Goal: Task Accomplishment & Management: Manage account settings

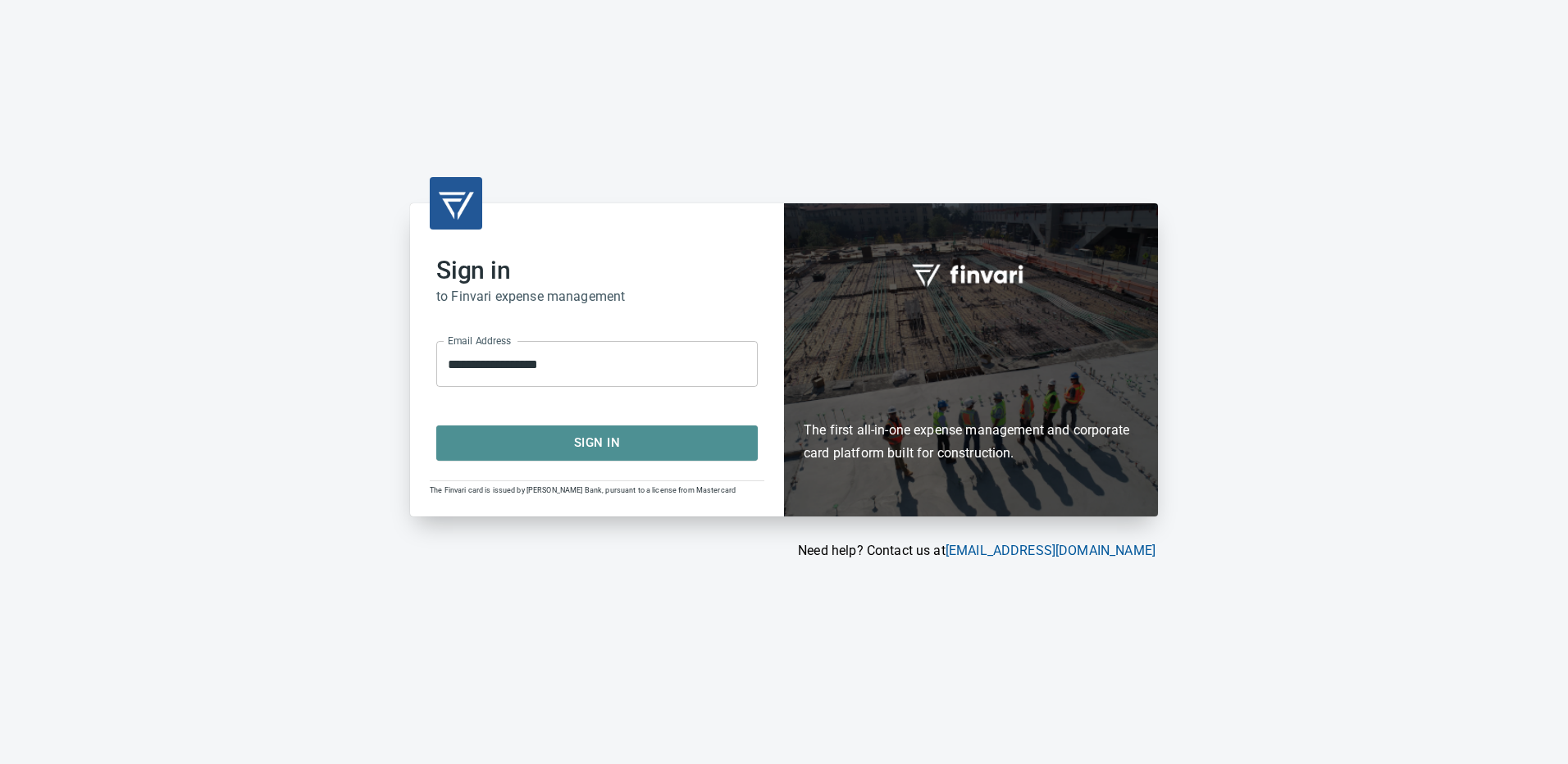
click at [537, 446] on span "Sign In" at bounding box center [597, 443] width 285 height 21
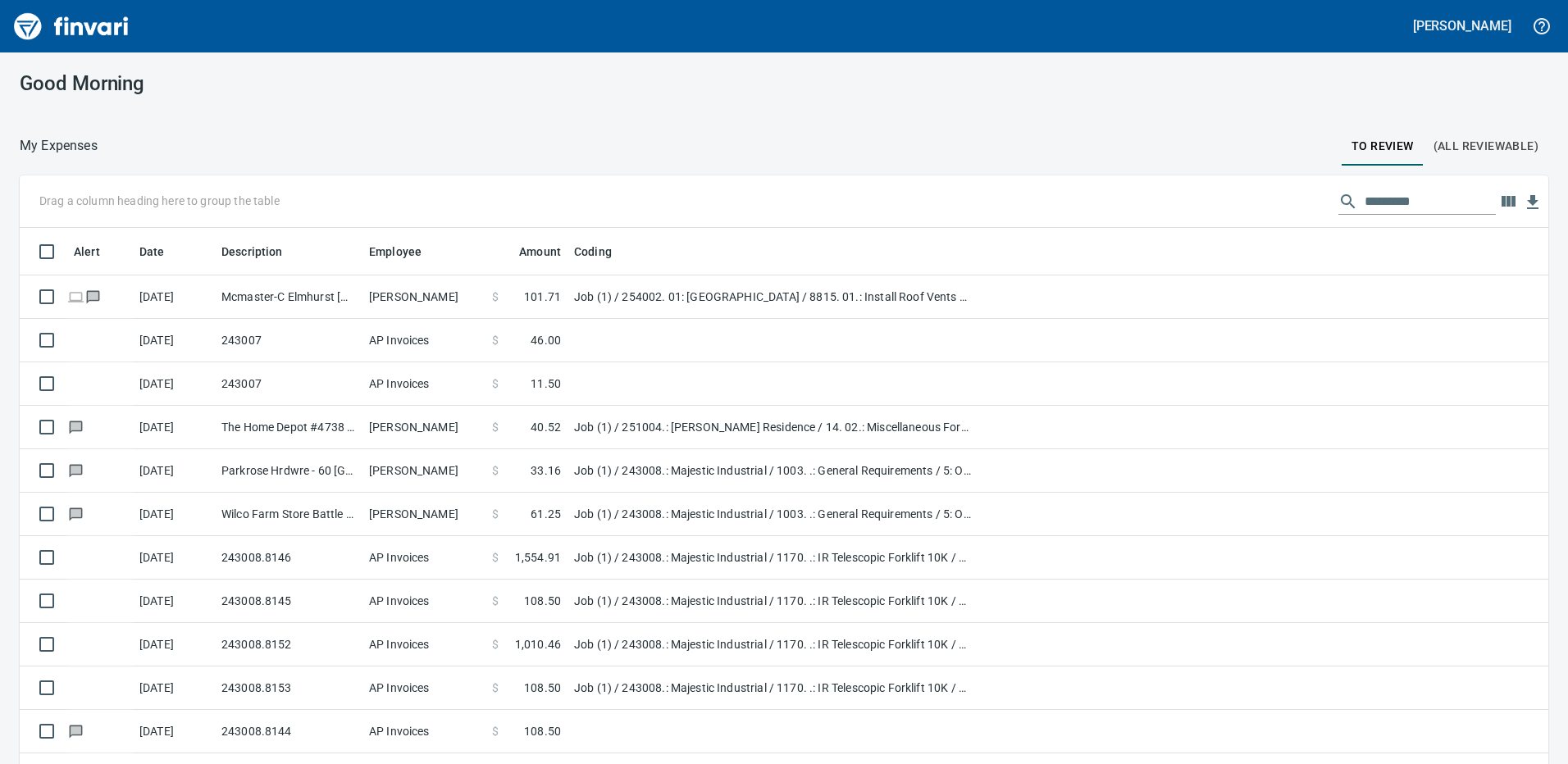
scroll to position [571, 1492]
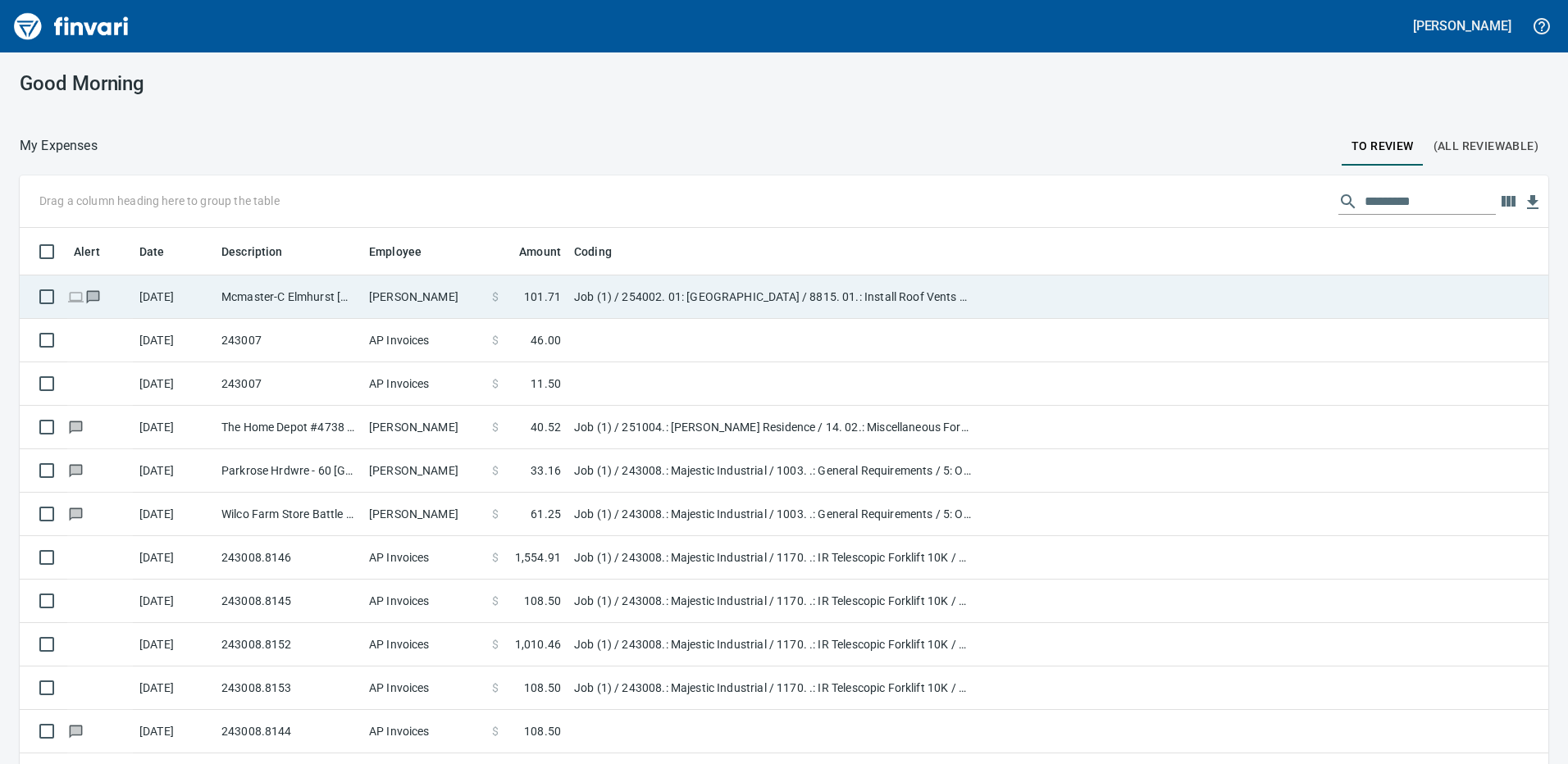
click at [607, 307] on td "Job (1) / 254002. 01: Taylors Ferry Reservoir Building / 8815. 01.: Install Roo…" at bounding box center [772, 297] width 410 height 44
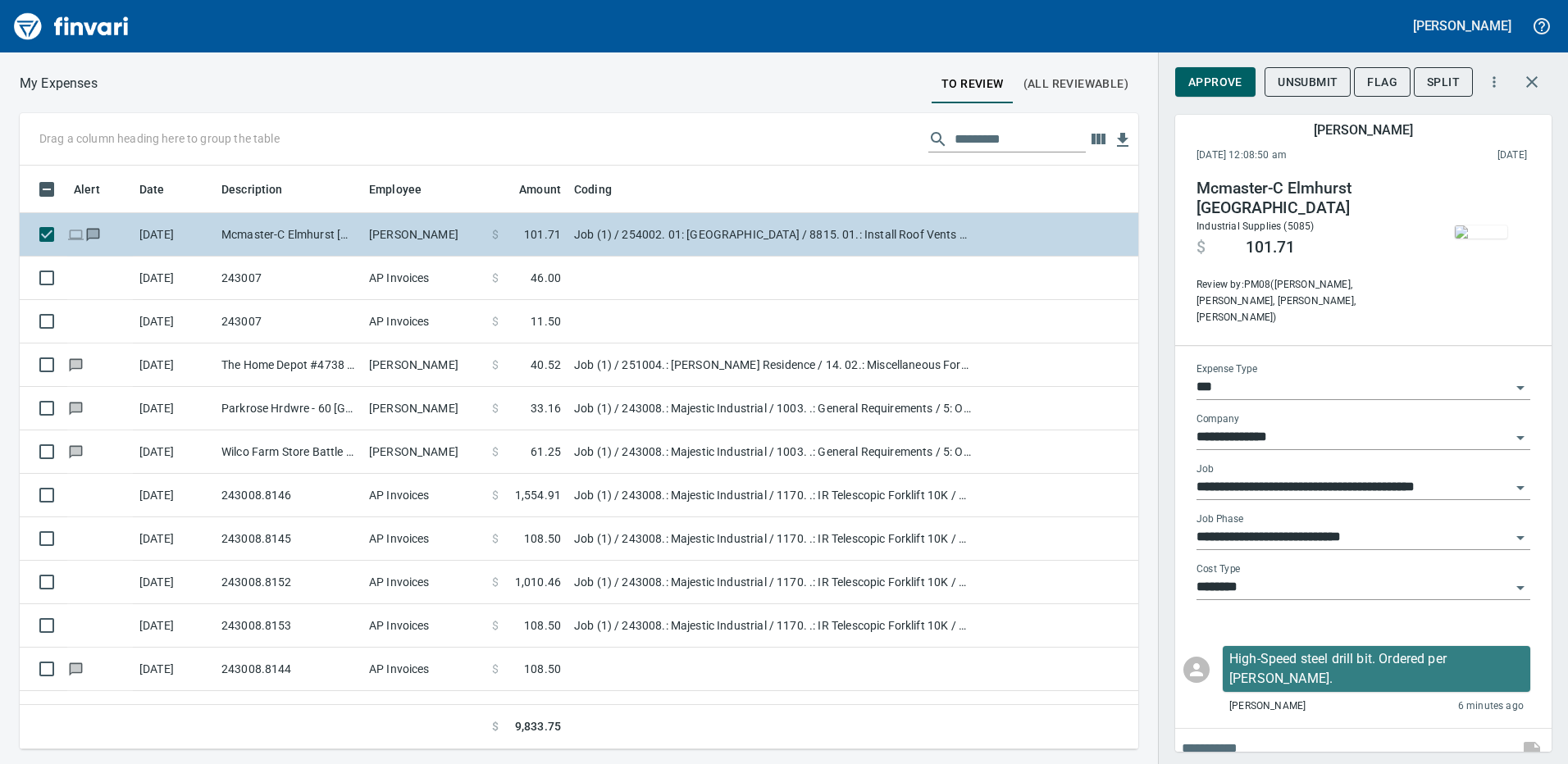
scroll to position [571, 1094]
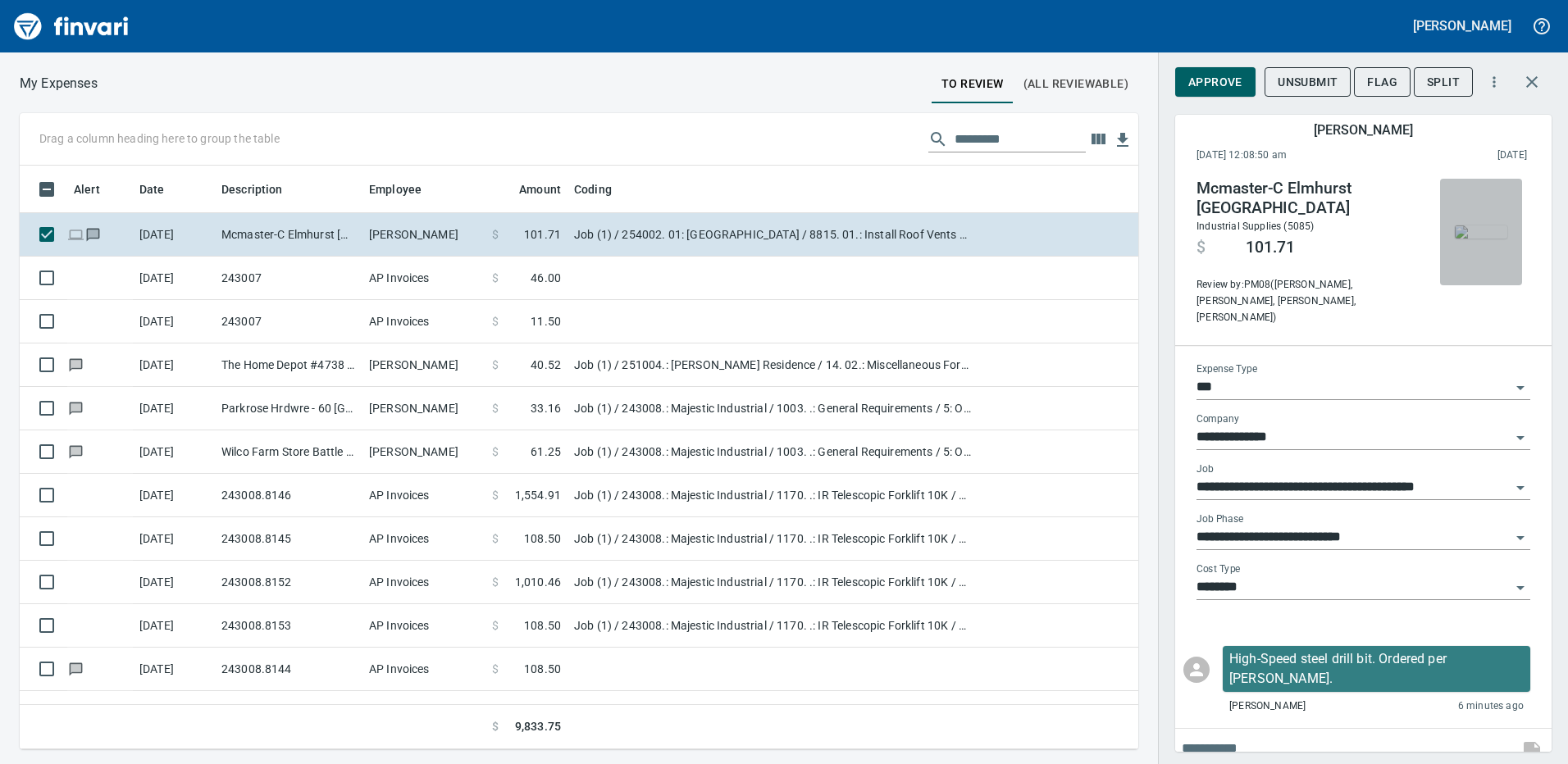
click at [1473, 235] on img "button" at bounding box center [1481, 231] width 52 height 13
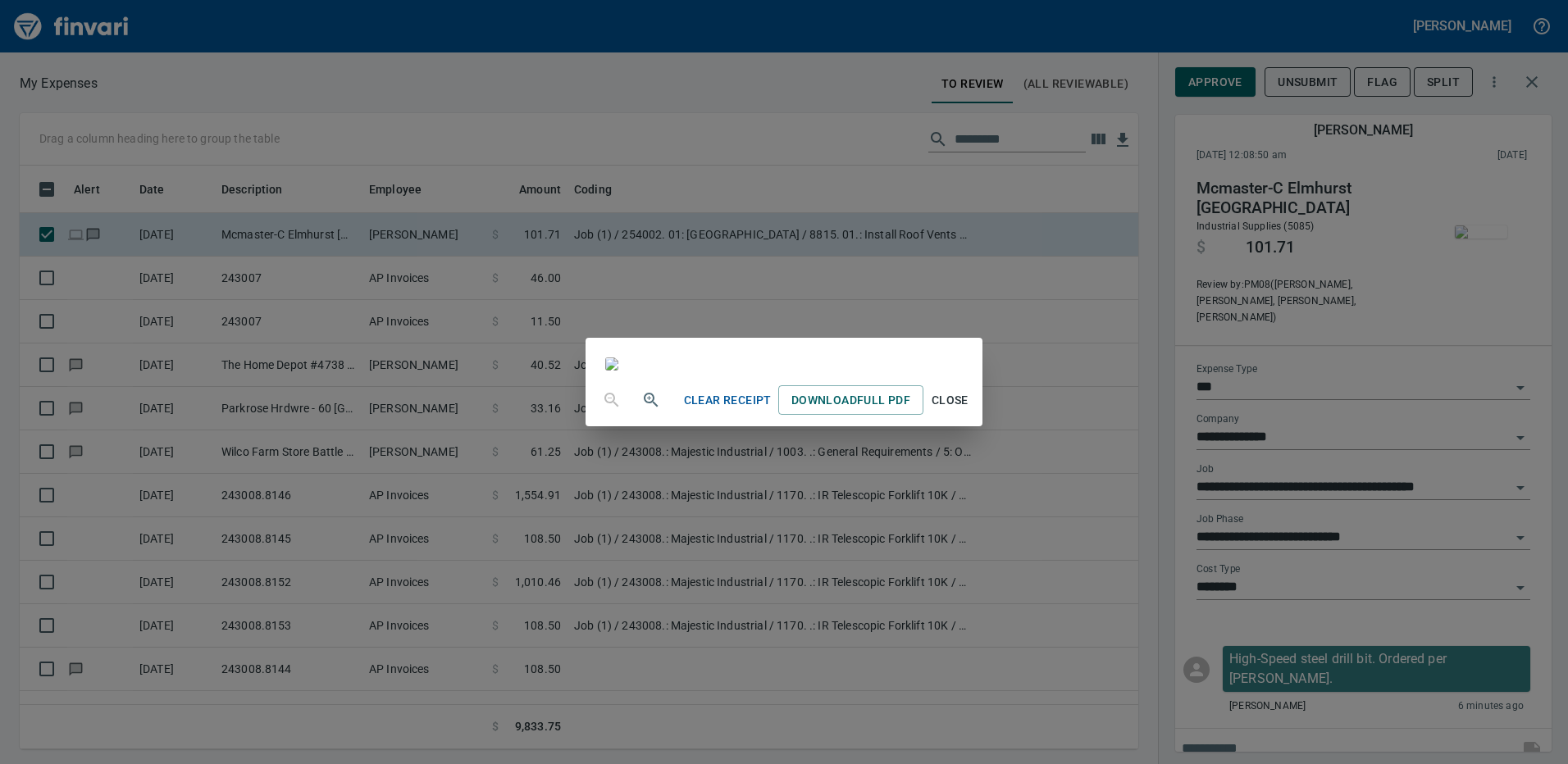
scroll to position [0, 0]
click at [1266, 605] on div "Clear Receipt Download Full PDF Close" at bounding box center [784, 382] width 1568 height 764
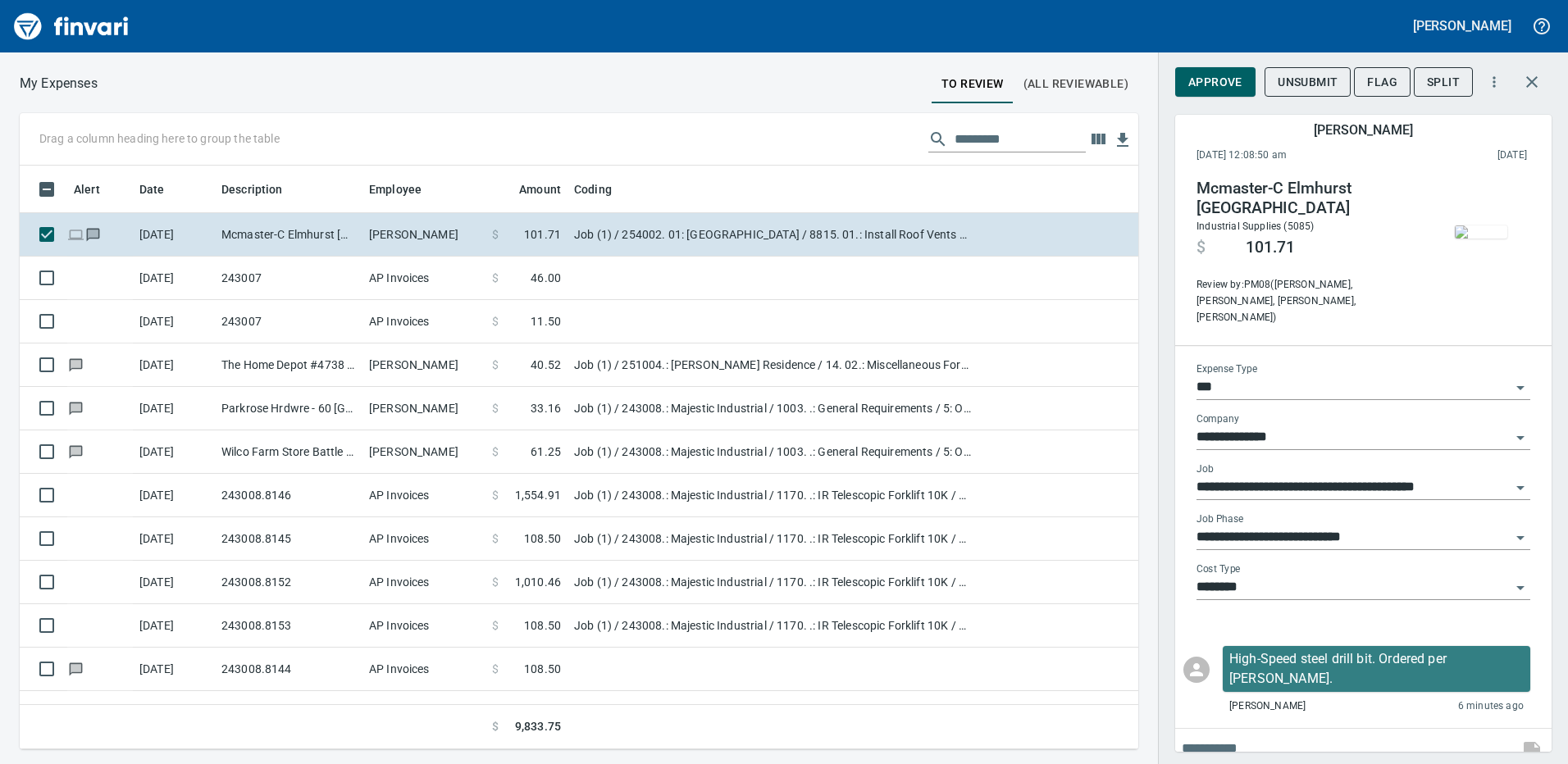
click at [1210, 80] on span "Approve" at bounding box center [1216, 83] width 54 height 21
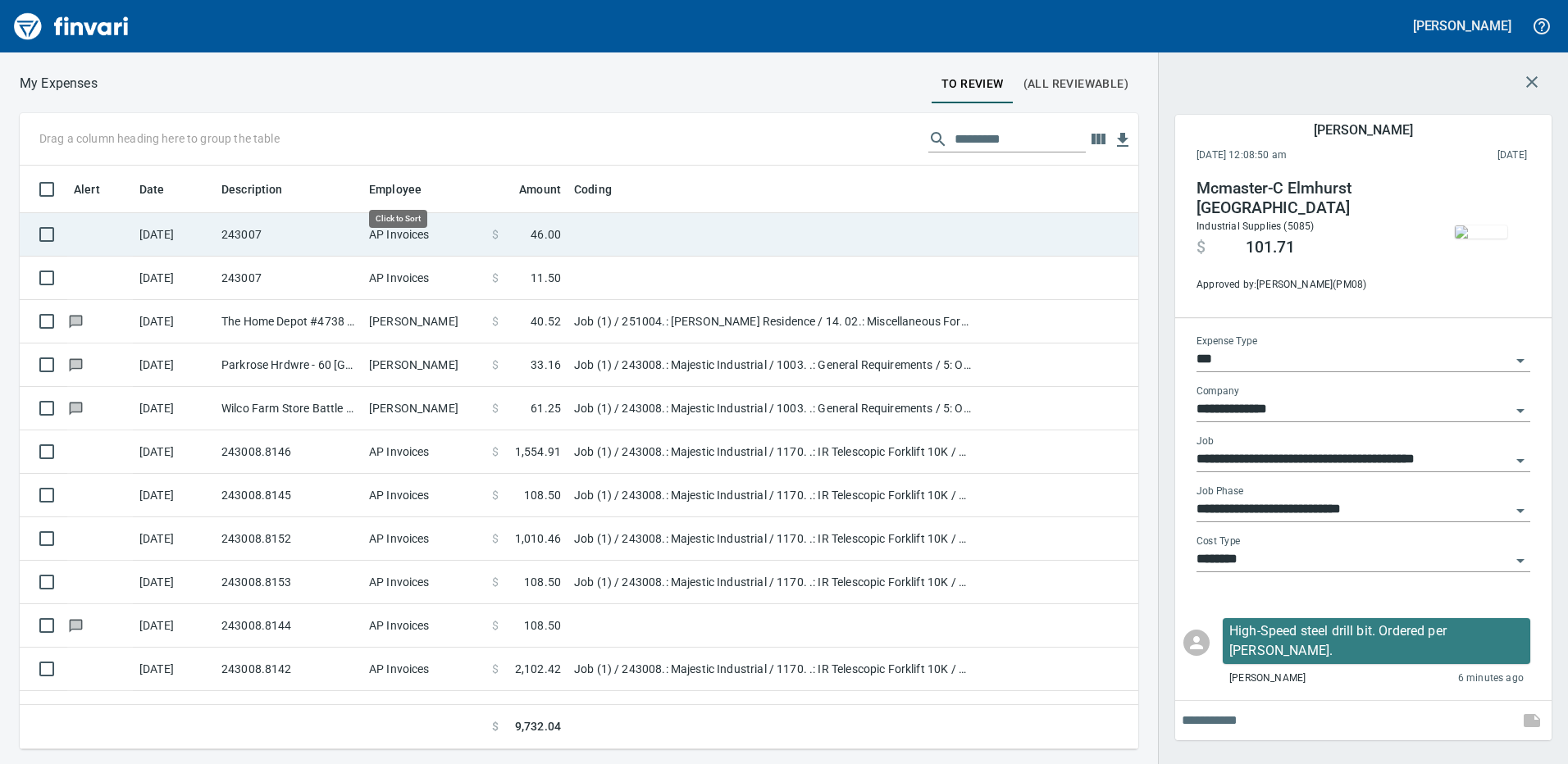
scroll to position [571, 1094]
click at [352, 239] on td "243007" at bounding box center [289, 235] width 148 height 44
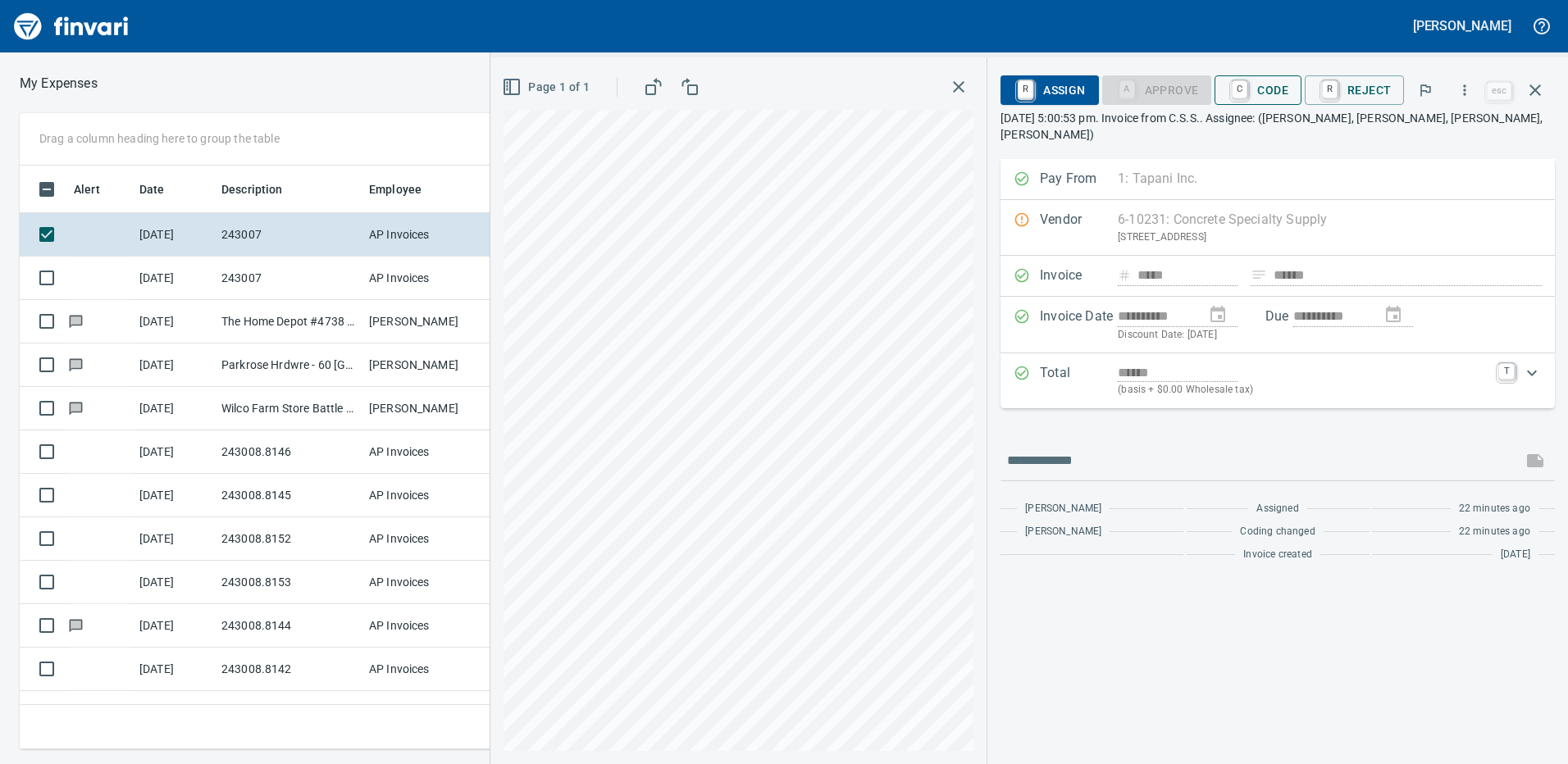
click at [1275, 85] on span "C Code" at bounding box center [1258, 90] width 61 height 28
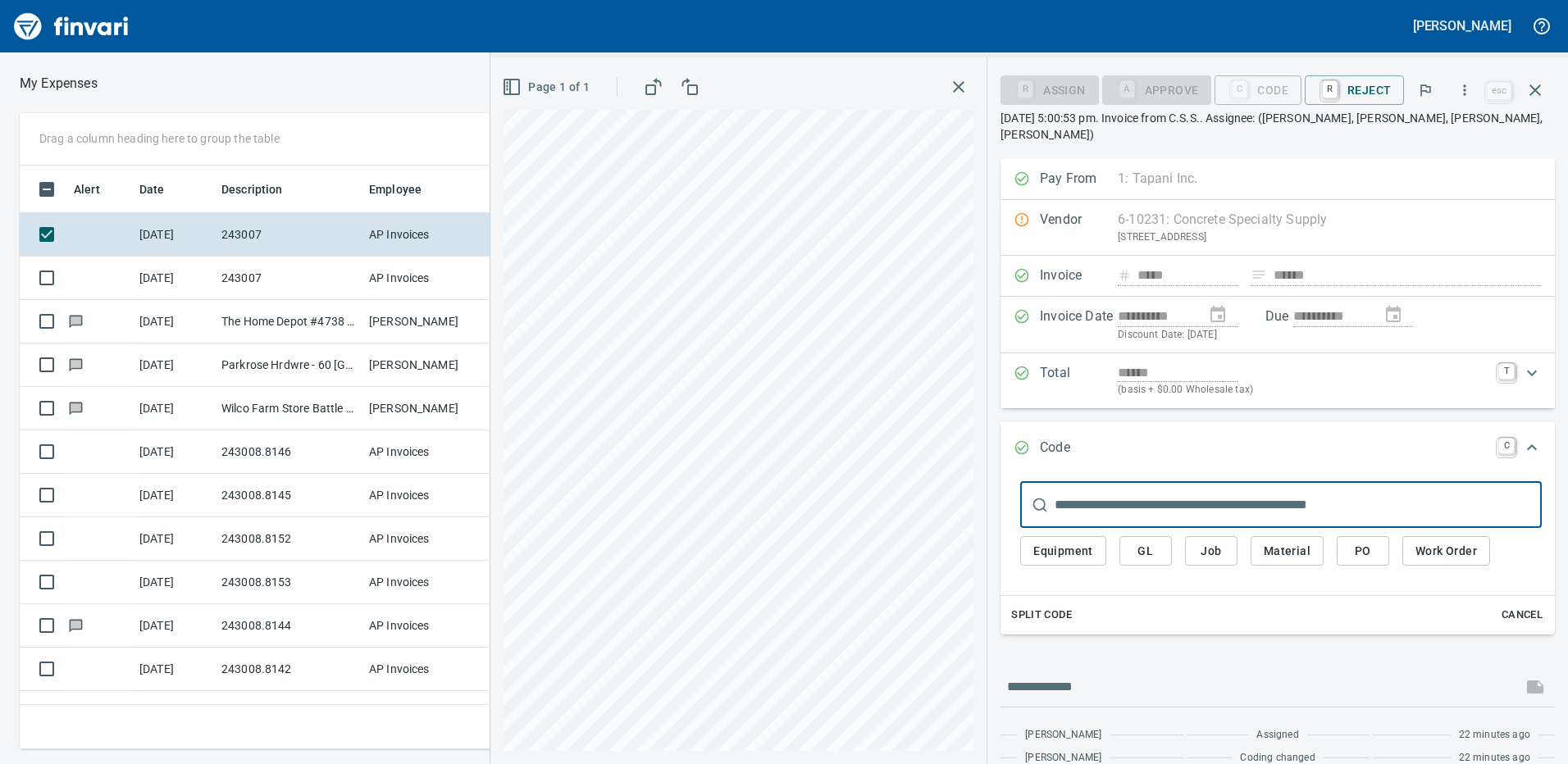
scroll to position [571, 1094]
click at [1208, 541] on span "Job" at bounding box center [1211, 552] width 27 height 21
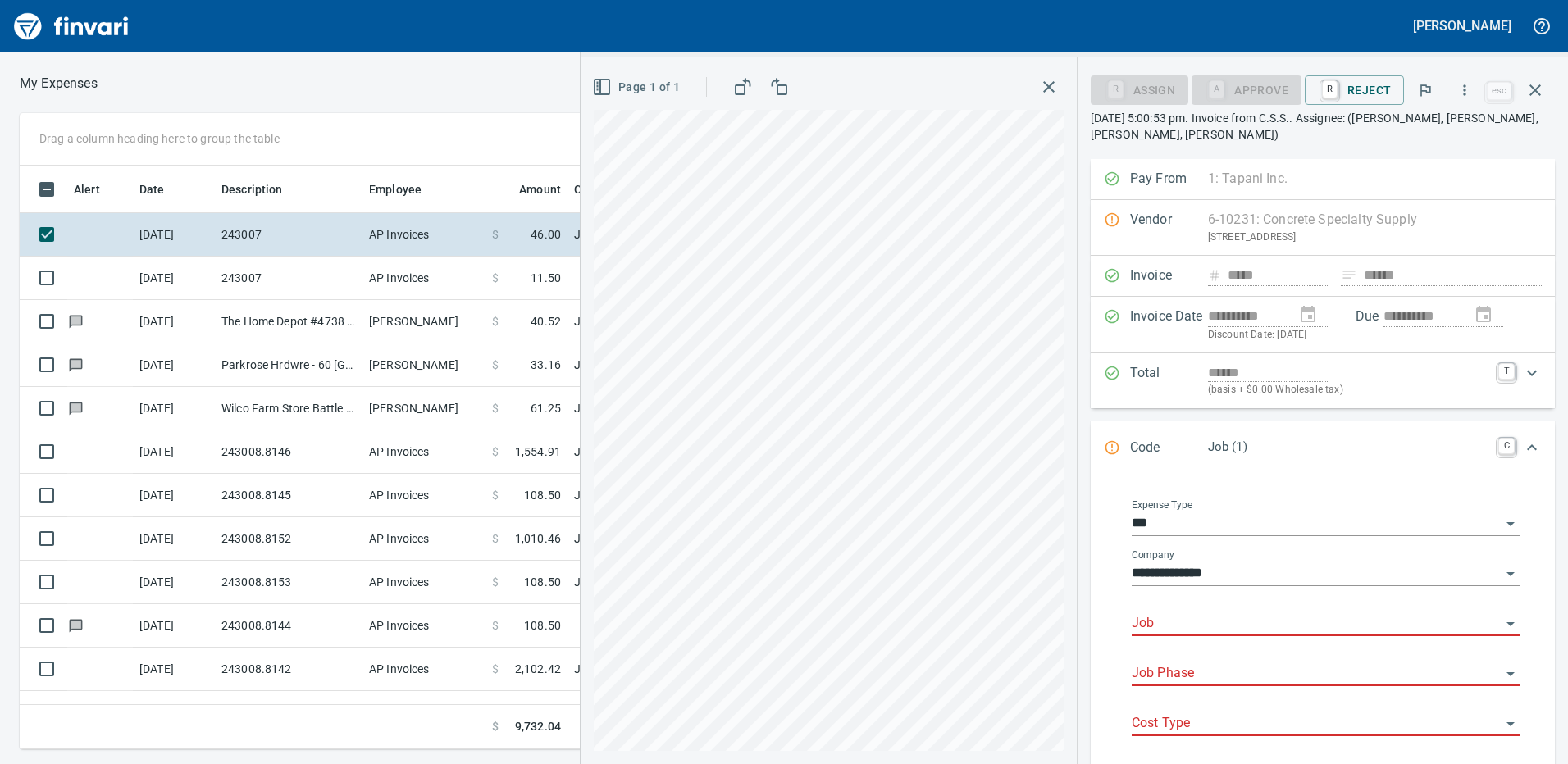
click at [1195, 617] on input "Job" at bounding box center [1316, 624] width 369 height 23
click at [1231, 661] on li "243007.: Airgas Vancouver Distribution" at bounding box center [1321, 666] width 374 height 40
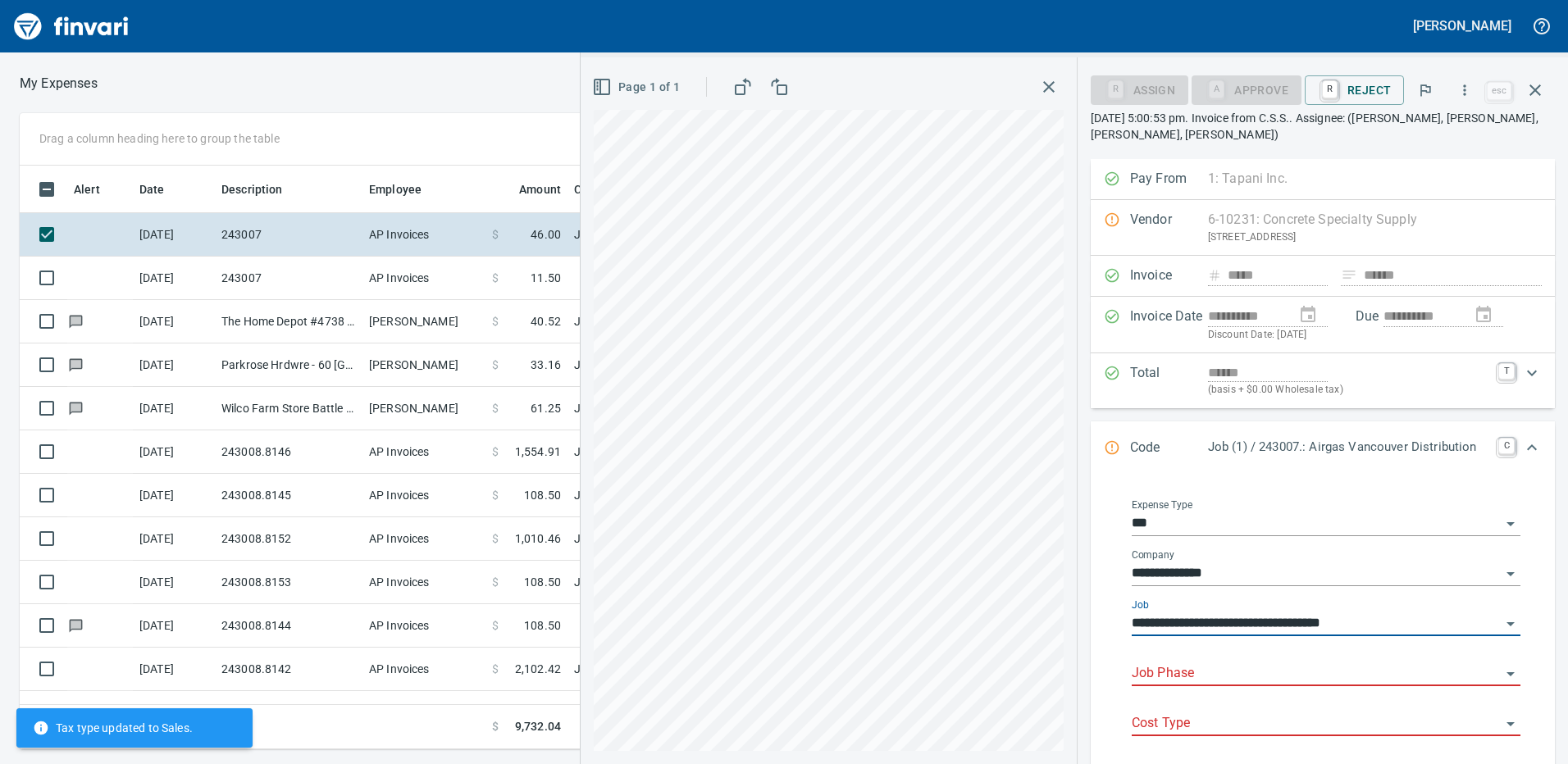
type input "**********"
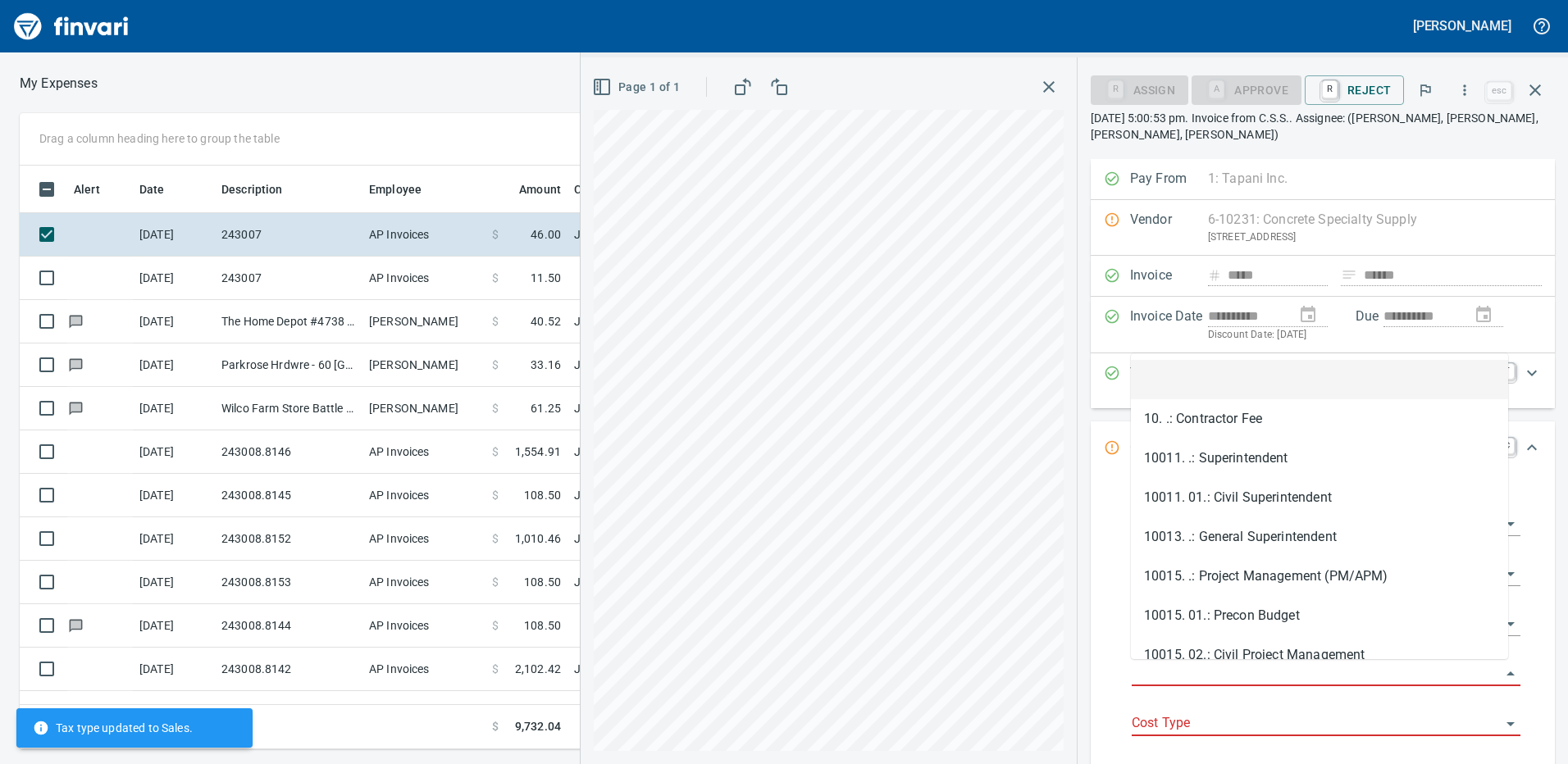
click at [1190, 670] on input "Job Phase" at bounding box center [1316, 674] width 369 height 23
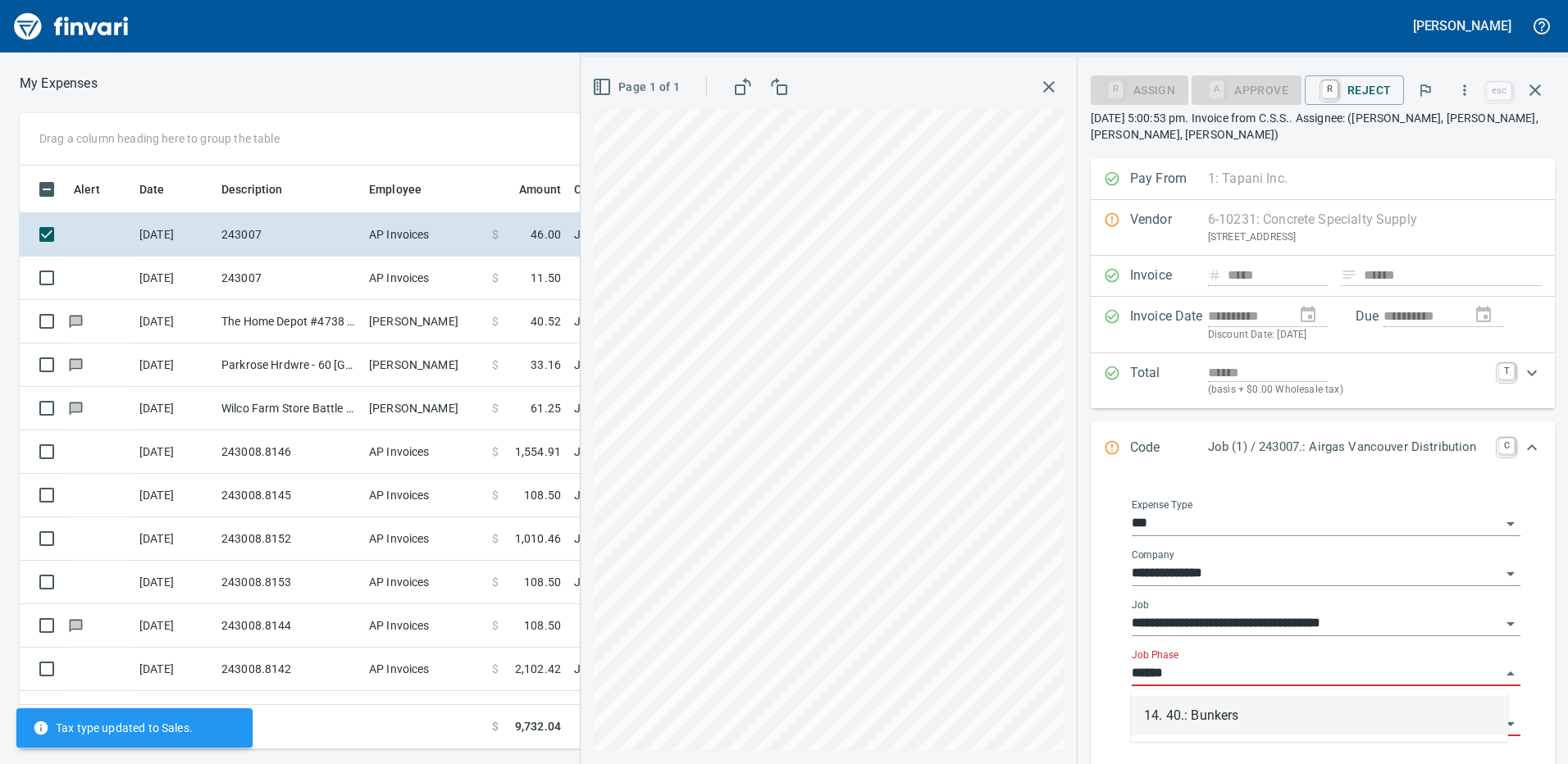
drag, startPoint x: 1197, startPoint y: 711, endPoint x: 1190, endPoint y: 549, distance: 162.2
click at [1197, 711] on li "14. 40.: Bunkers" at bounding box center [1320, 716] width 377 height 40
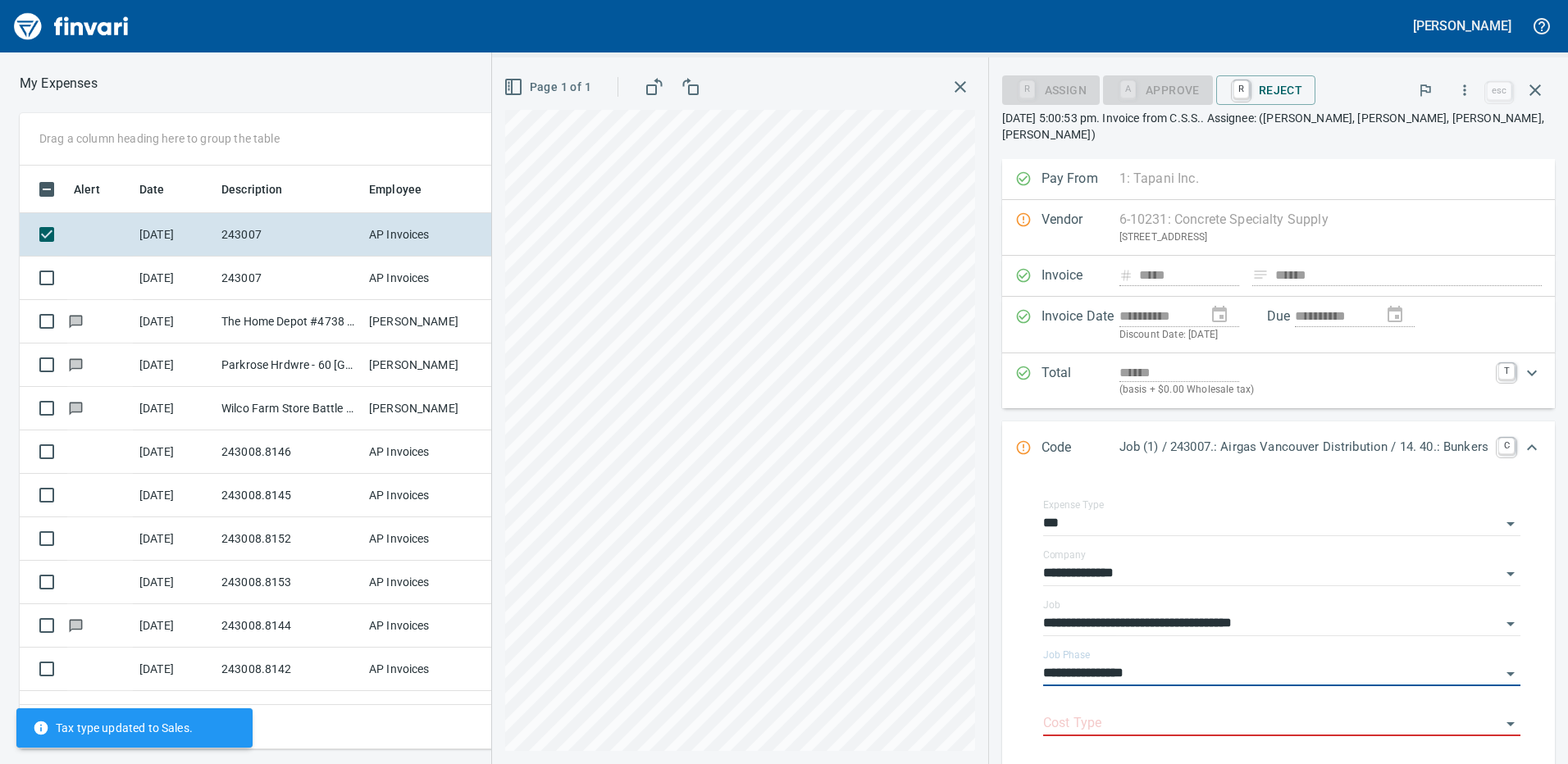
scroll to position [164, 0]
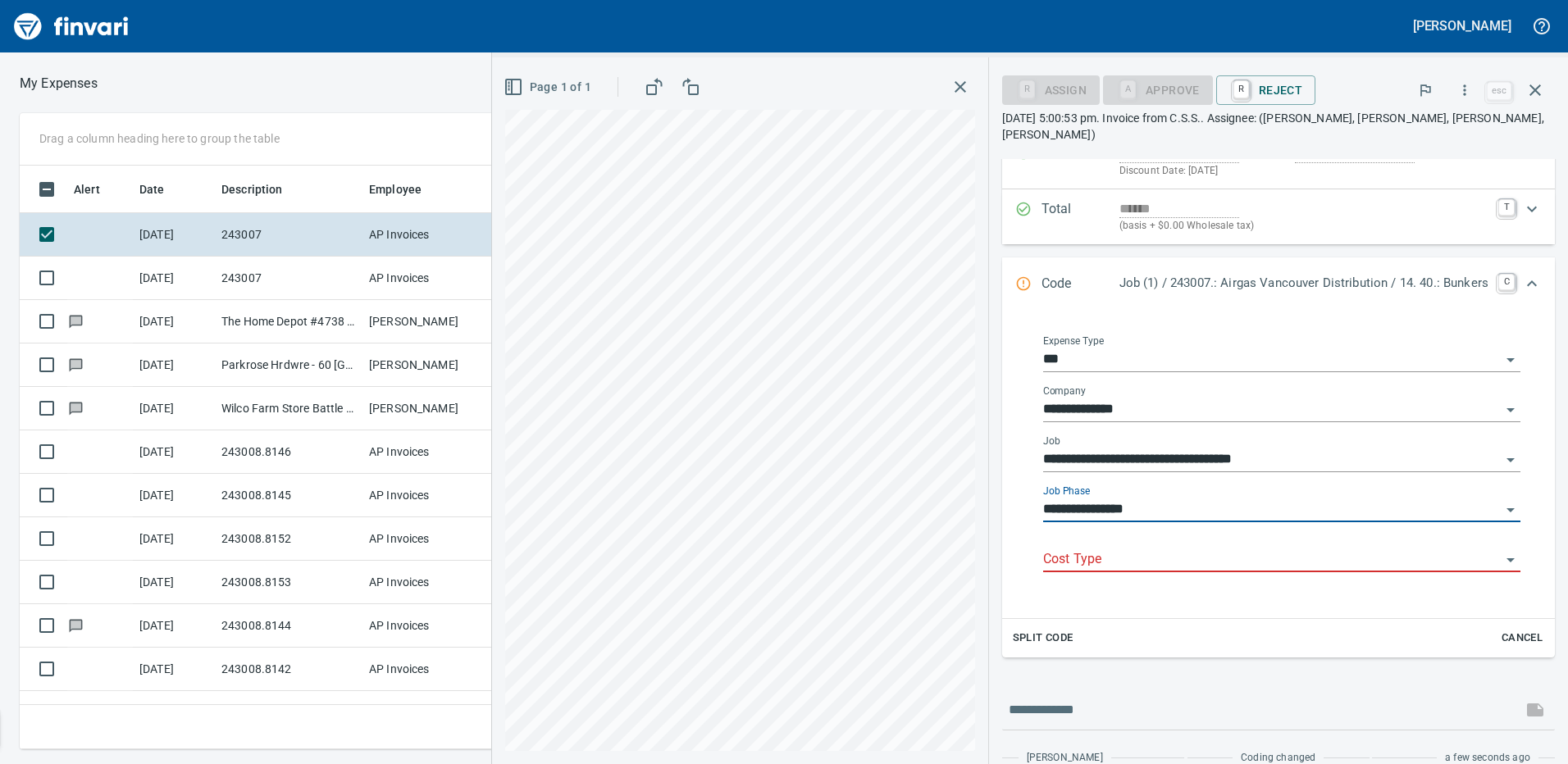
type input "**********"
click at [1072, 548] on input "Cost Type" at bounding box center [1272, 559] width 457 height 23
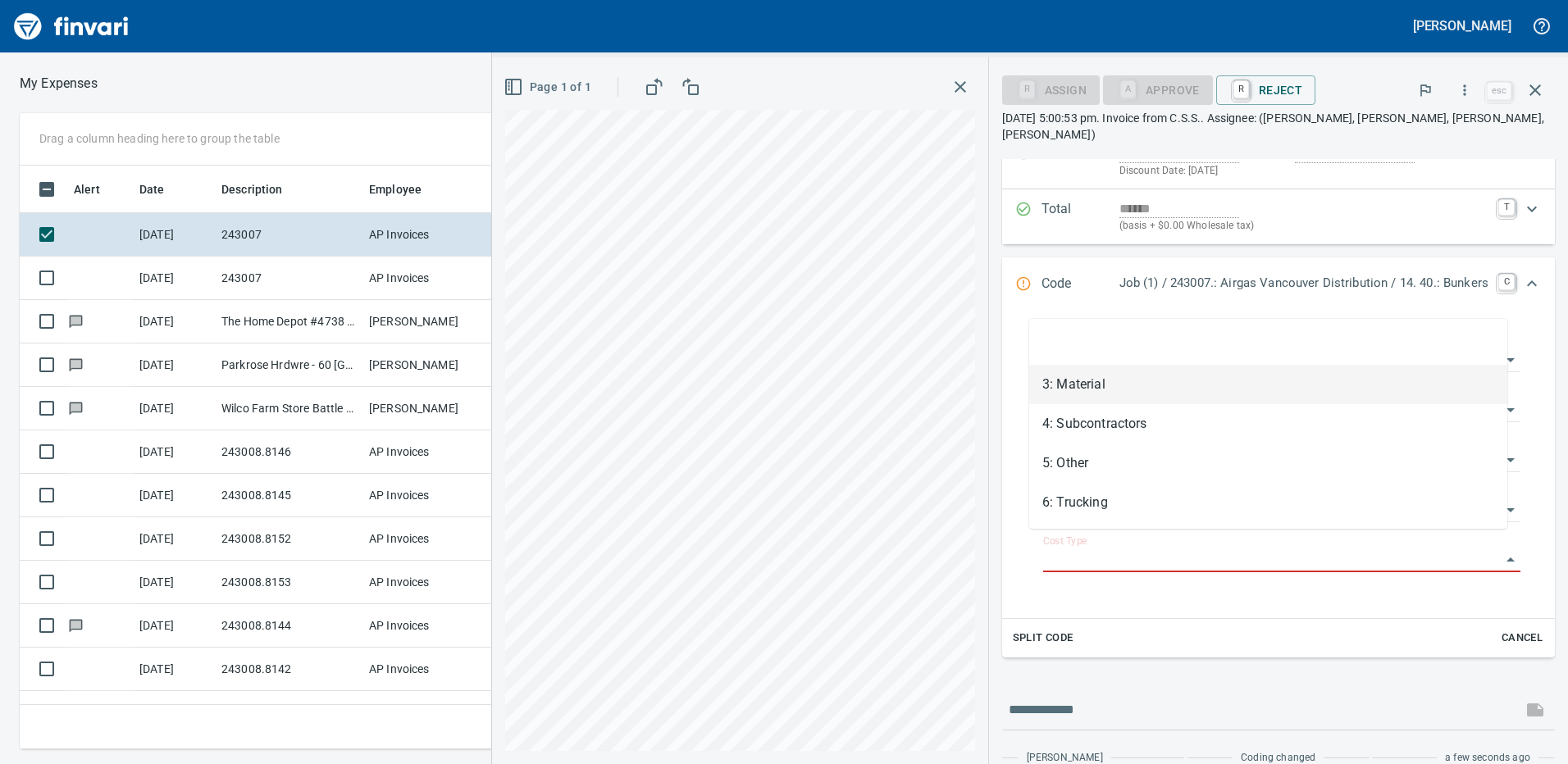
click at [1086, 378] on li "3: Material" at bounding box center [1268, 385] width 478 height 40
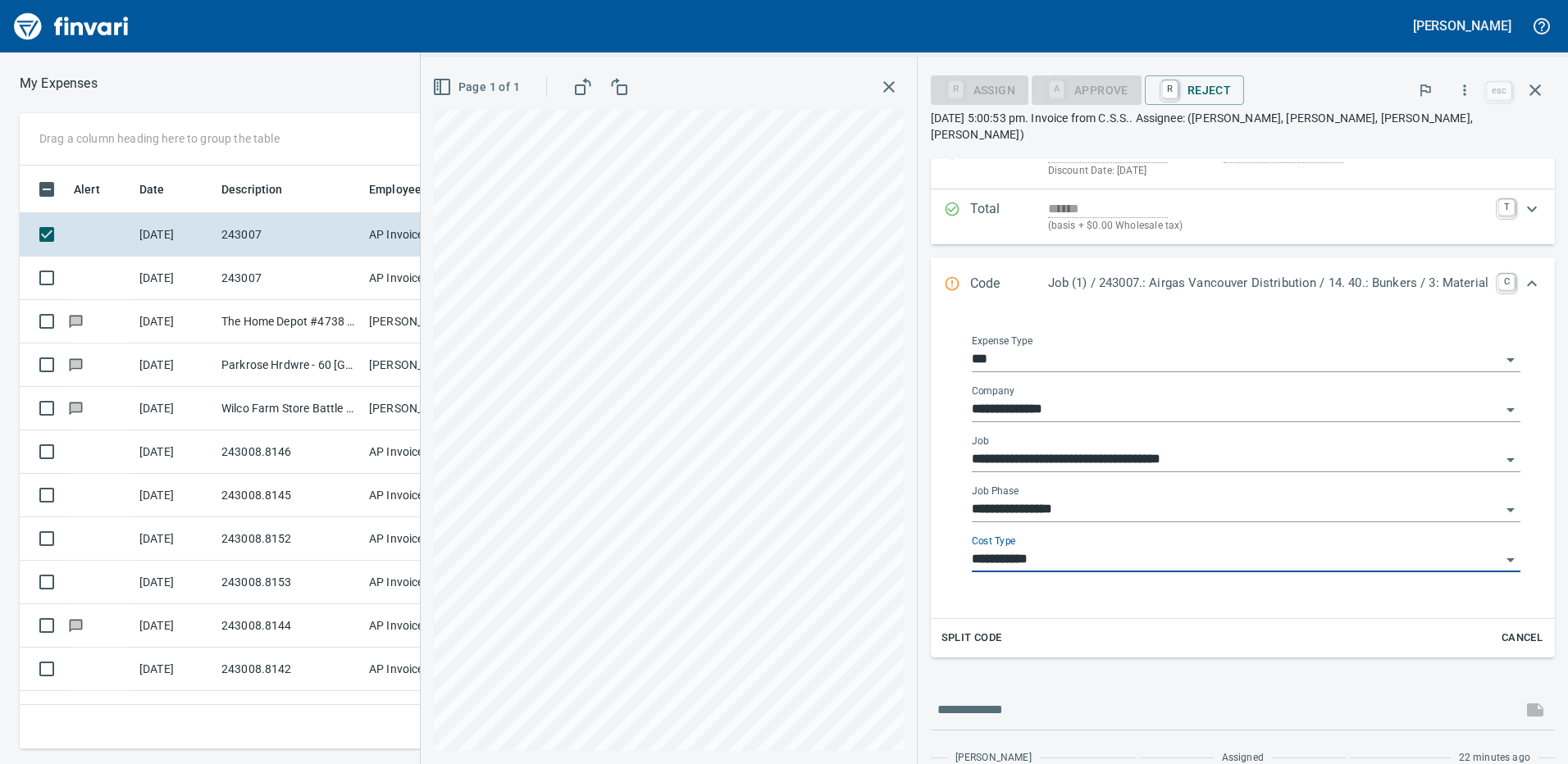
type input "**********"
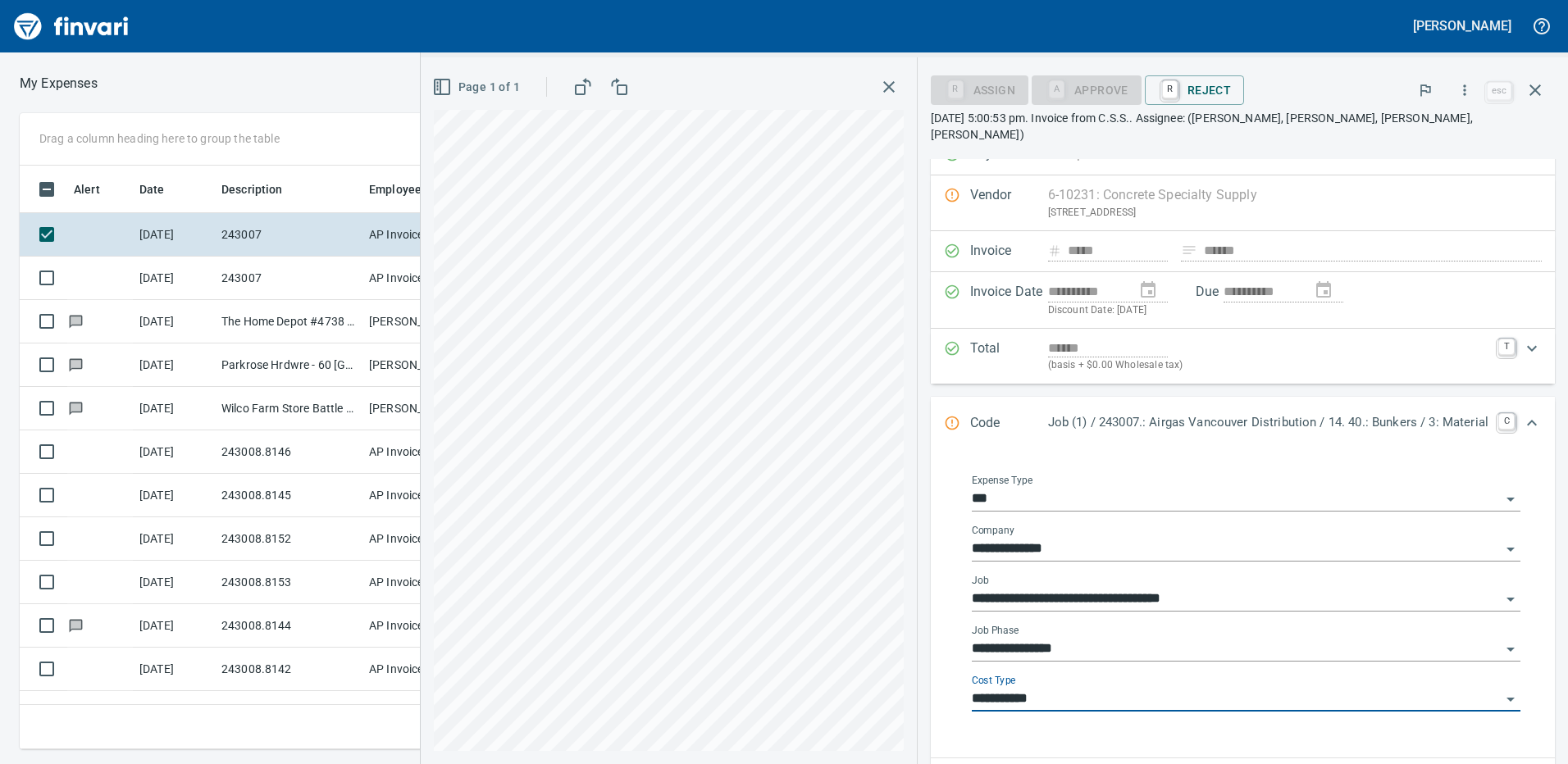
scroll to position [0, 0]
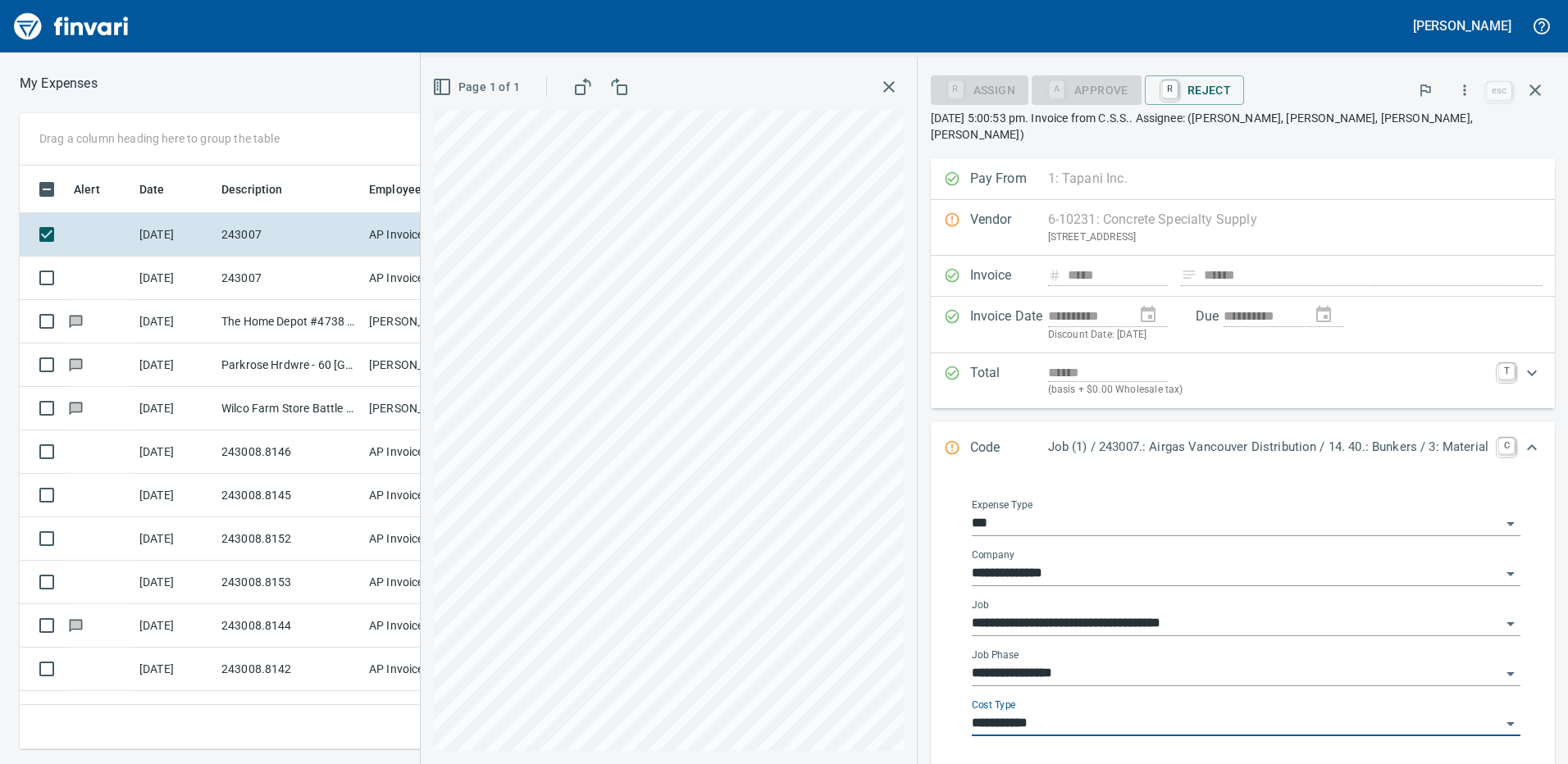
click at [1060, 499] on div "Expense Type ***" at bounding box center [1246, 517] width 548 height 37
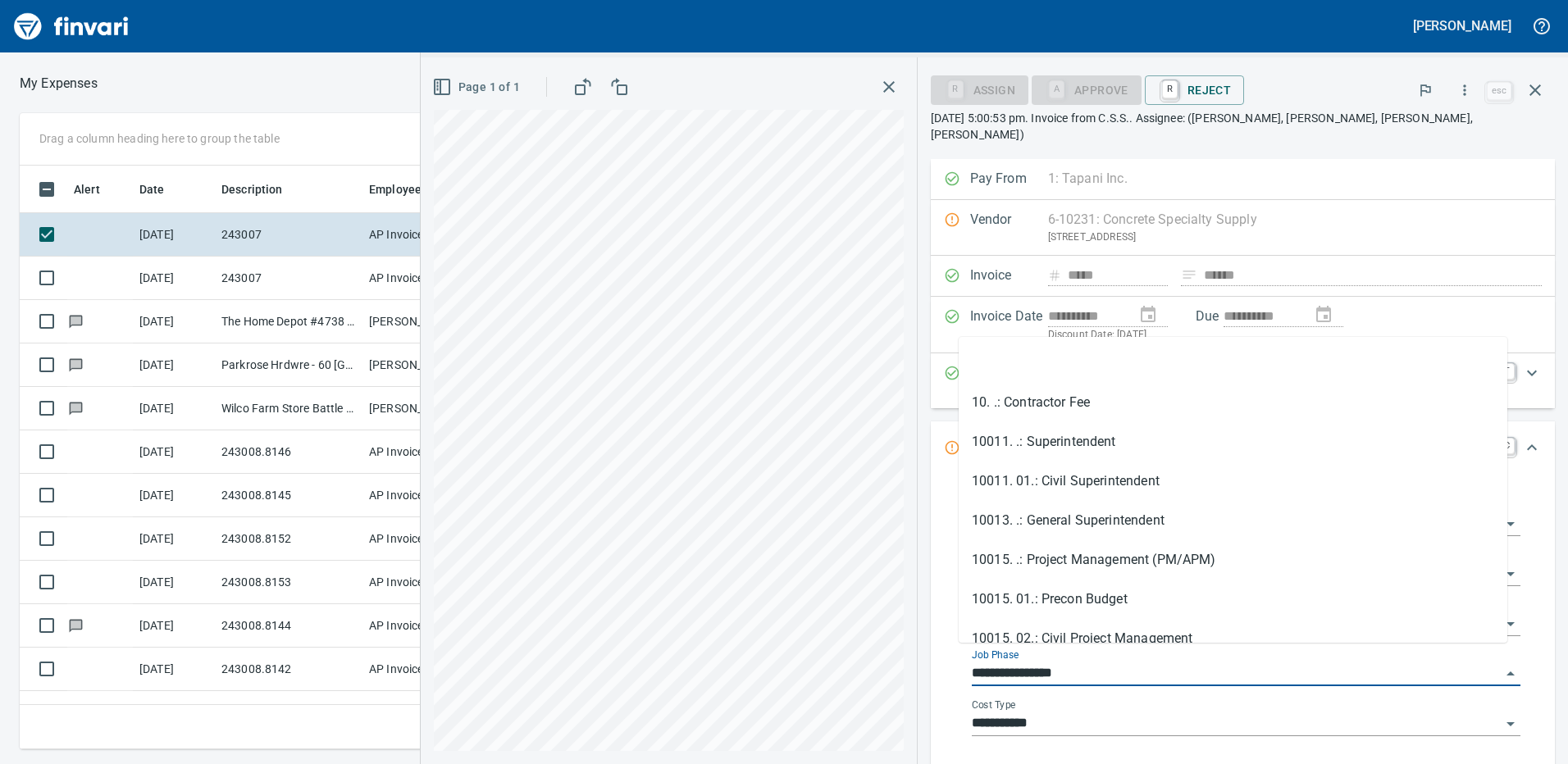
click at [1098, 663] on input "**********" at bounding box center [1236, 674] width 529 height 23
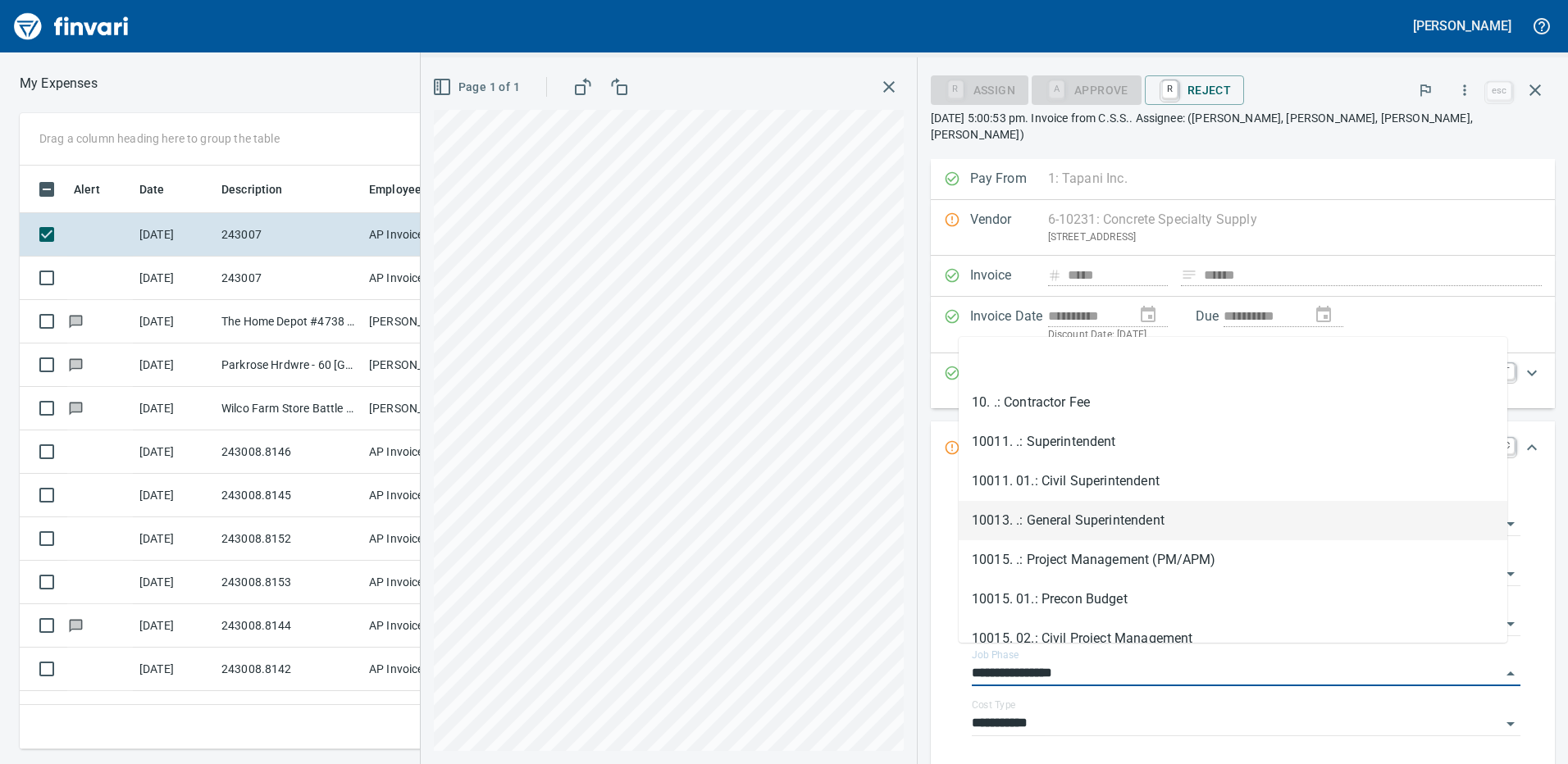
click at [931, 401] on div "**********" at bounding box center [1243, 490] width 624 height 662
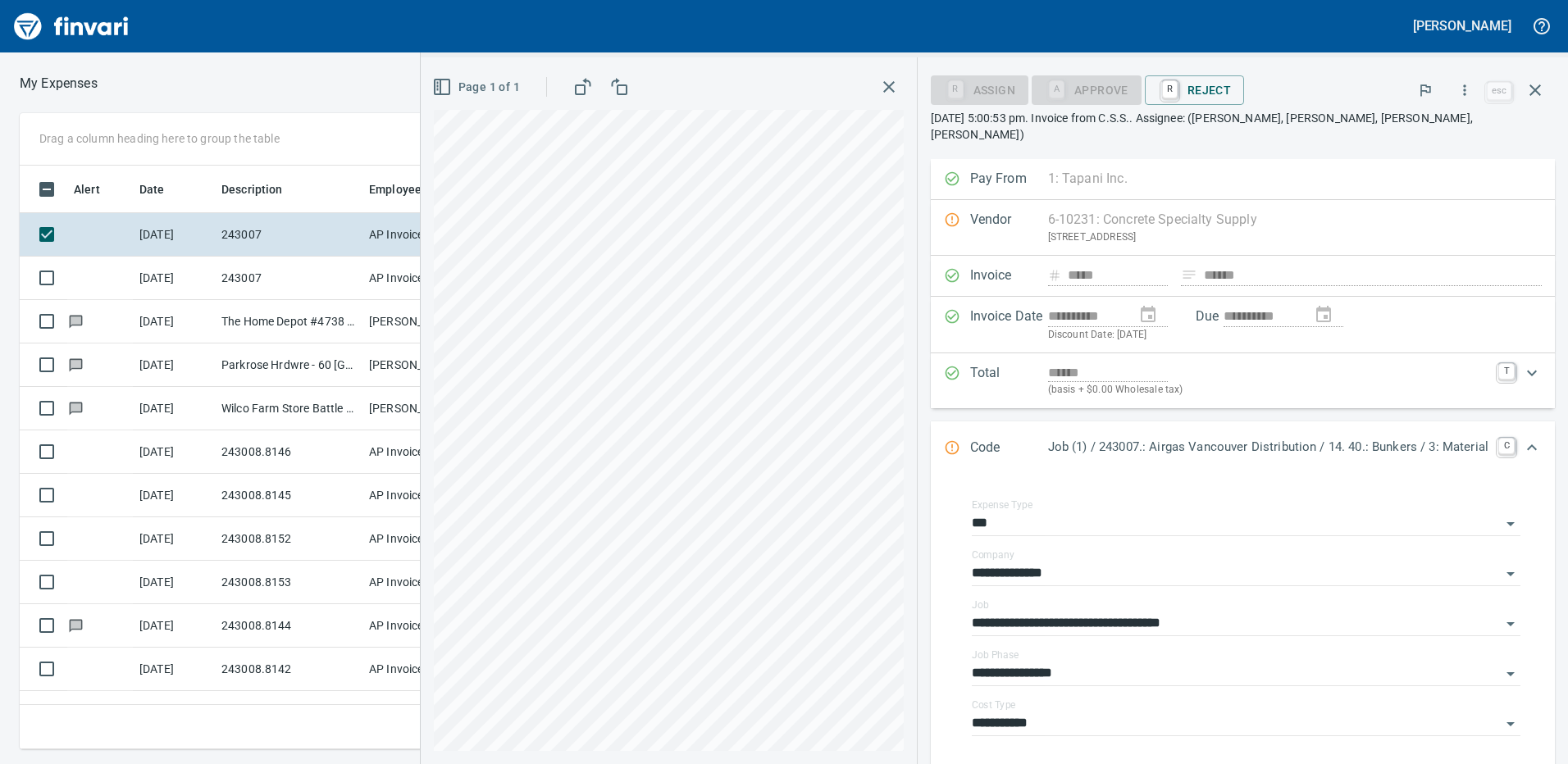
click at [1115, 202] on div "Vendor 6-10231: Concrete Specialty Supply 1111 SW 40th Street, Battle Ground WA…" at bounding box center [1243, 228] width 624 height 56
click at [1038, 200] on div "Vendor 6-10231: Concrete Specialty Supply 1111 SW 40th Street, Battle Ground WA…" at bounding box center [1243, 228] width 624 height 56
click at [1038, 207] on div "Vendor 6-10231: Concrete Specialty Supply 1111 SW 40th Street, Battle Ground WA…" at bounding box center [1243, 228] width 624 height 56
click at [1540, 88] on icon "button" at bounding box center [1535, 90] width 20 height 20
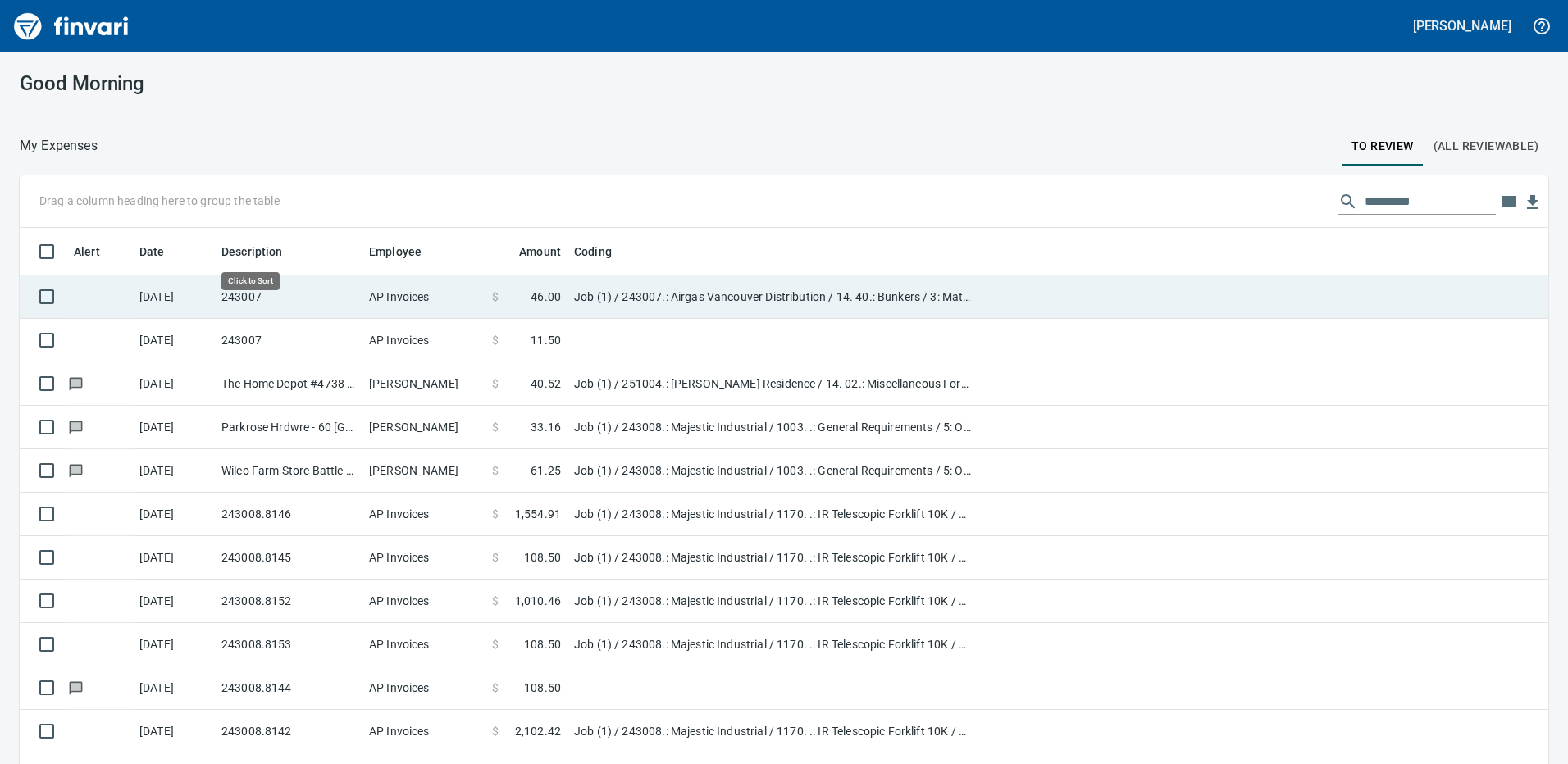
scroll to position [571, 1492]
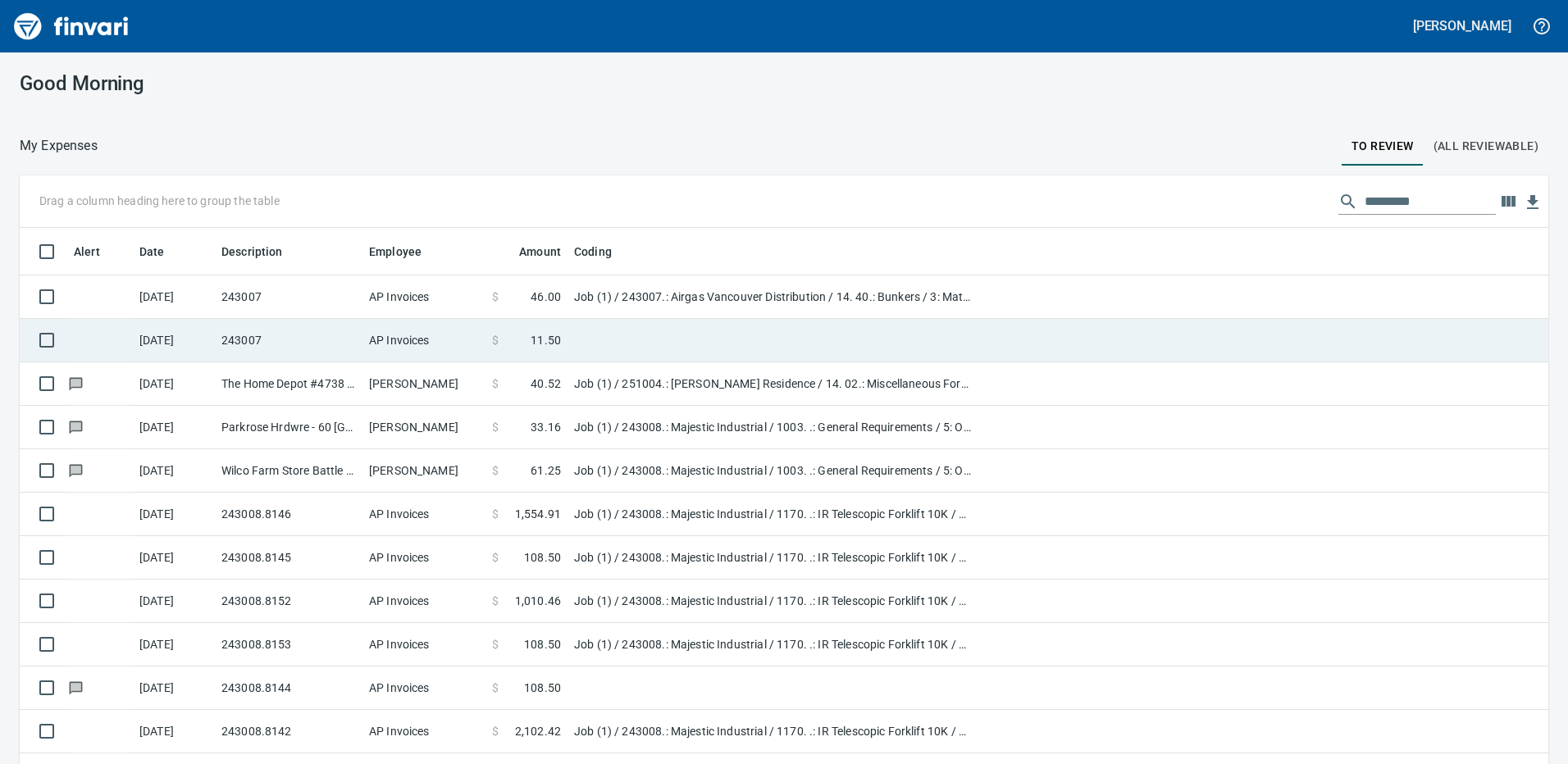
click at [292, 336] on td "243007" at bounding box center [289, 340] width 148 height 44
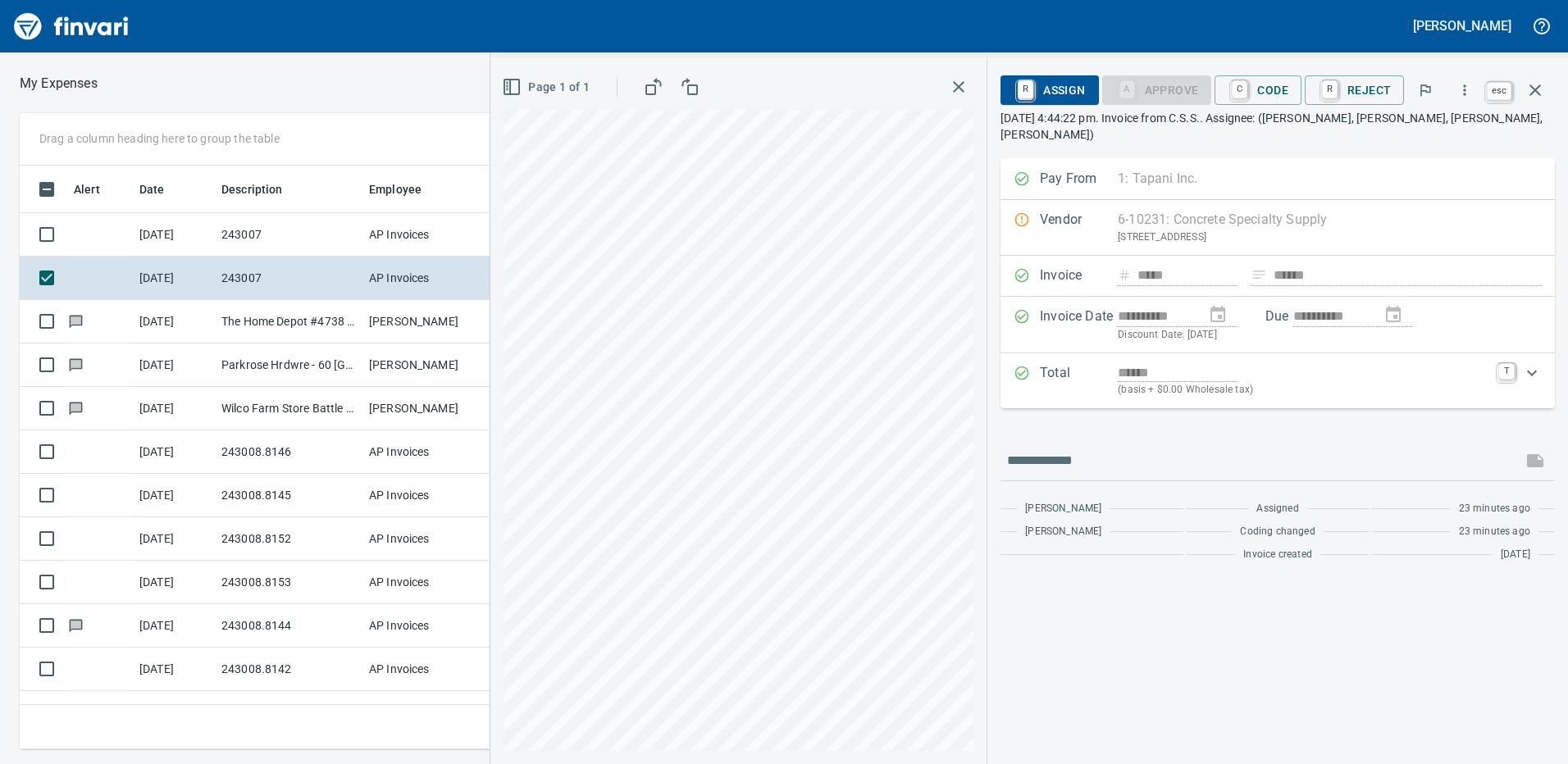
scroll to position [571, 1094]
click at [1530, 87] on icon "button" at bounding box center [1535, 90] width 20 height 20
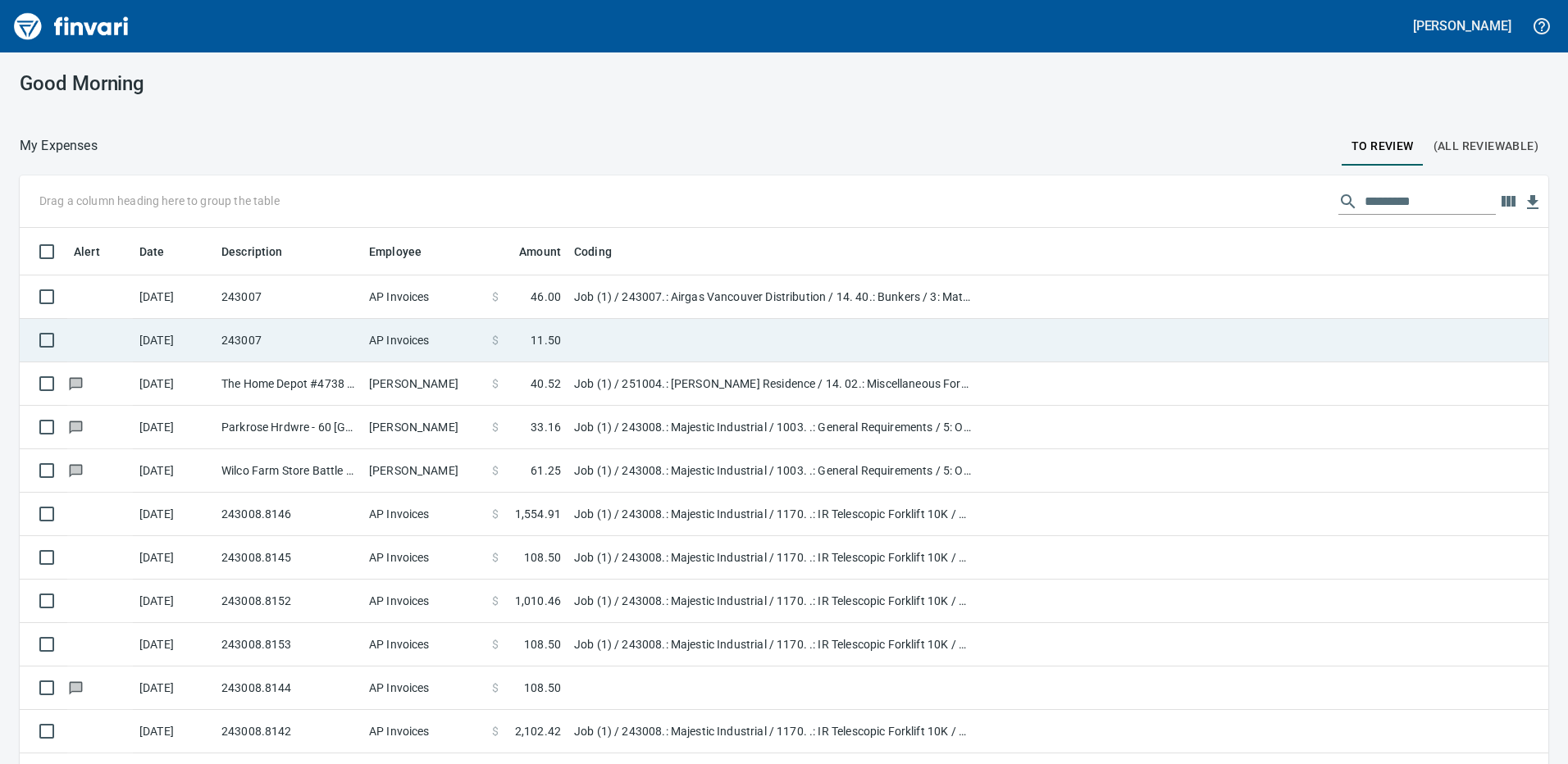
scroll to position [571, 1492]
click at [355, 333] on td "243007" at bounding box center [289, 340] width 148 height 44
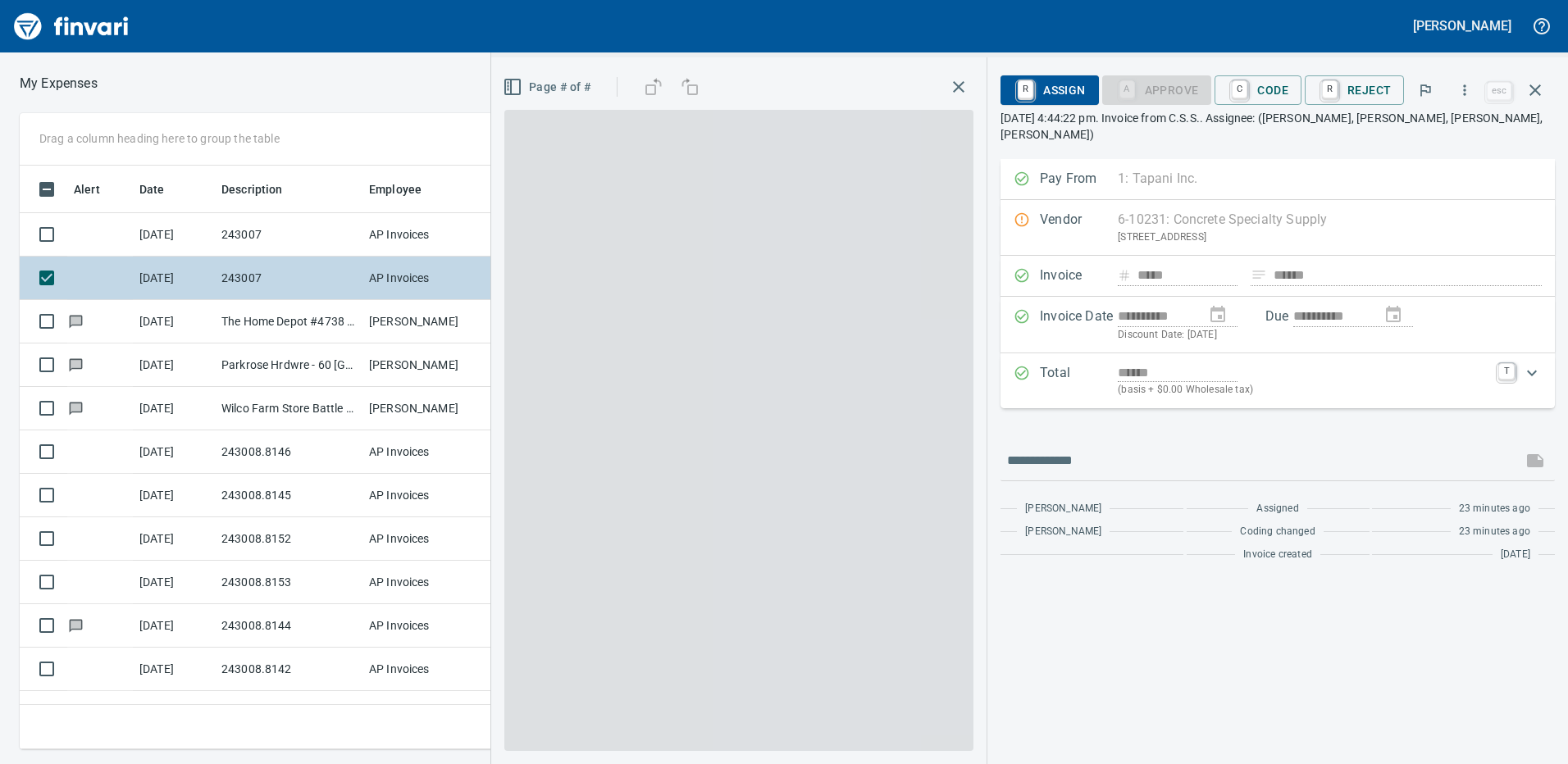
scroll to position [571, 1094]
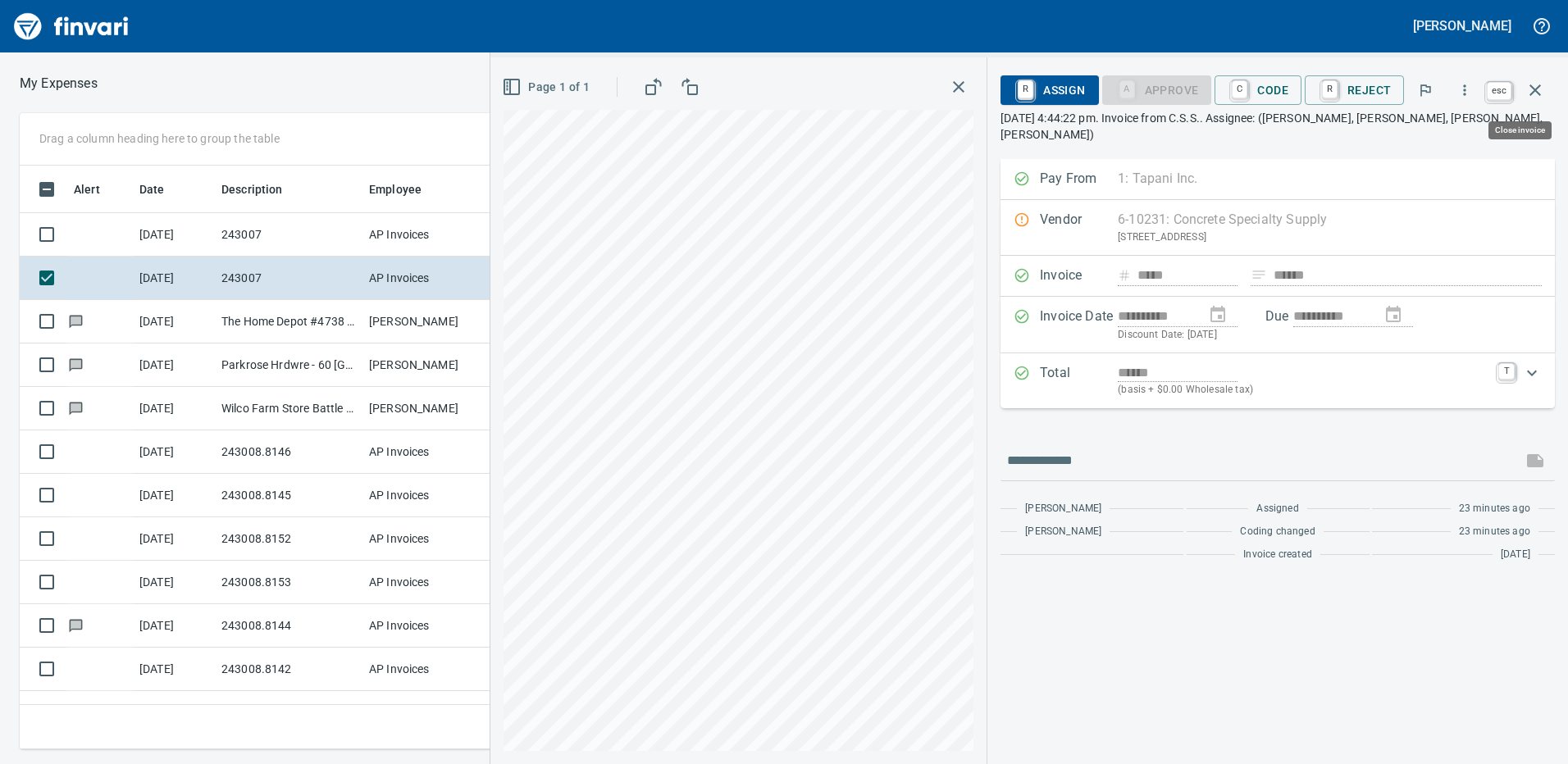
click at [1536, 87] on icon "button" at bounding box center [1535, 90] width 20 height 20
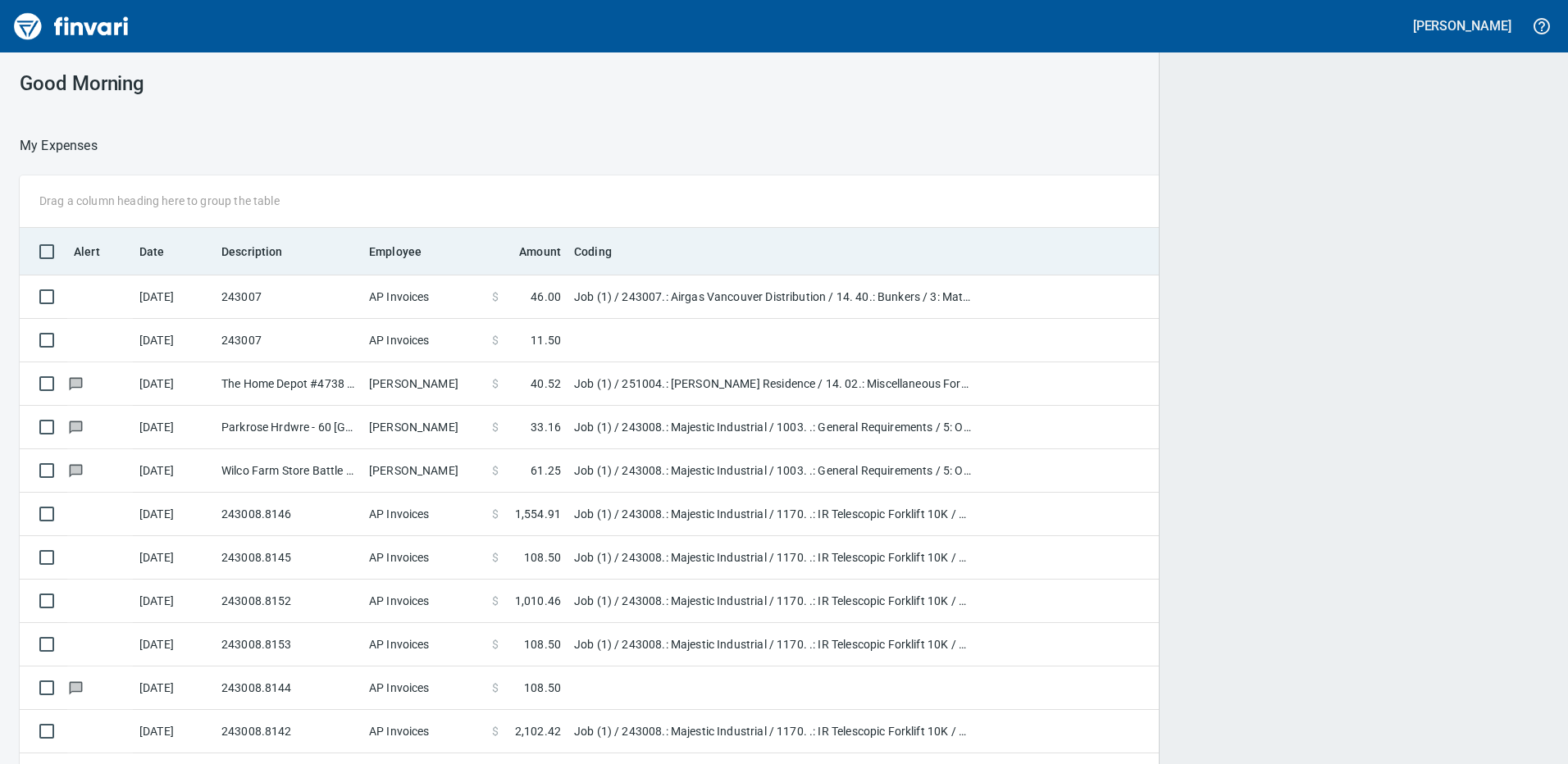
scroll to position [2, 2]
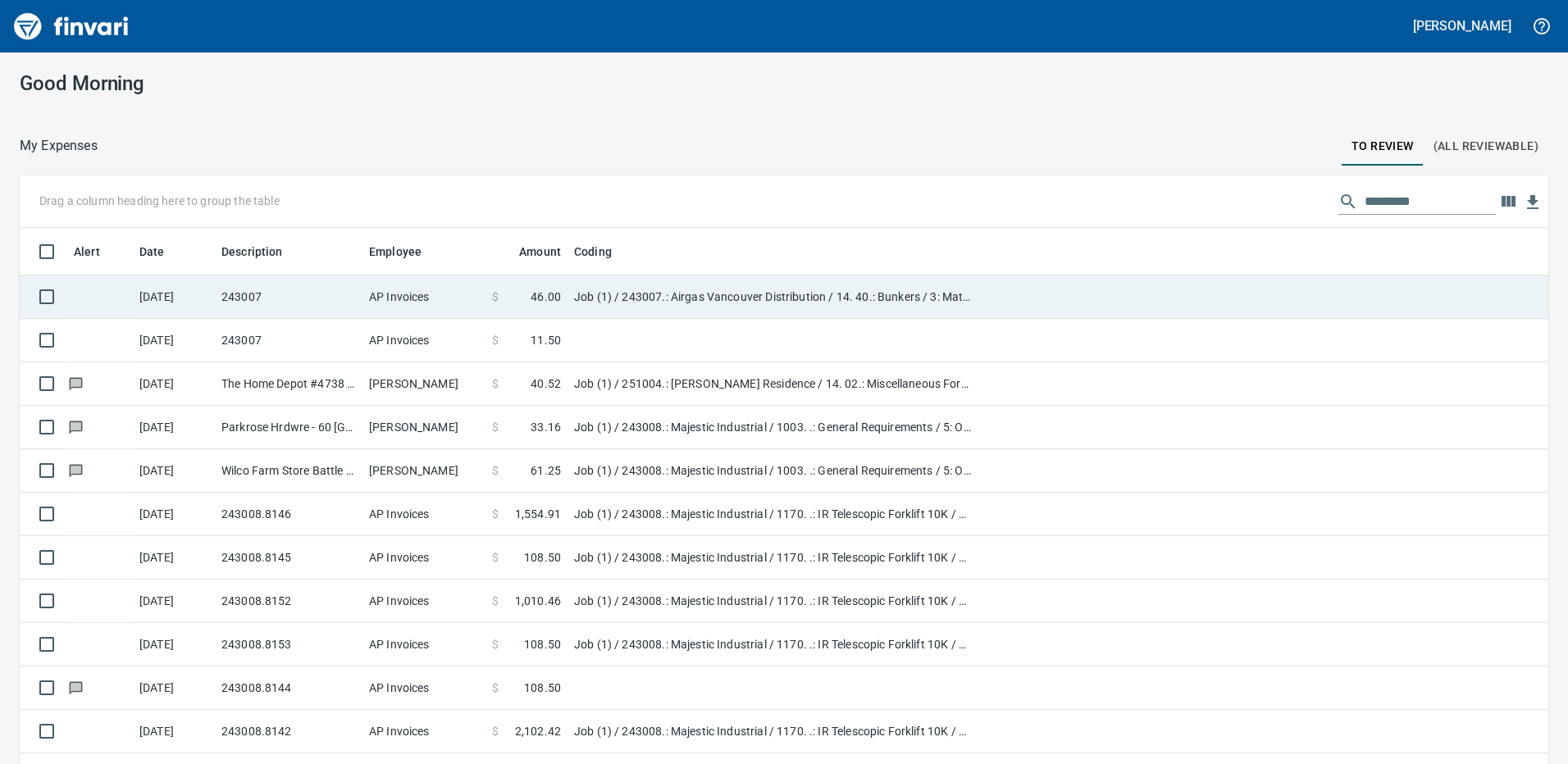
click at [290, 295] on td "243007" at bounding box center [289, 297] width 148 height 44
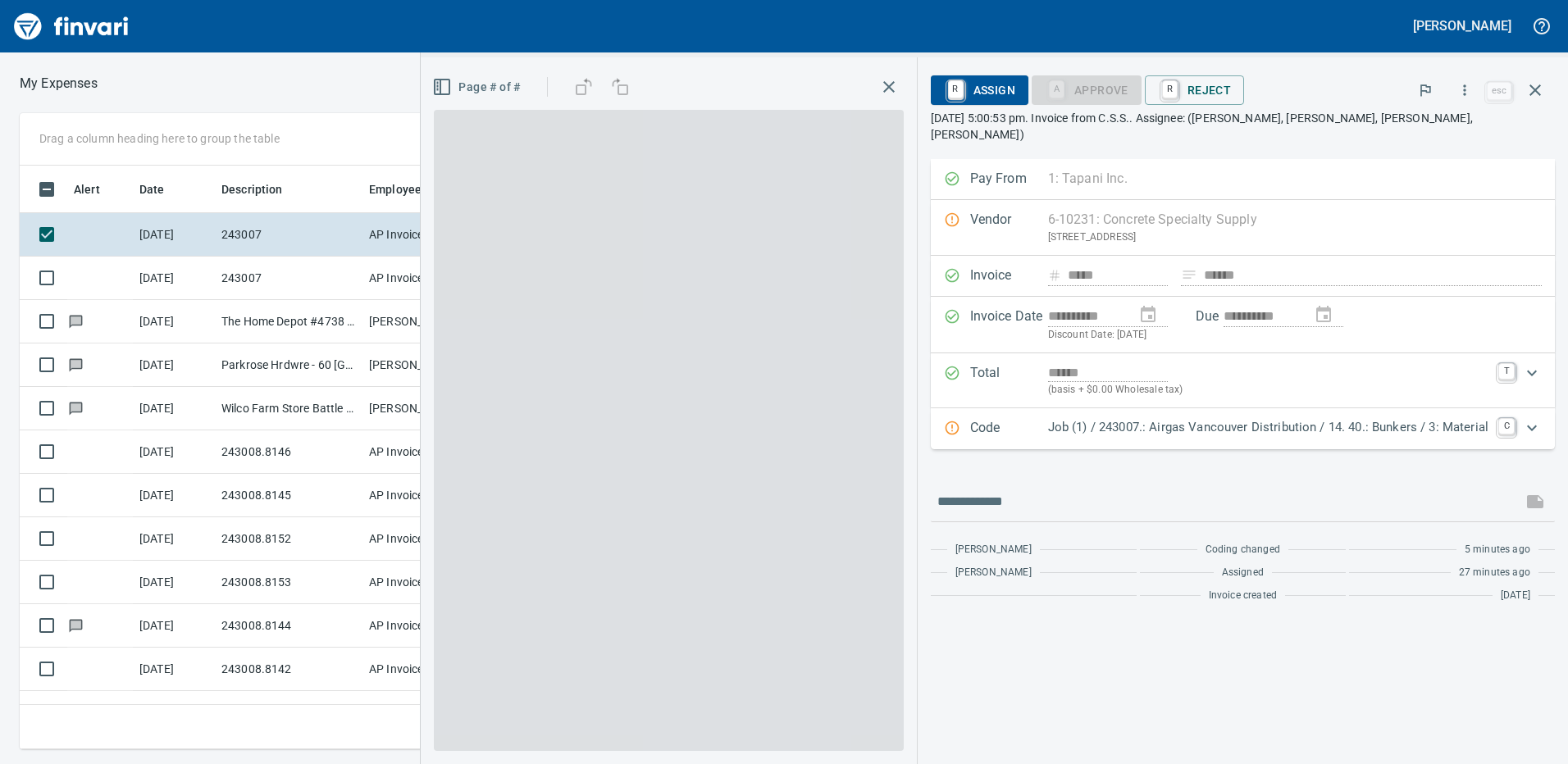
scroll to position [571, 1094]
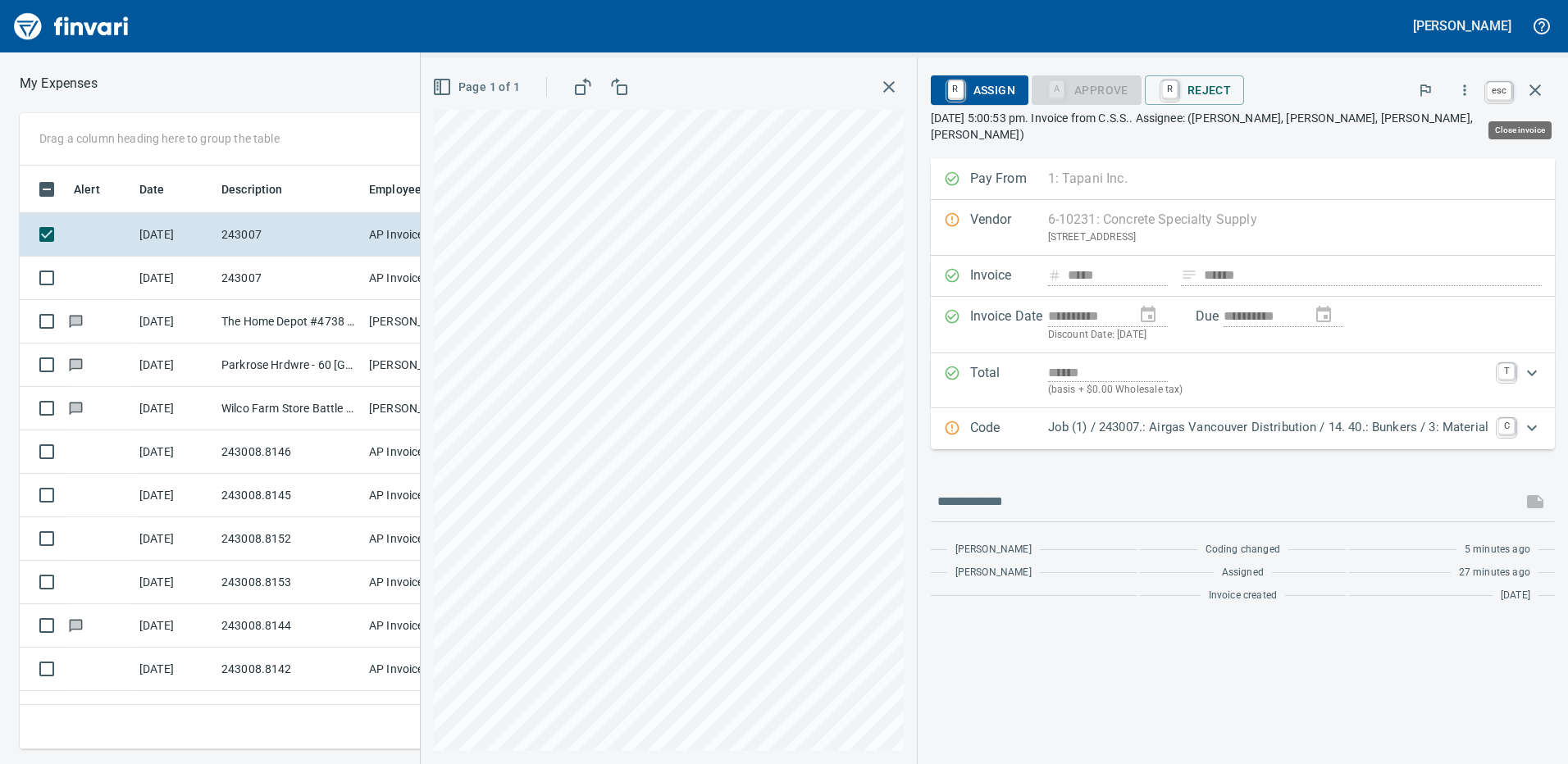
click at [1527, 91] on icon "button" at bounding box center [1535, 90] width 20 height 20
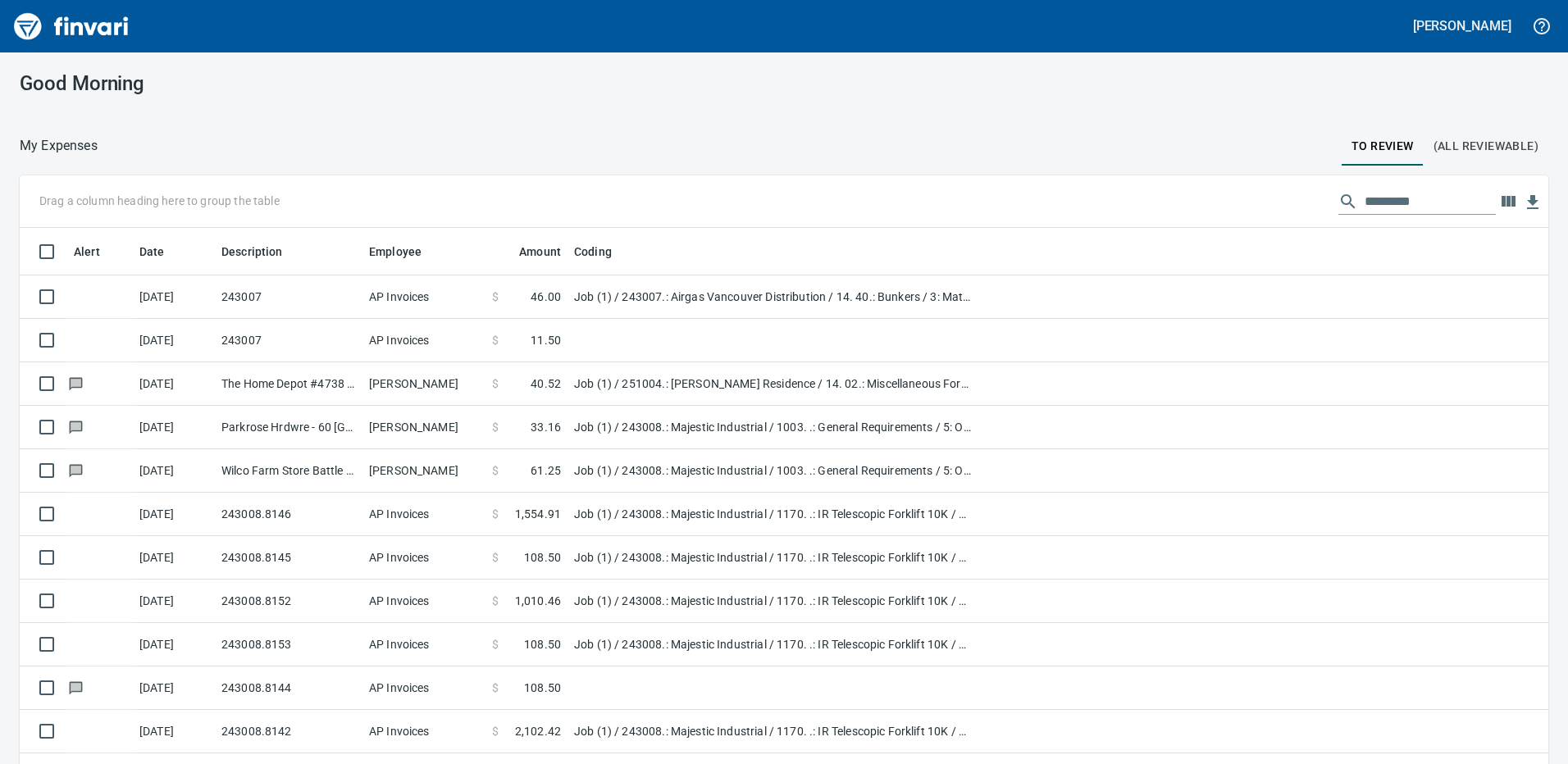
scroll to position [2, 2]
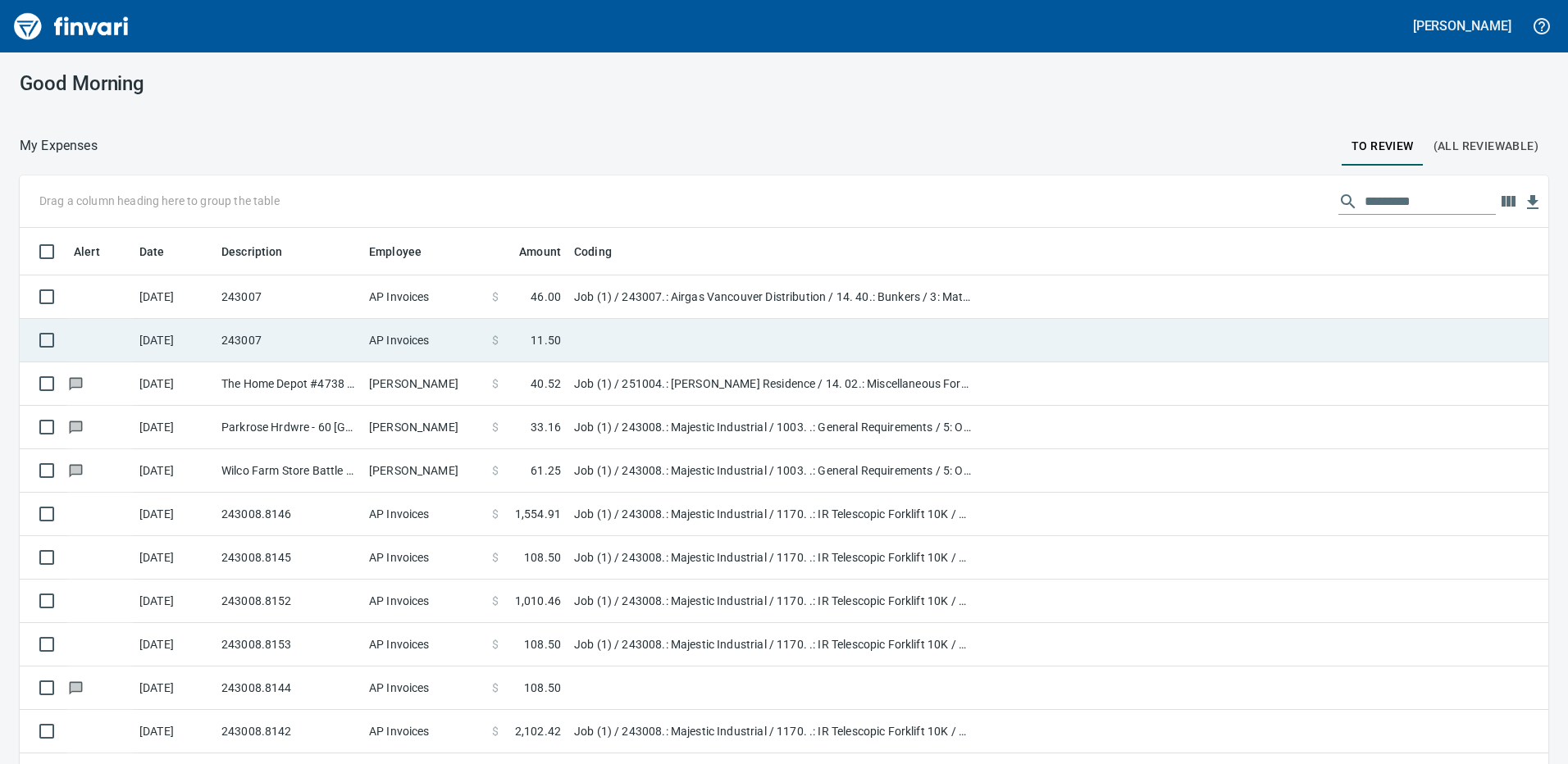
click at [406, 339] on td "AP Invoices" at bounding box center [424, 340] width 123 height 44
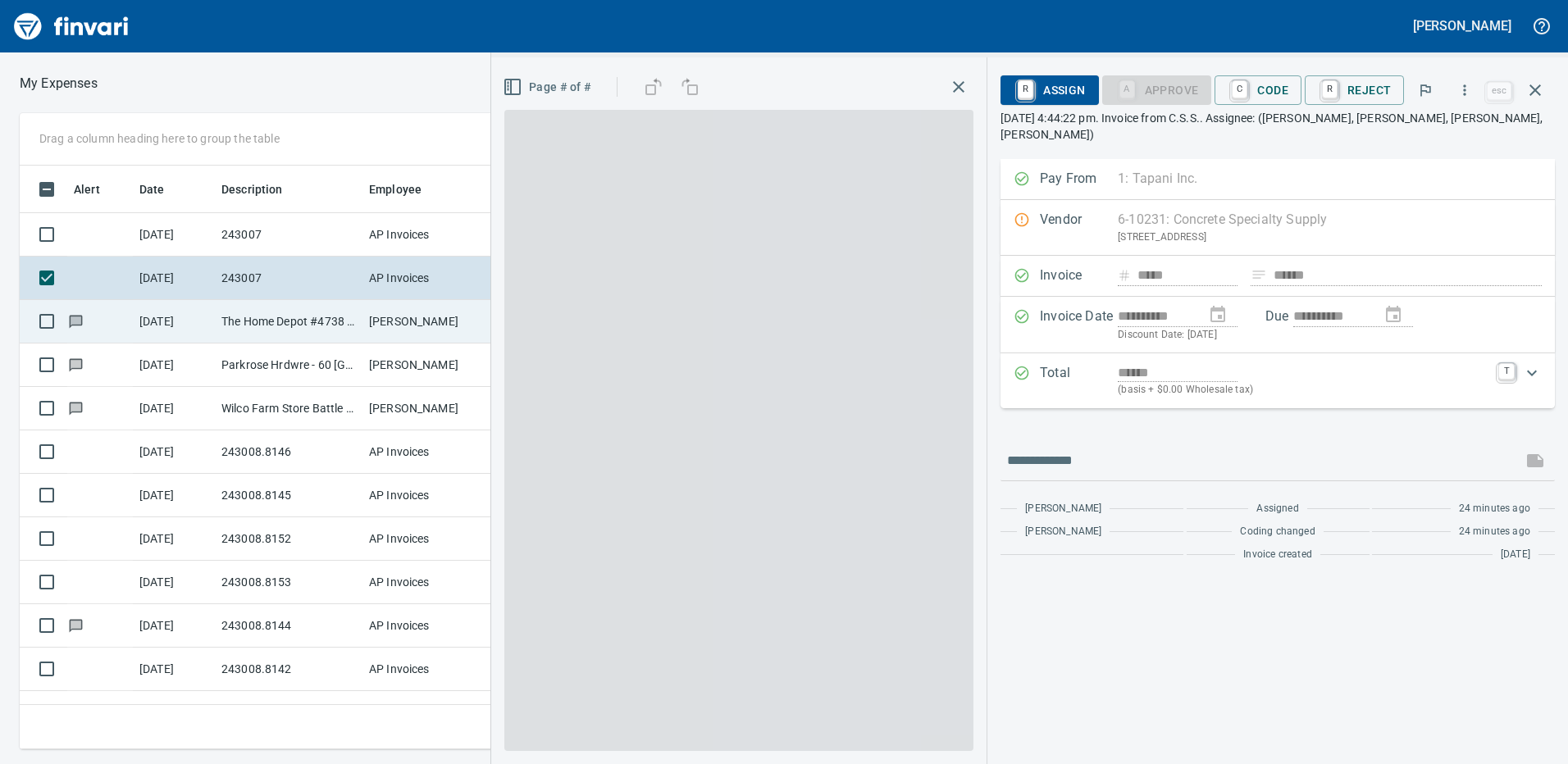
scroll to position [571, 1094]
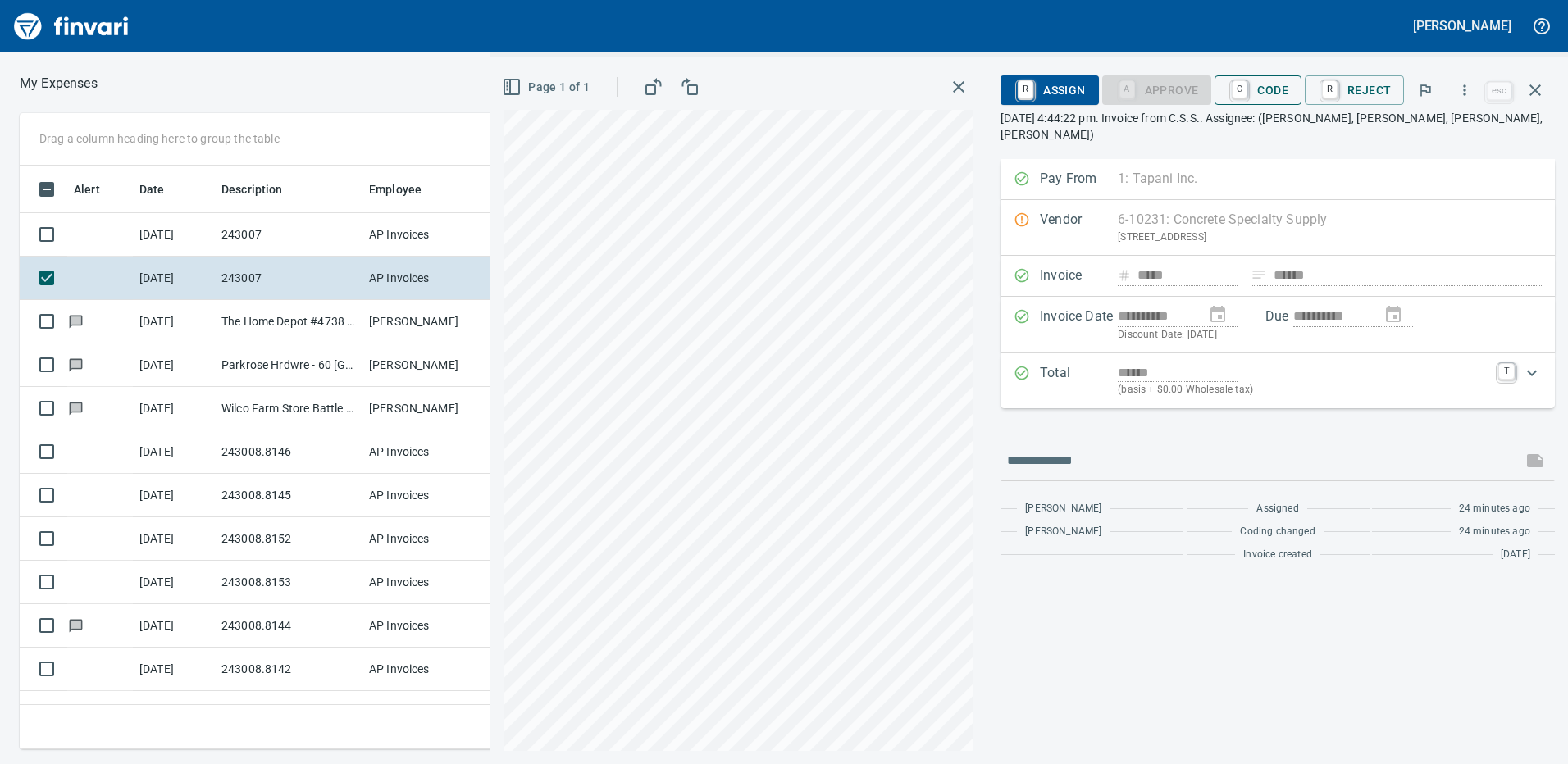
click at [1264, 90] on span "C Code" at bounding box center [1258, 90] width 61 height 28
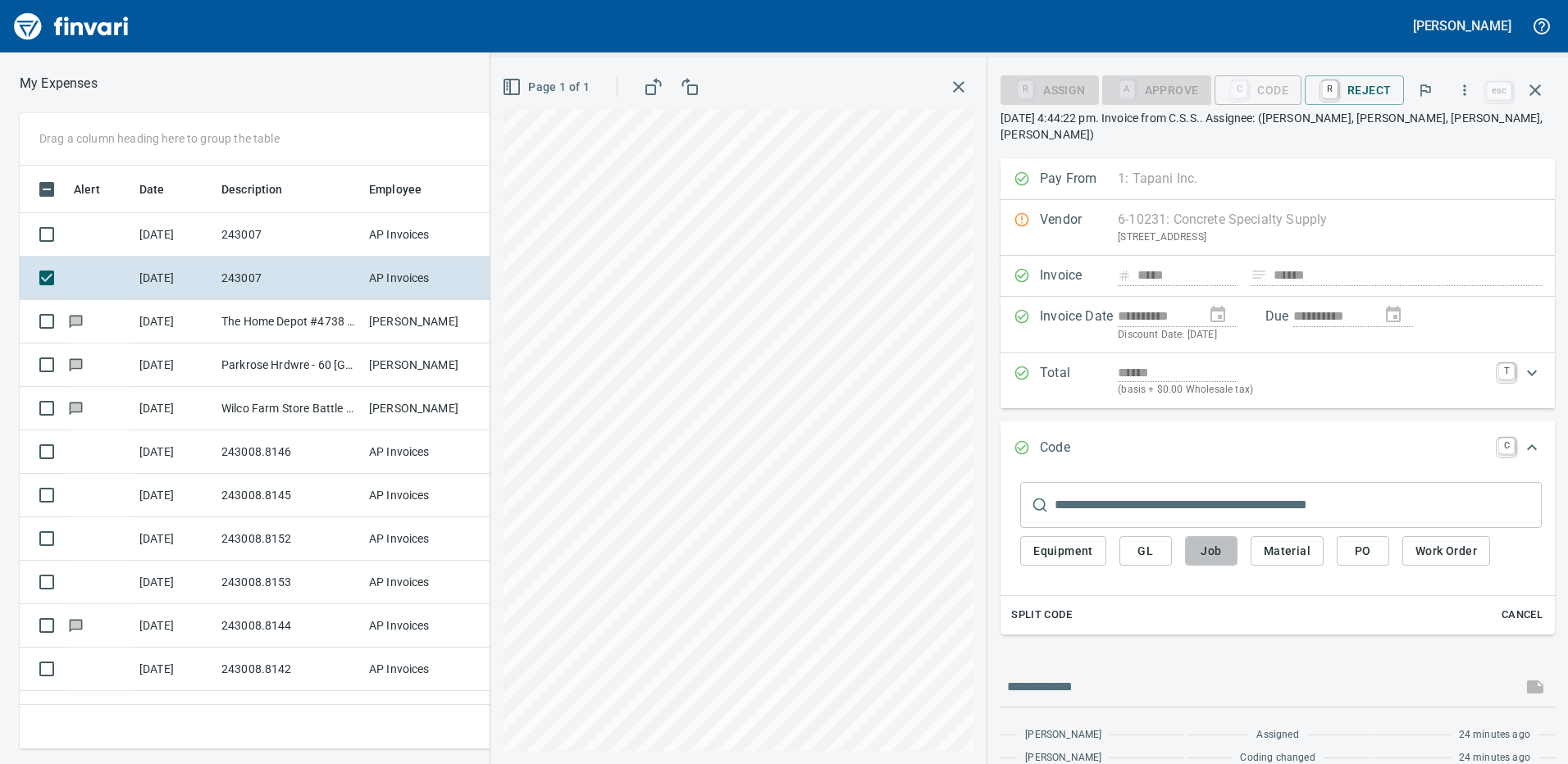
click at [1204, 541] on span "Job" at bounding box center [1211, 552] width 27 height 21
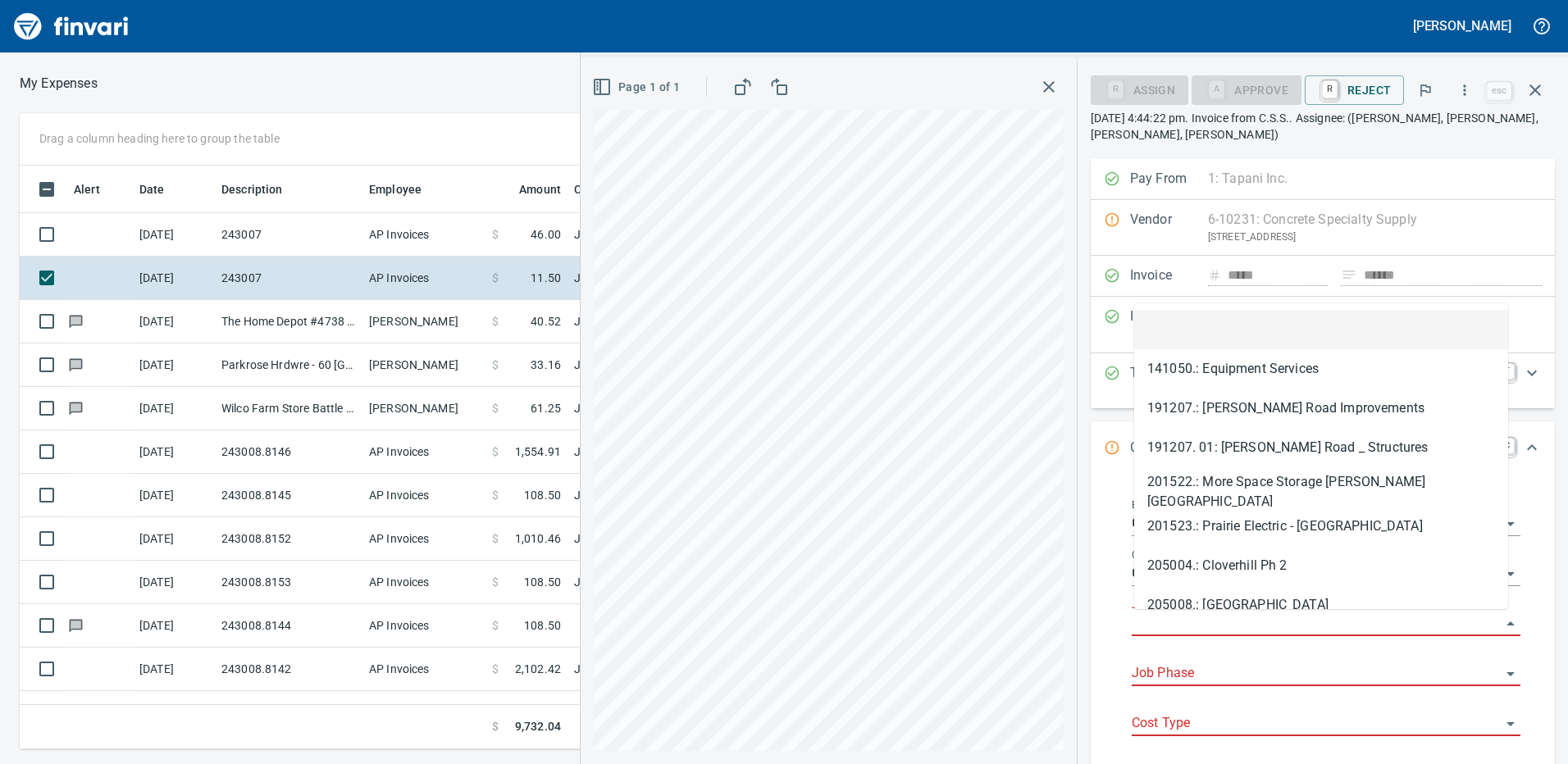
click at [1175, 626] on input "Job" at bounding box center [1316, 624] width 369 height 23
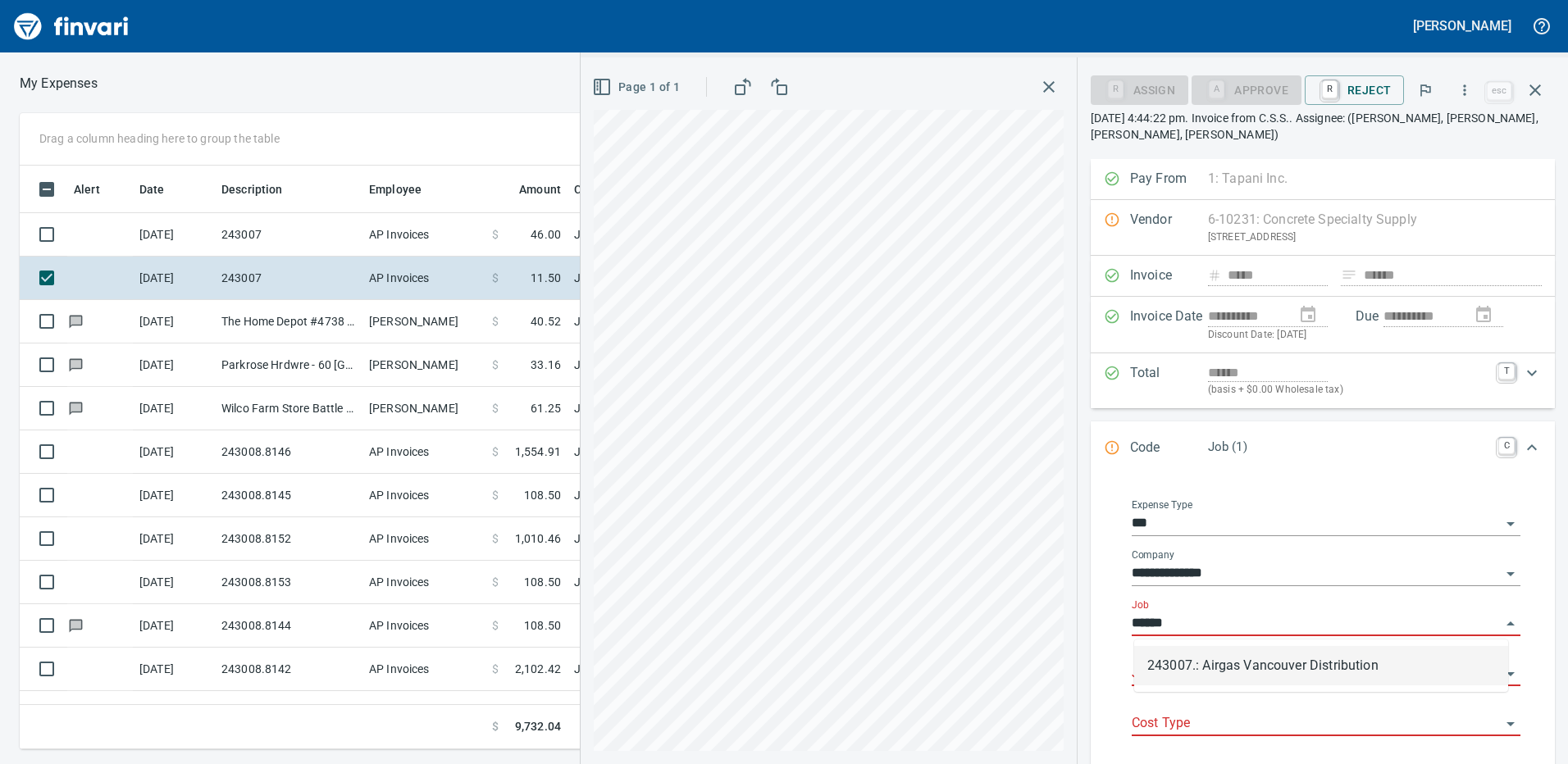
drag, startPoint x: 1202, startPoint y: 670, endPoint x: 1220, endPoint y: 652, distance: 25.5
click at [1202, 673] on li "243007.: Airgas Vancouver Distribution" at bounding box center [1321, 666] width 374 height 40
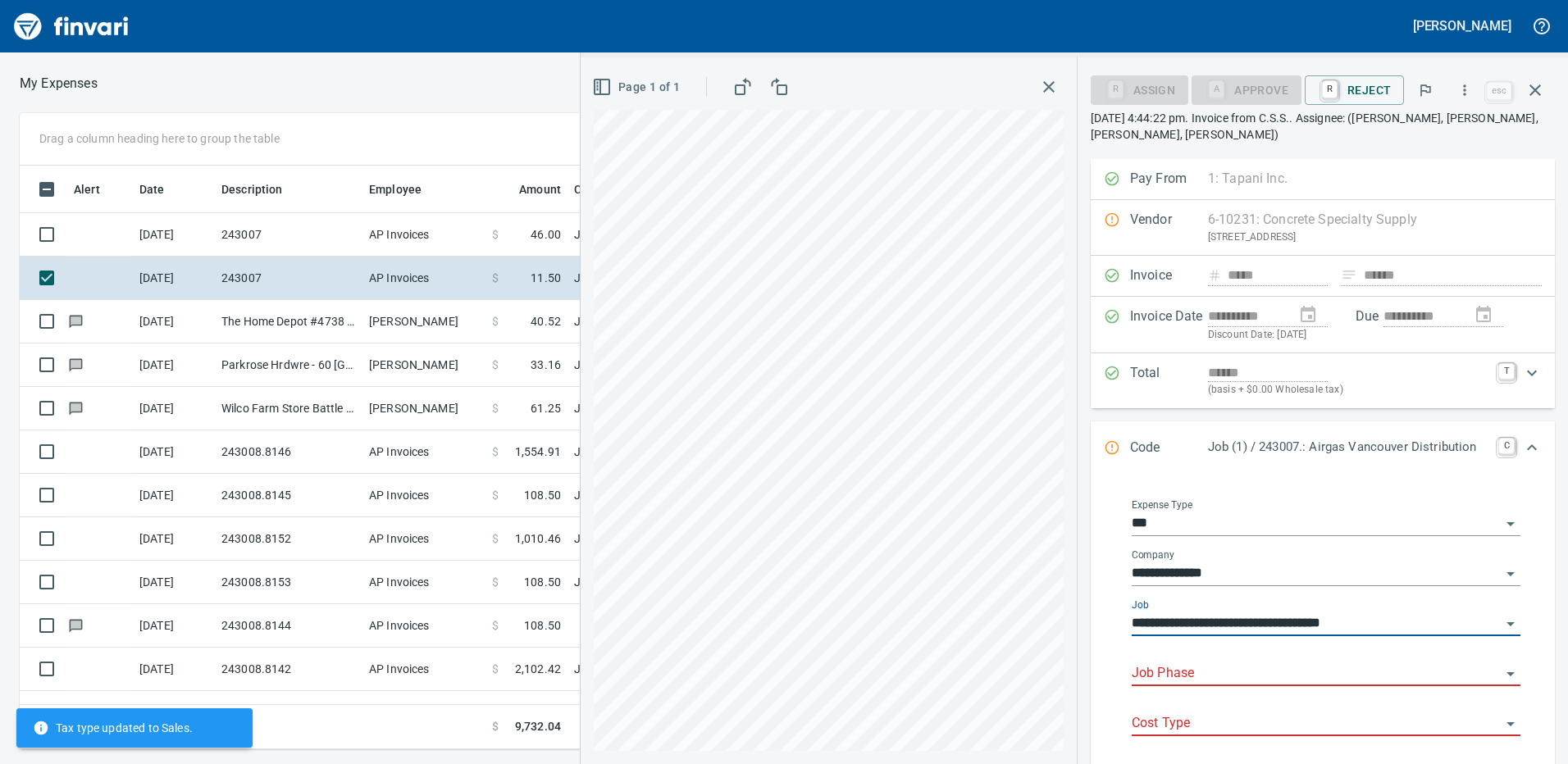
type input "**********"
click at [1208, 667] on input "Job Phase" at bounding box center [1316, 674] width 369 height 23
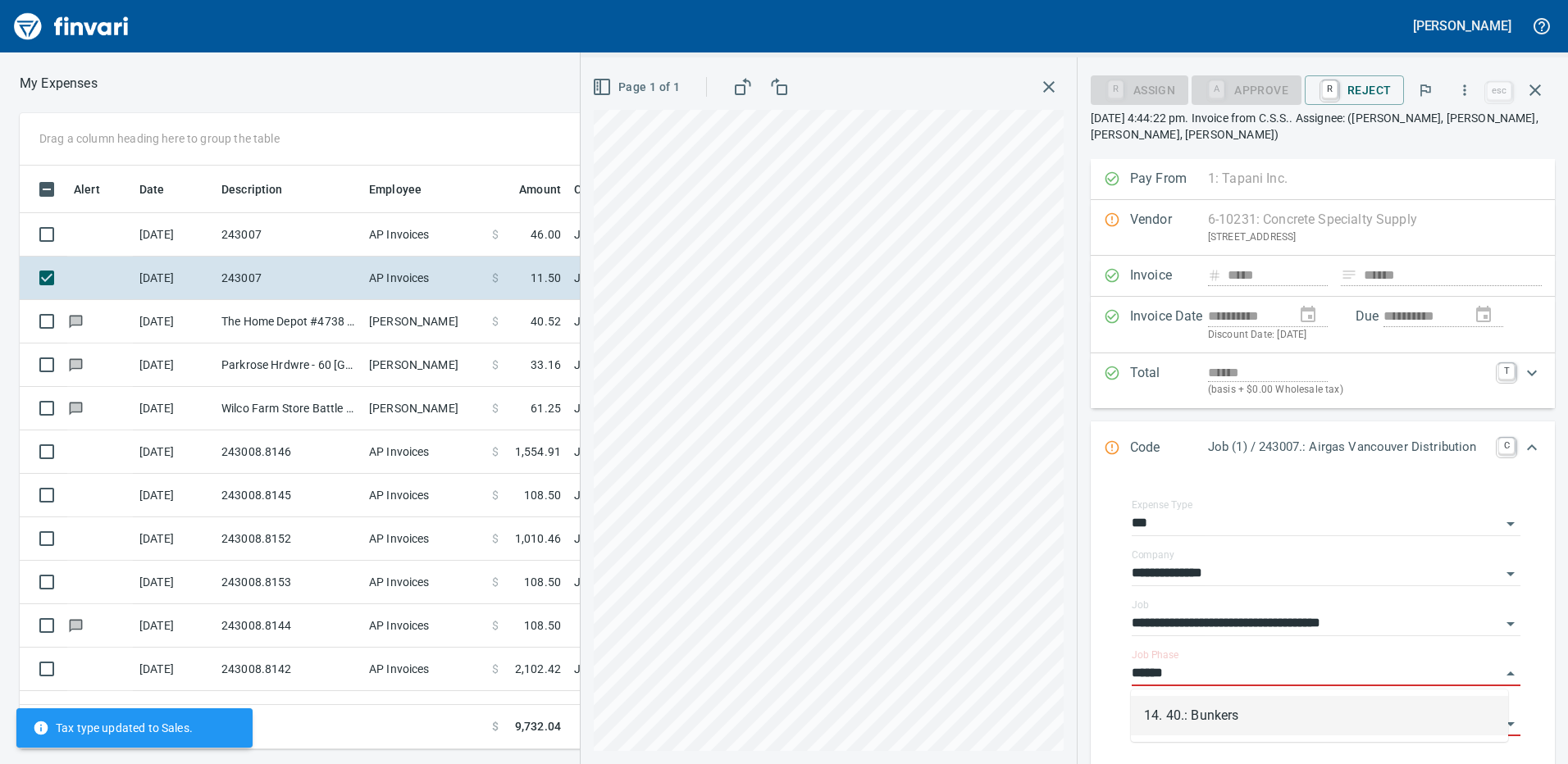
click at [1210, 709] on li "14. 40.: Bunkers" at bounding box center [1320, 716] width 377 height 40
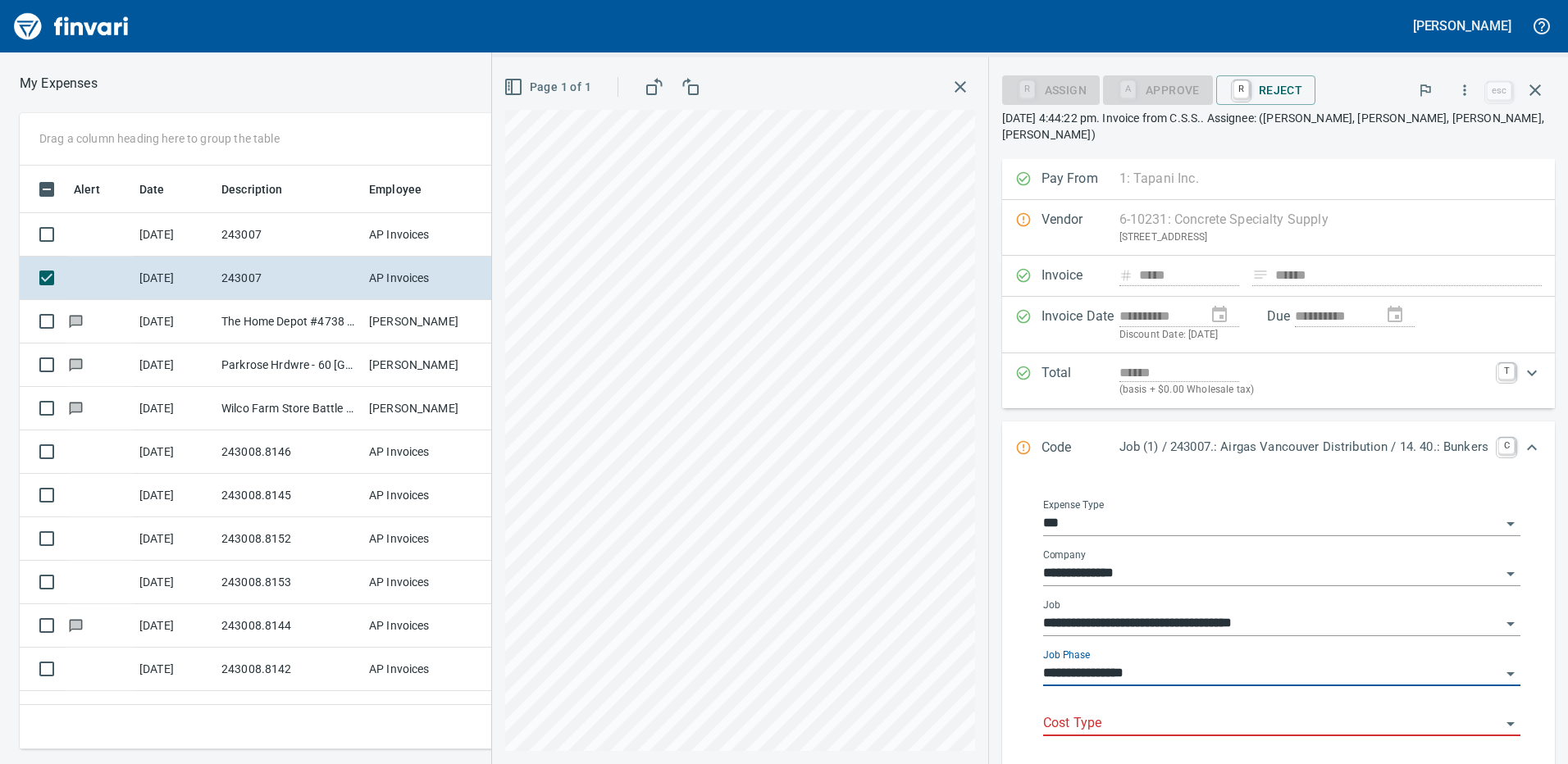
type input "**********"
click at [1158, 712] on input "Cost Type" at bounding box center [1272, 724] width 457 height 23
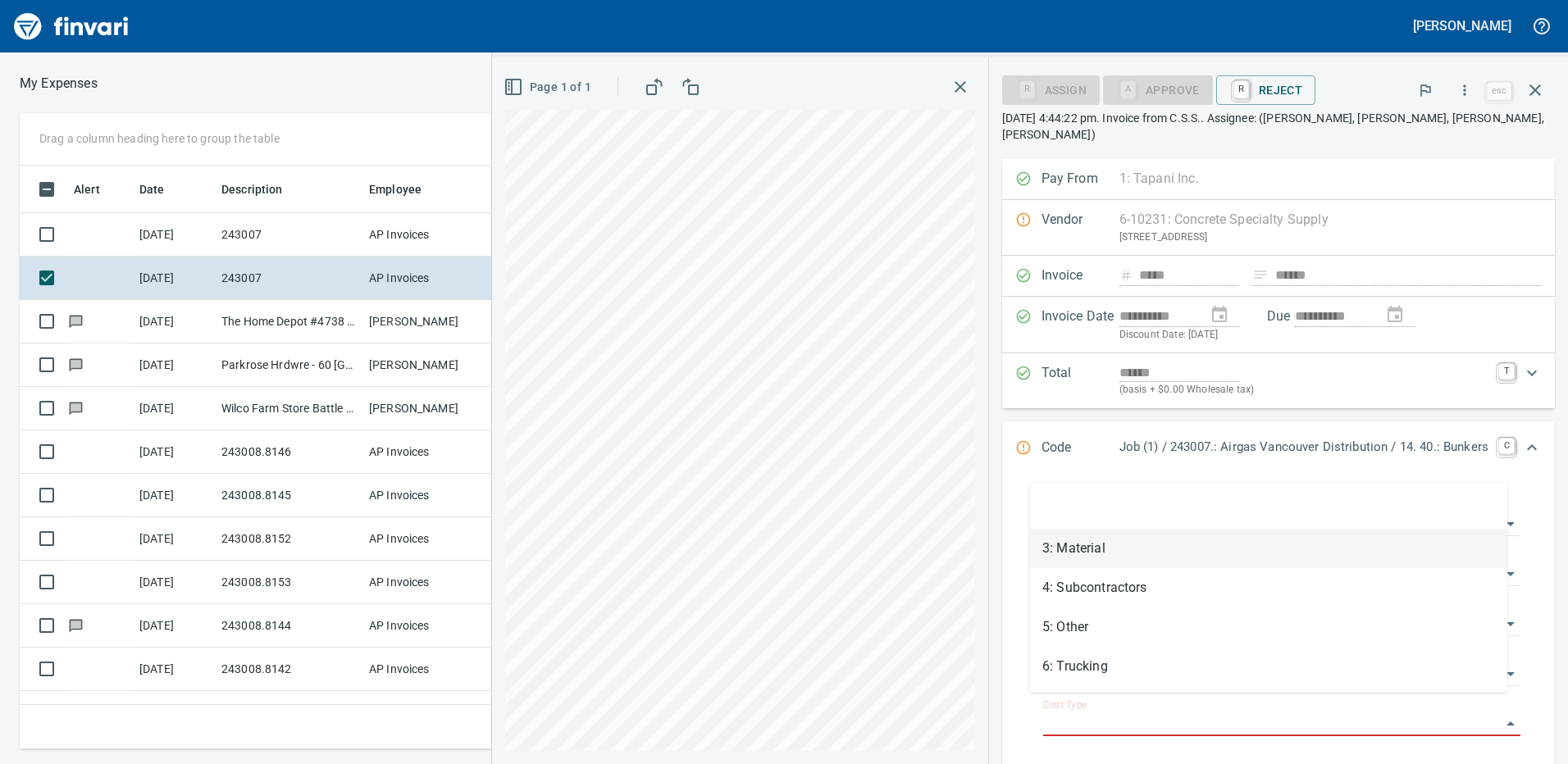
click at [1073, 556] on li "3: Material" at bounding box center [1268, 548] width 478 height 40
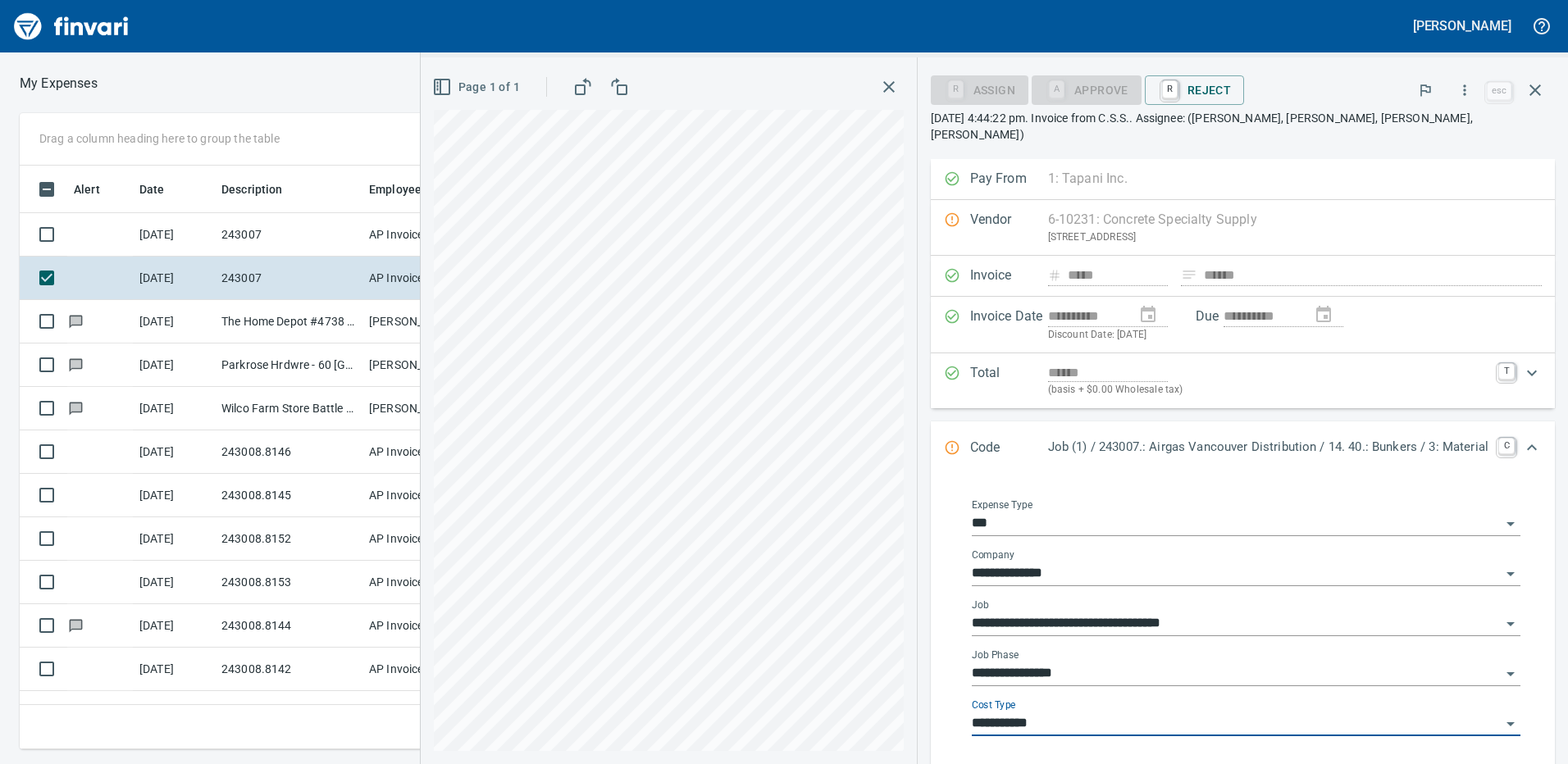
type input "**********"
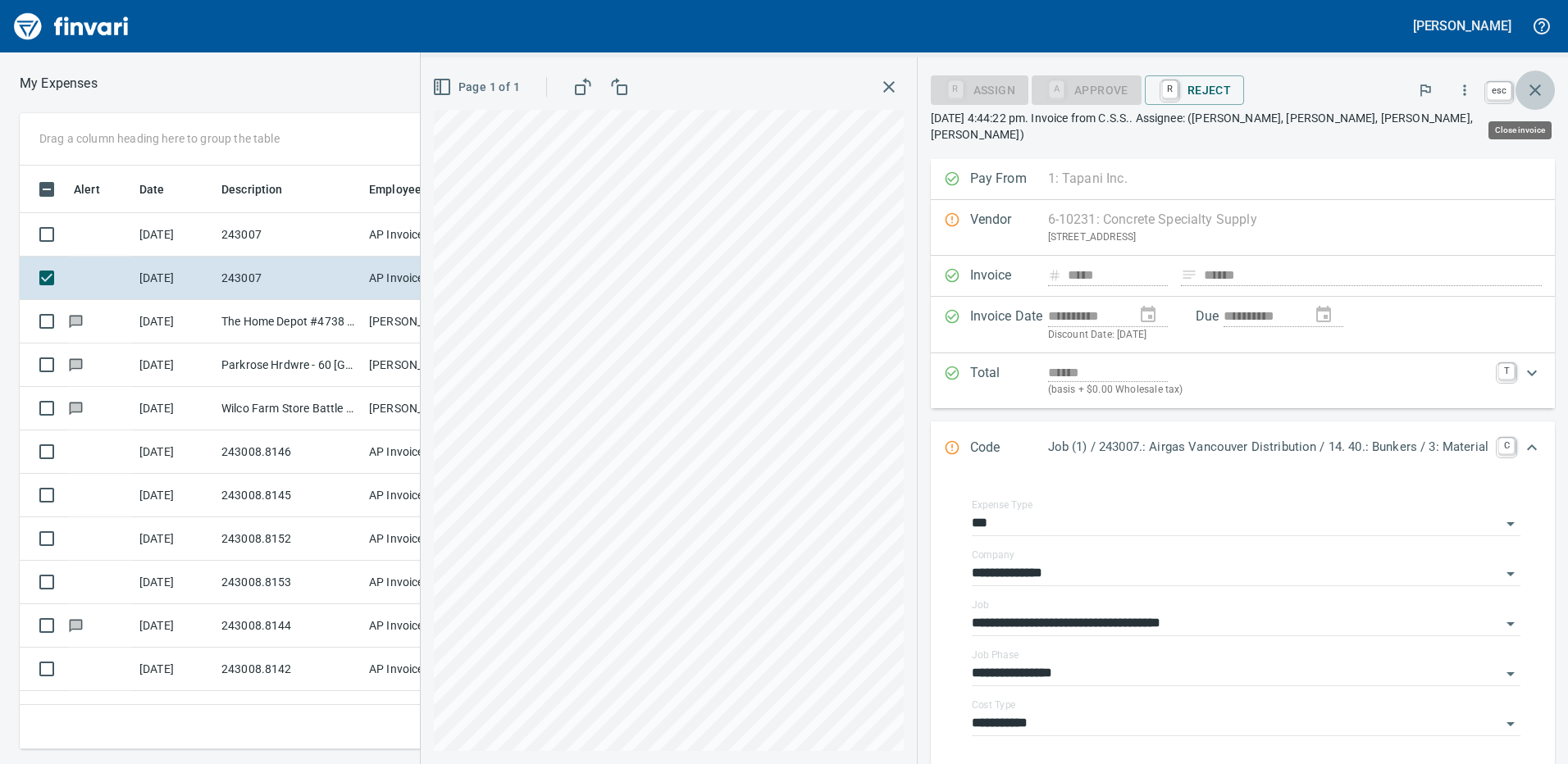
click at [1530, 87] on icon "button" at bounding box center [1535, 90] width 20 height 20
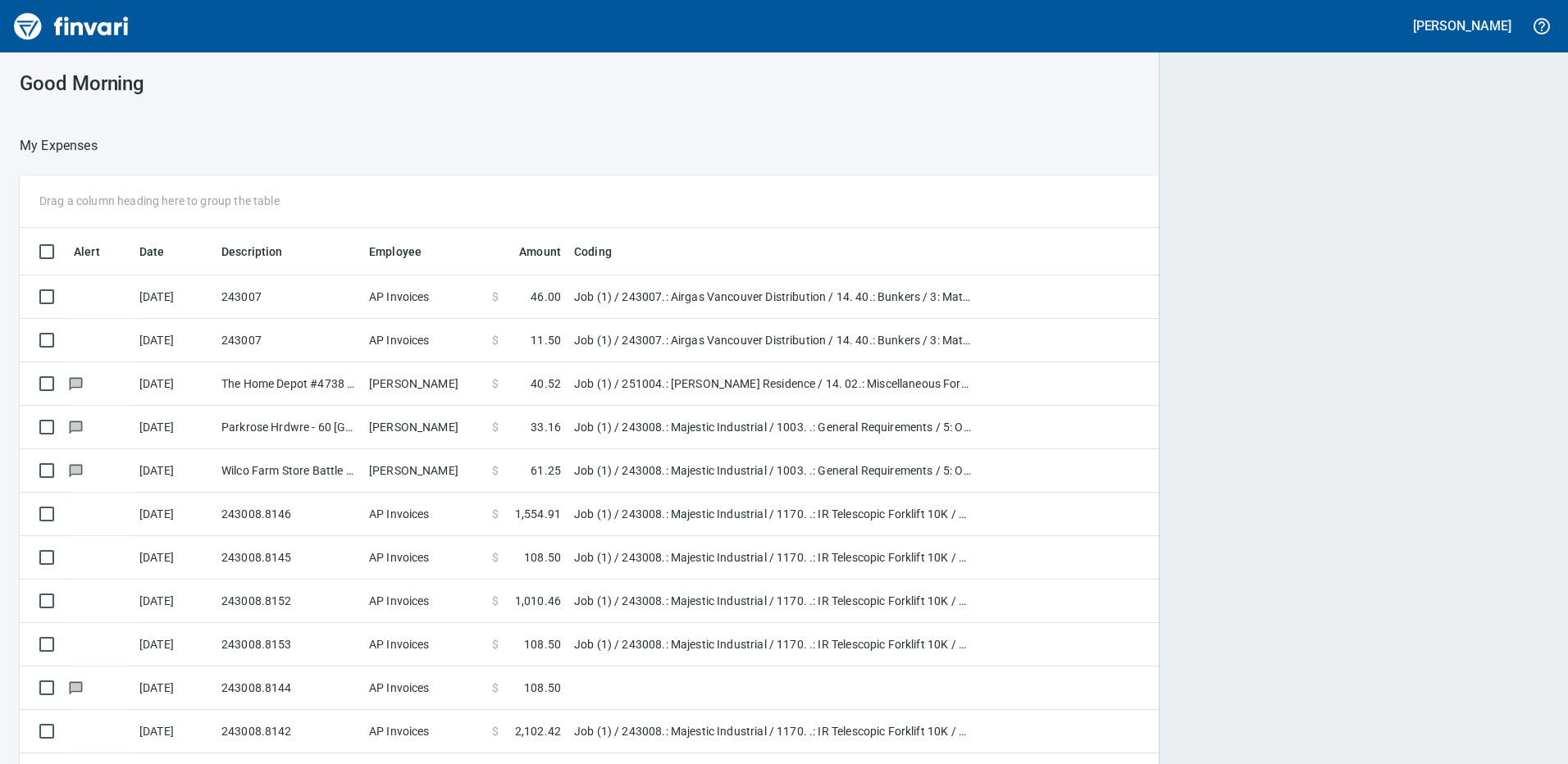
scroll to position [2, 2]
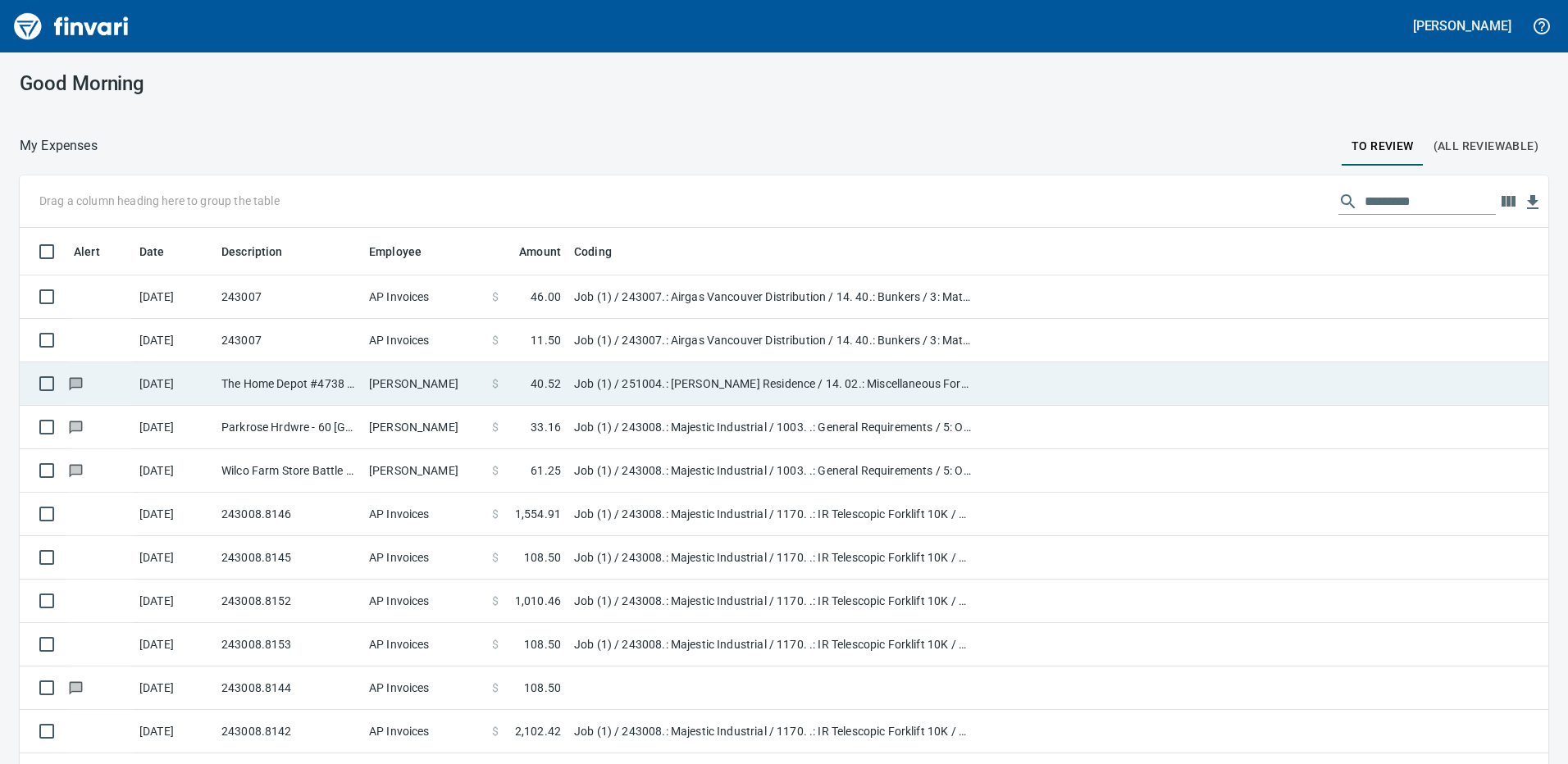
click at [686, 382] on td "Job (1) / 251004.: Hawrylo Residence / 14. 02.: Miscellaneous Force Account Wor…" at bounding box center [772, 384] width 410 height 44
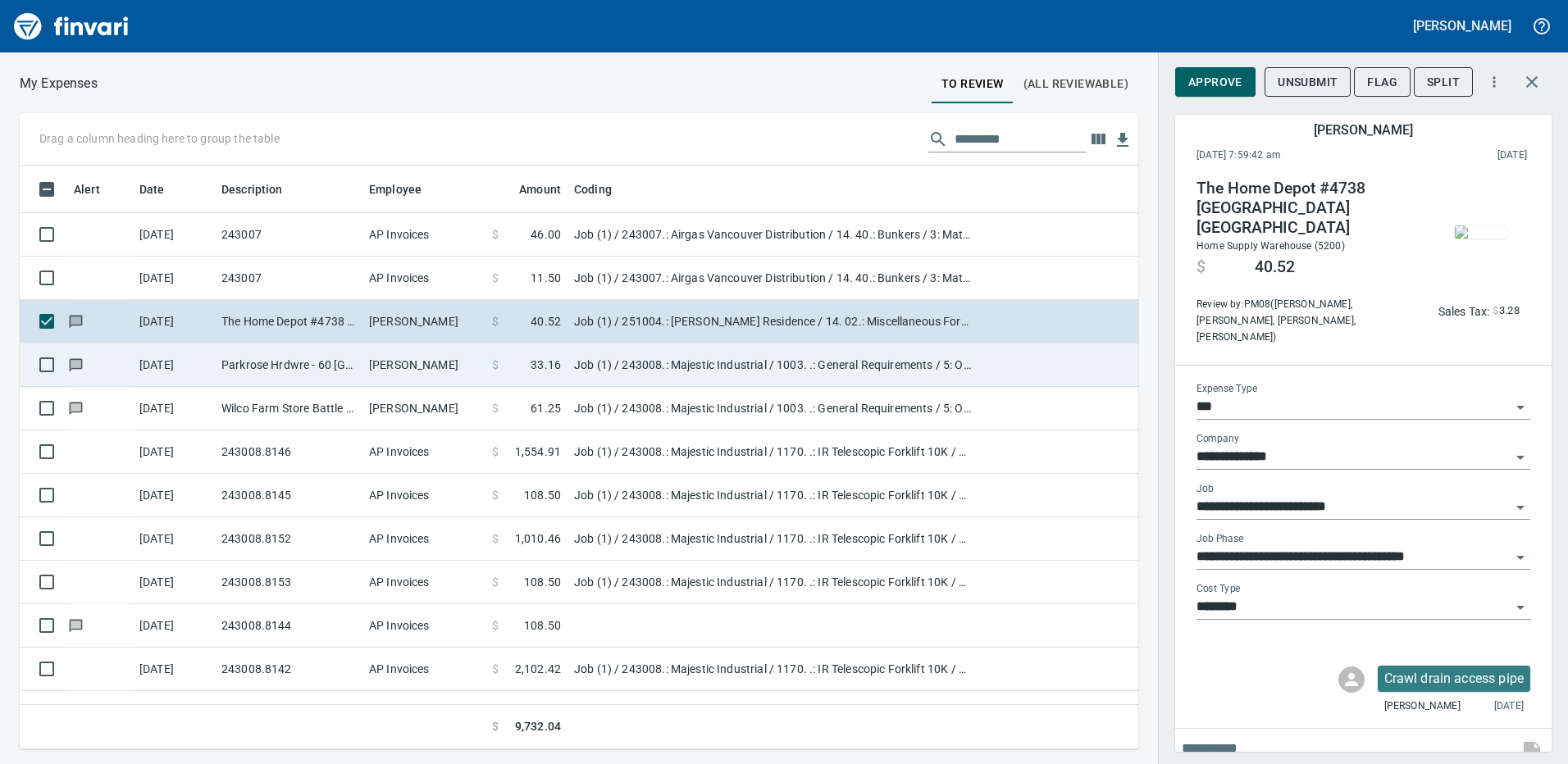
scroll to position [571, 1094]
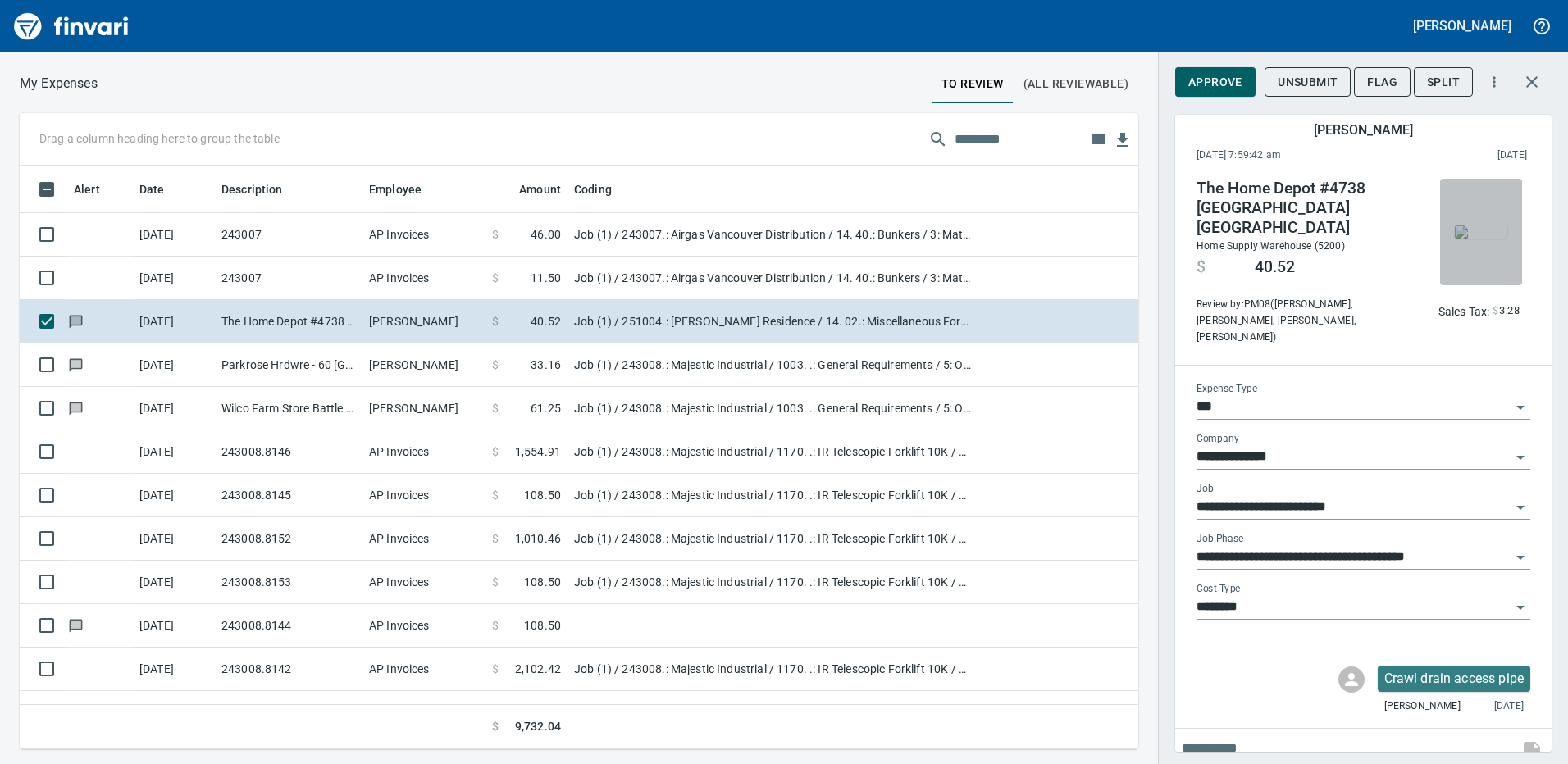
click at [1485, 231] on img "button" at bounding box center [1481, 231] width 52 height 13
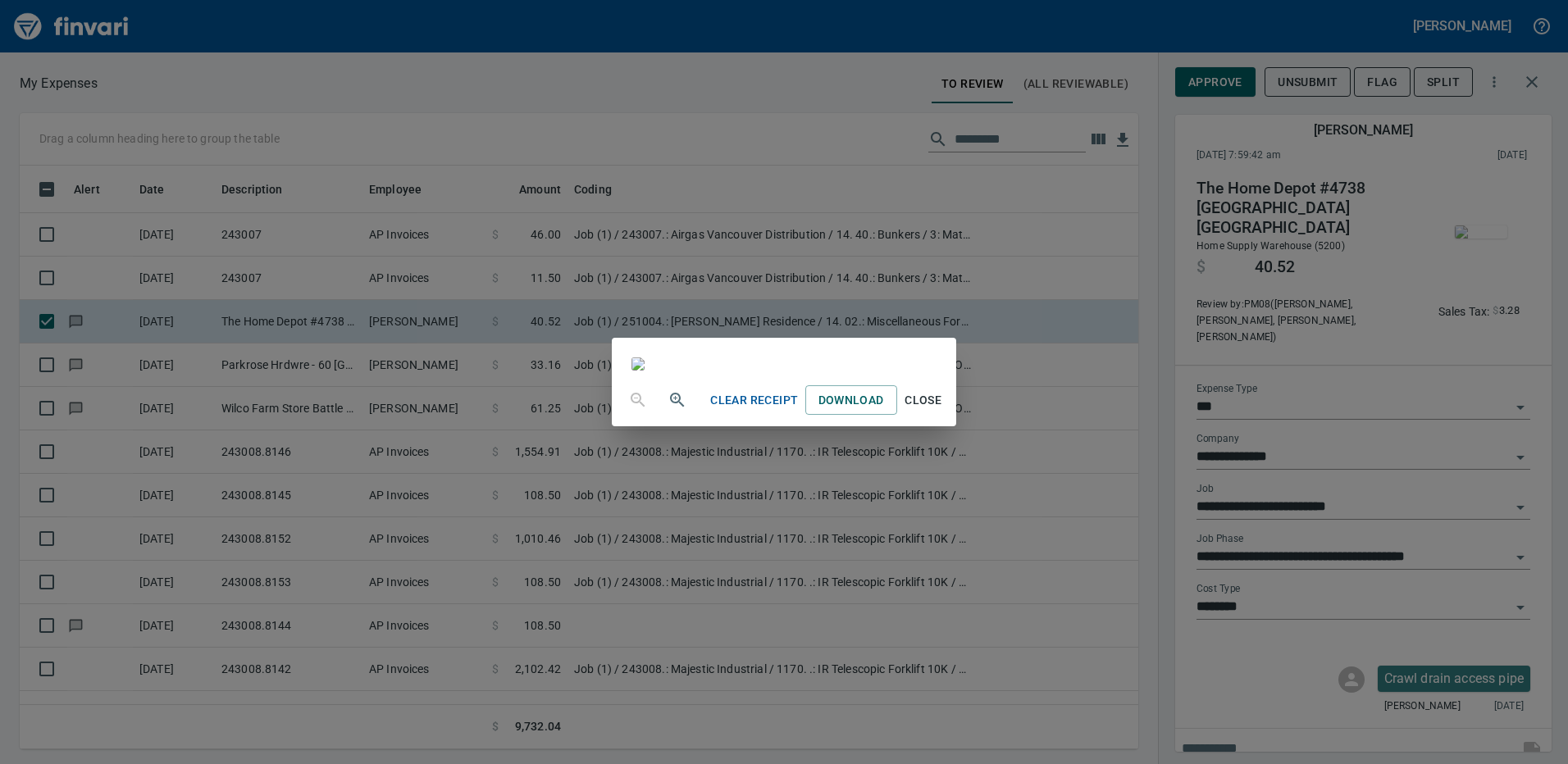
scroll to position [0, 0]
click at [1279, 672] on div "Clear Receipt Download Close" at bounding box center [784, 382] width 1568 height 764
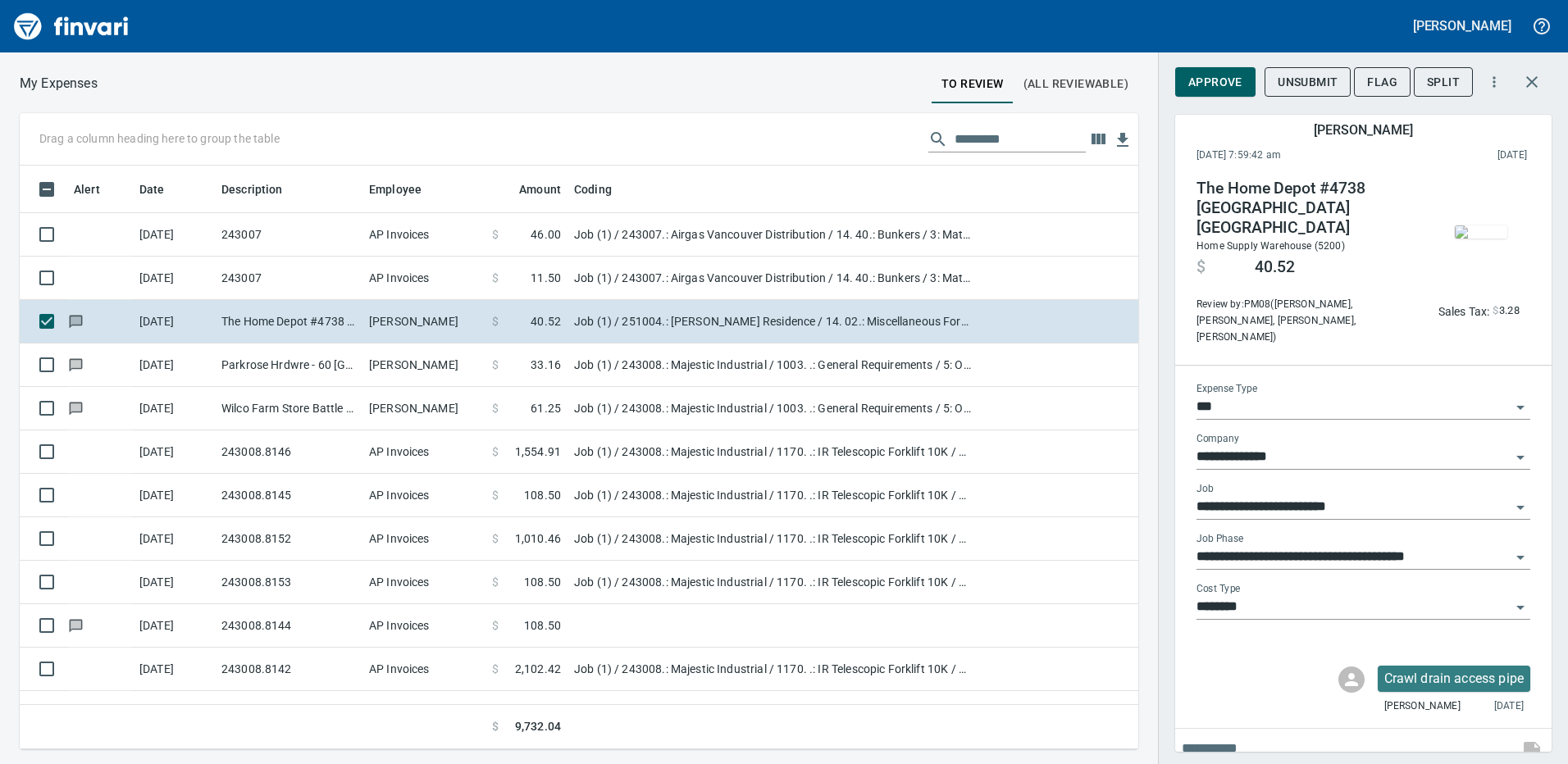
scroll to position [571, 1094]
click at [1217, 87] on span "Approve" at bounding box center [1216, 83] width 54 height 21
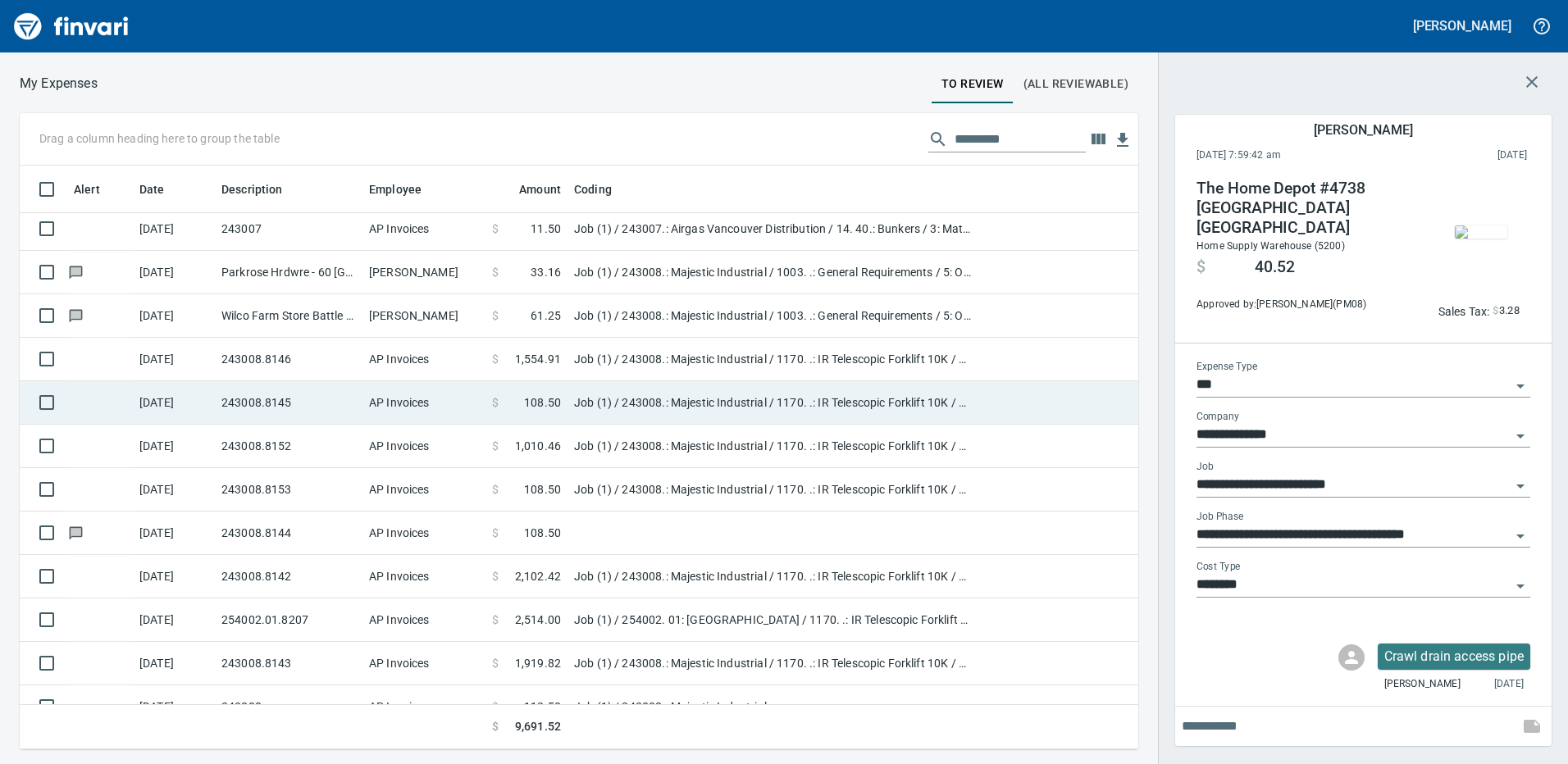
scroll to position [74, 0]
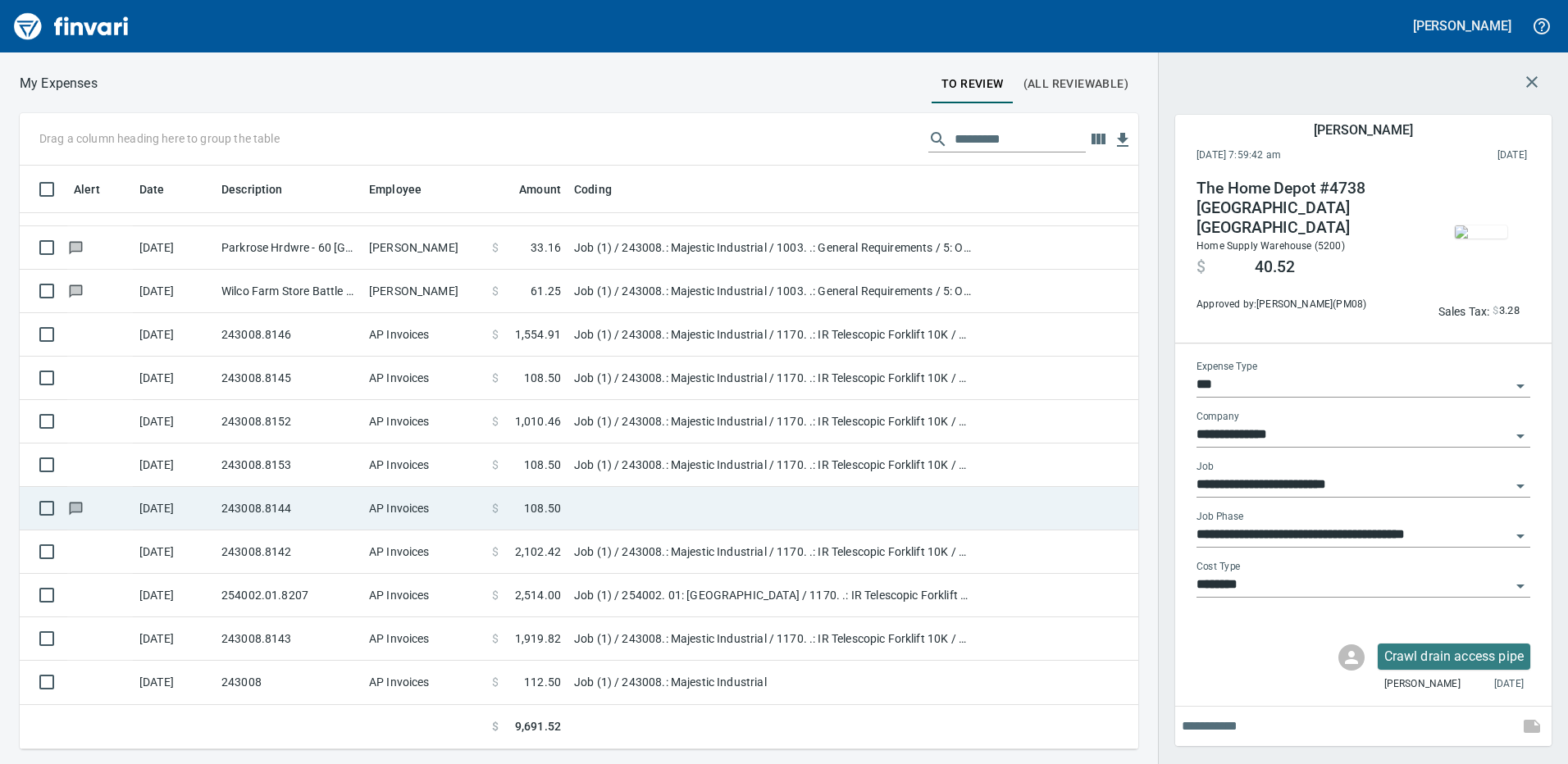
click at [504, 506] on span at bounding box center [511, 508] width 26 height 16
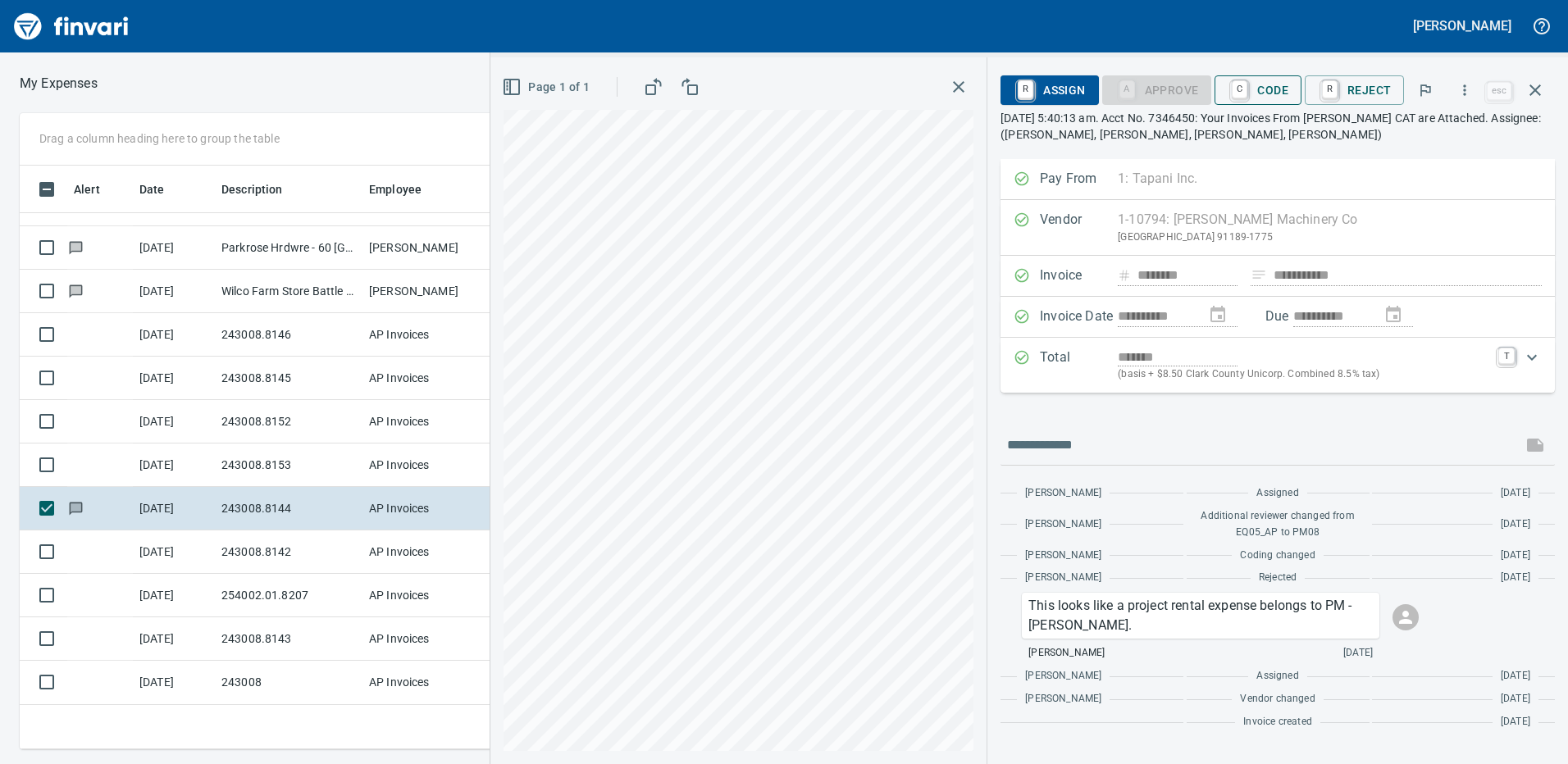
click at [1276, 92] on span "C Code" at bounding box center [1258, 90] width 61 height 28
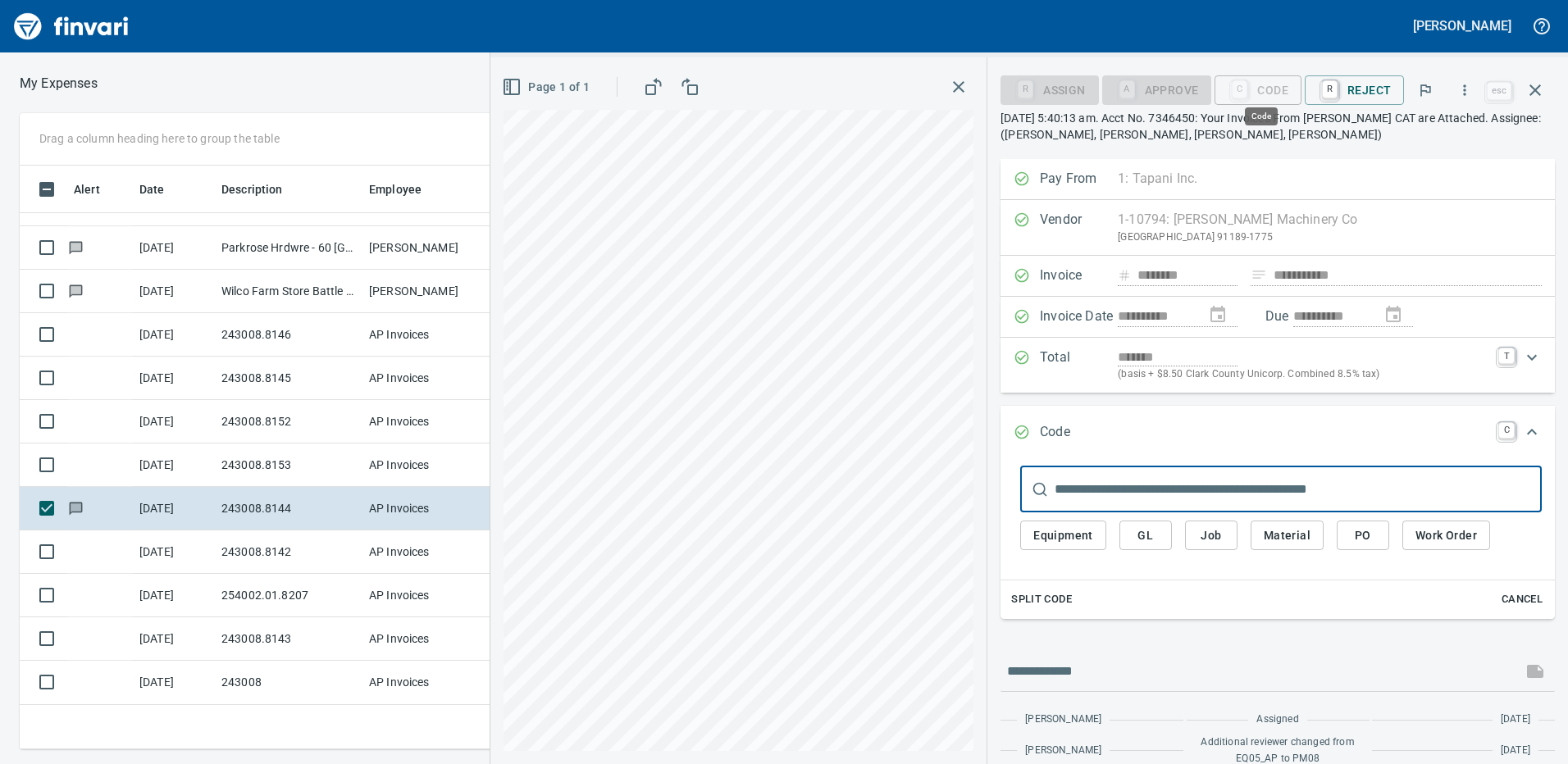
scroll to position [571, 1094]
click at [1228, 535] on button "Job" at bounding box center [1211, 535] width 52 height 30
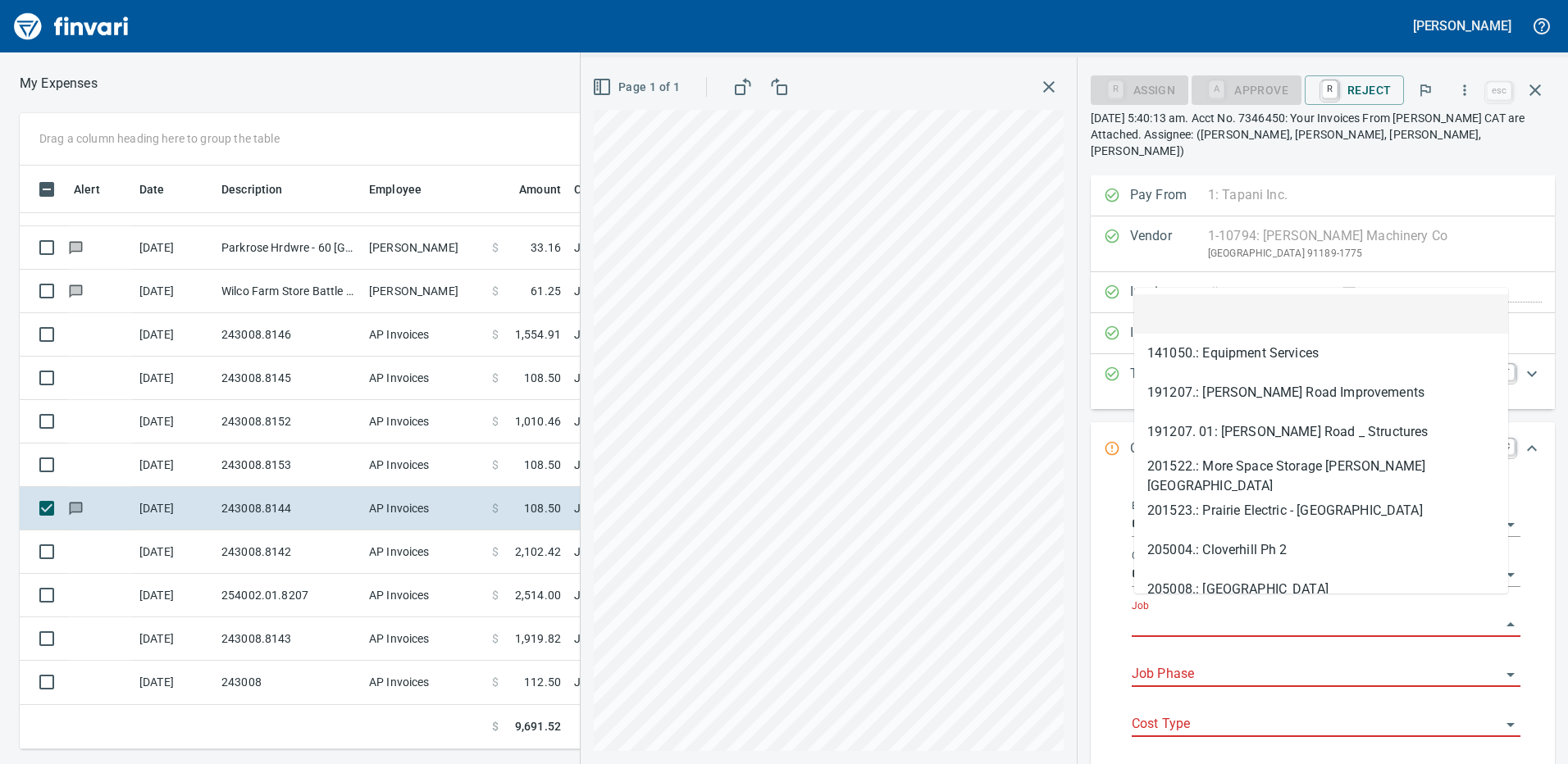
click at [1191, 614] on input "Job" at bounding box center [1316, 625] width 369 height 23
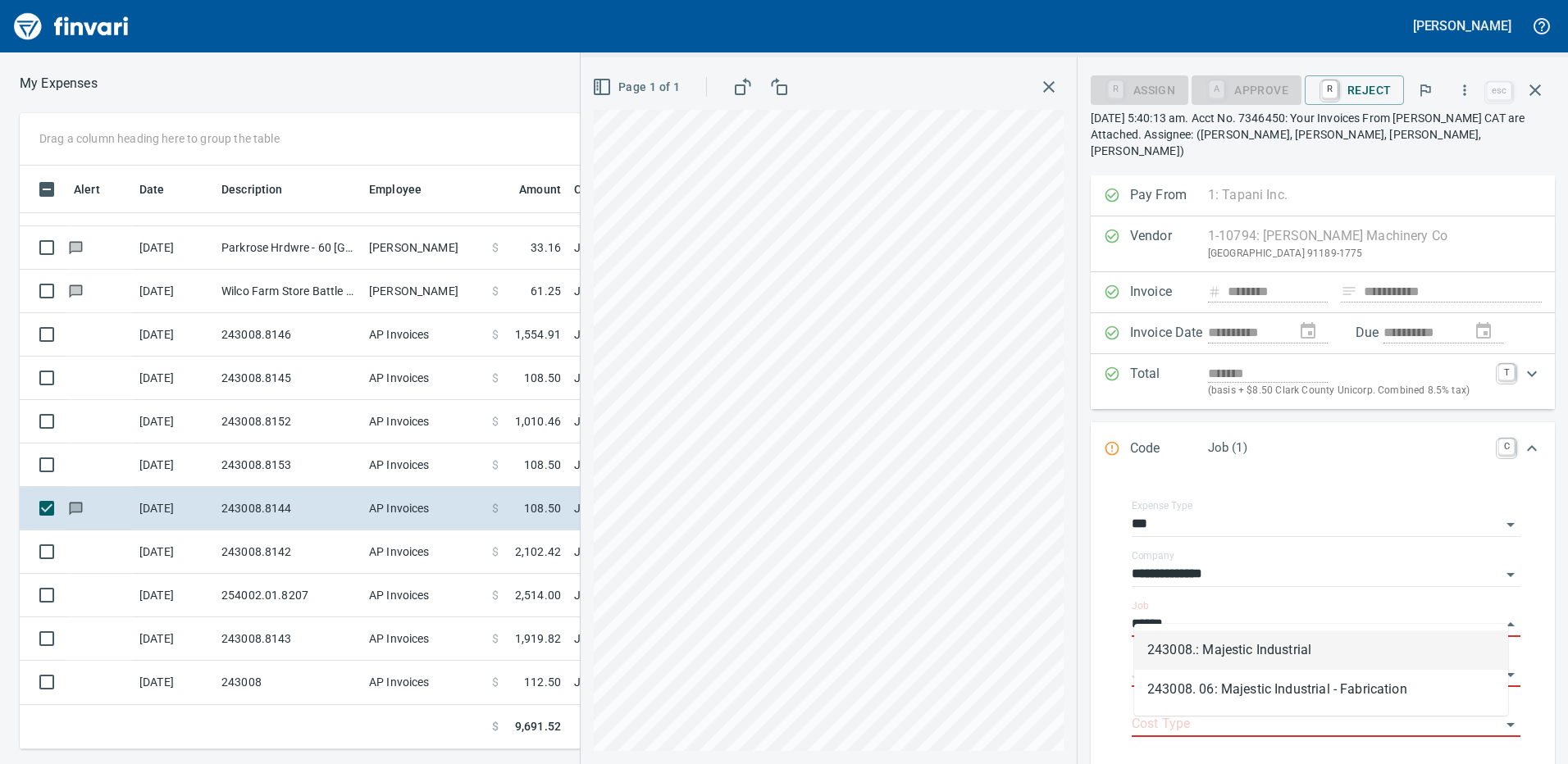
click at [1206, 651] on li "243008.: Majestic Industrial" at bounding box center [1321, 651] width 374 height 40
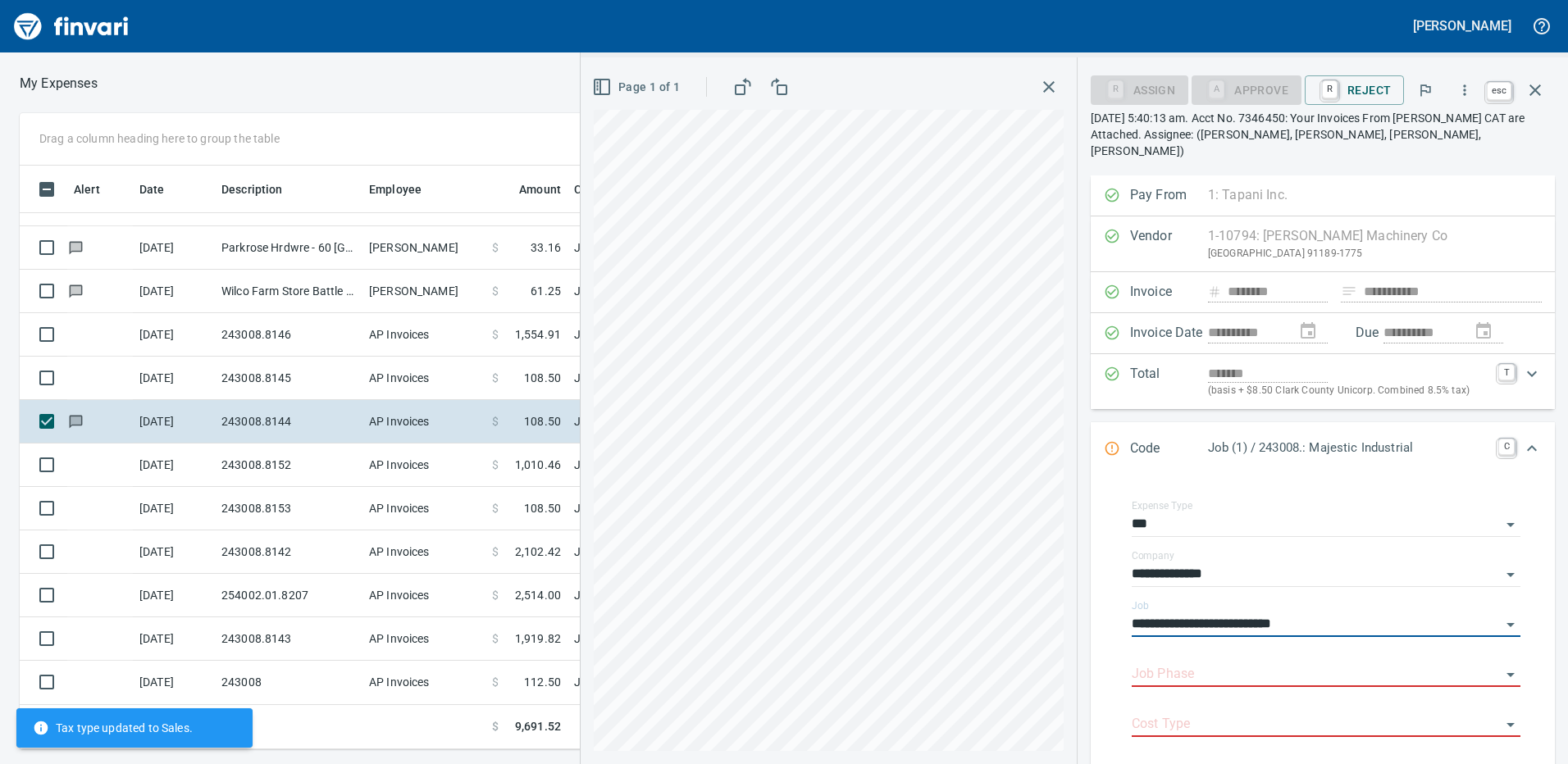
type input "**********"
click at [1532, 88] on icon "button" at bounding box center [1534, 89] width 11 height 11
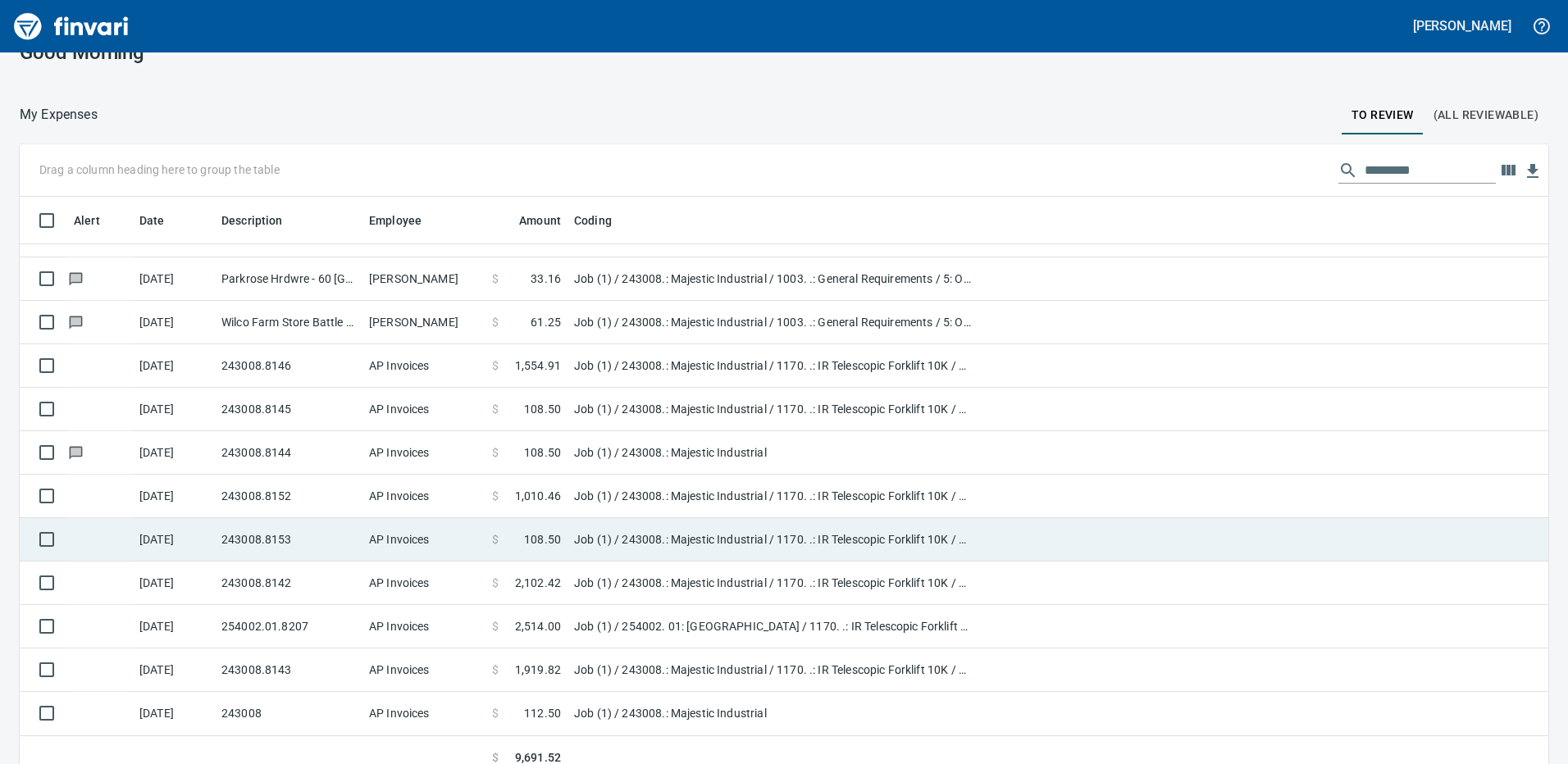
scroll to position [47, 0]
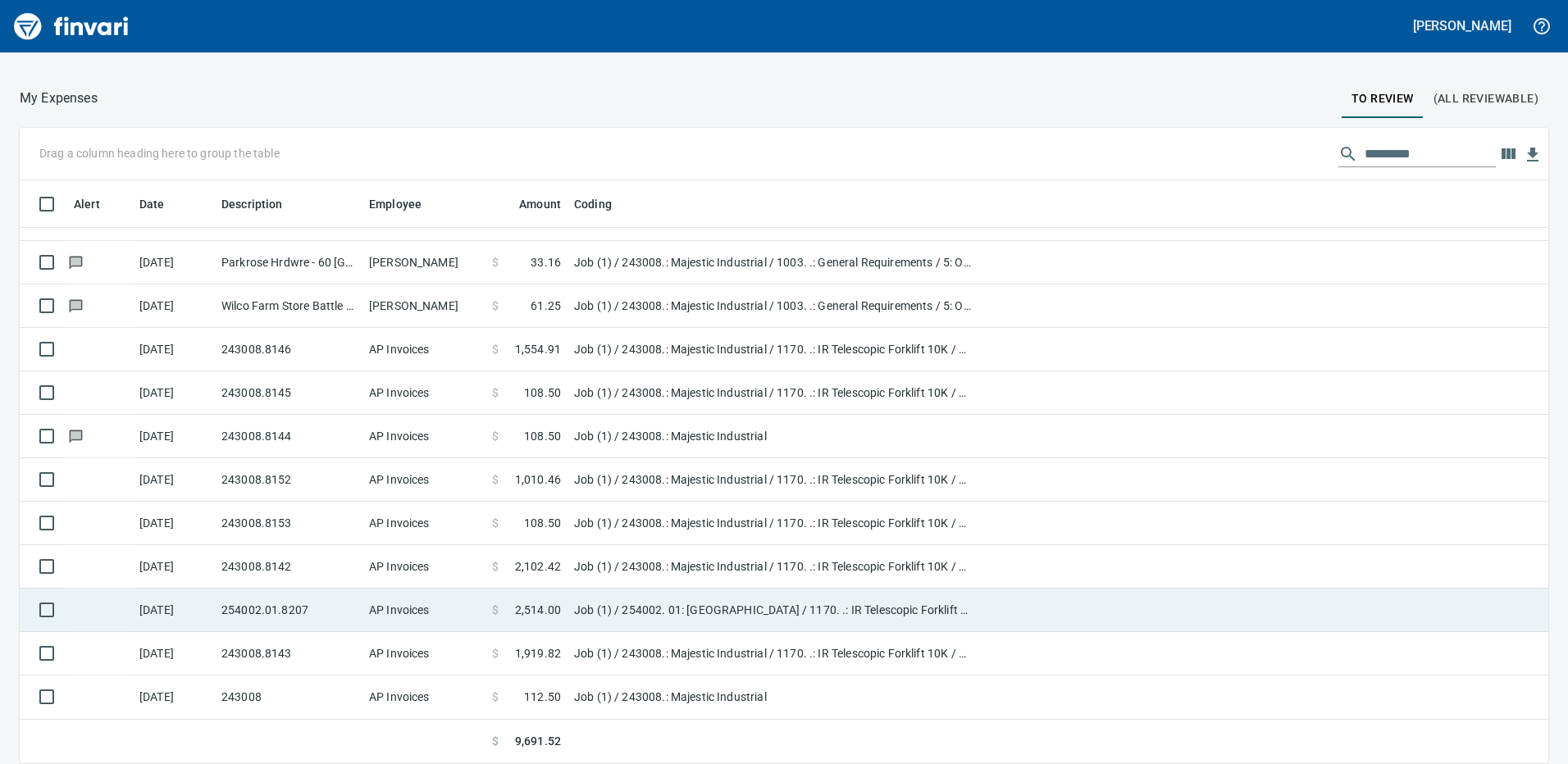
click at [706, 624] on td "Job (1) / 254002. 01: Taylors Ferry Reservoir Building / 1170. .: IR Telescopic…" at bounding box center [772, 610] width 410 height 44
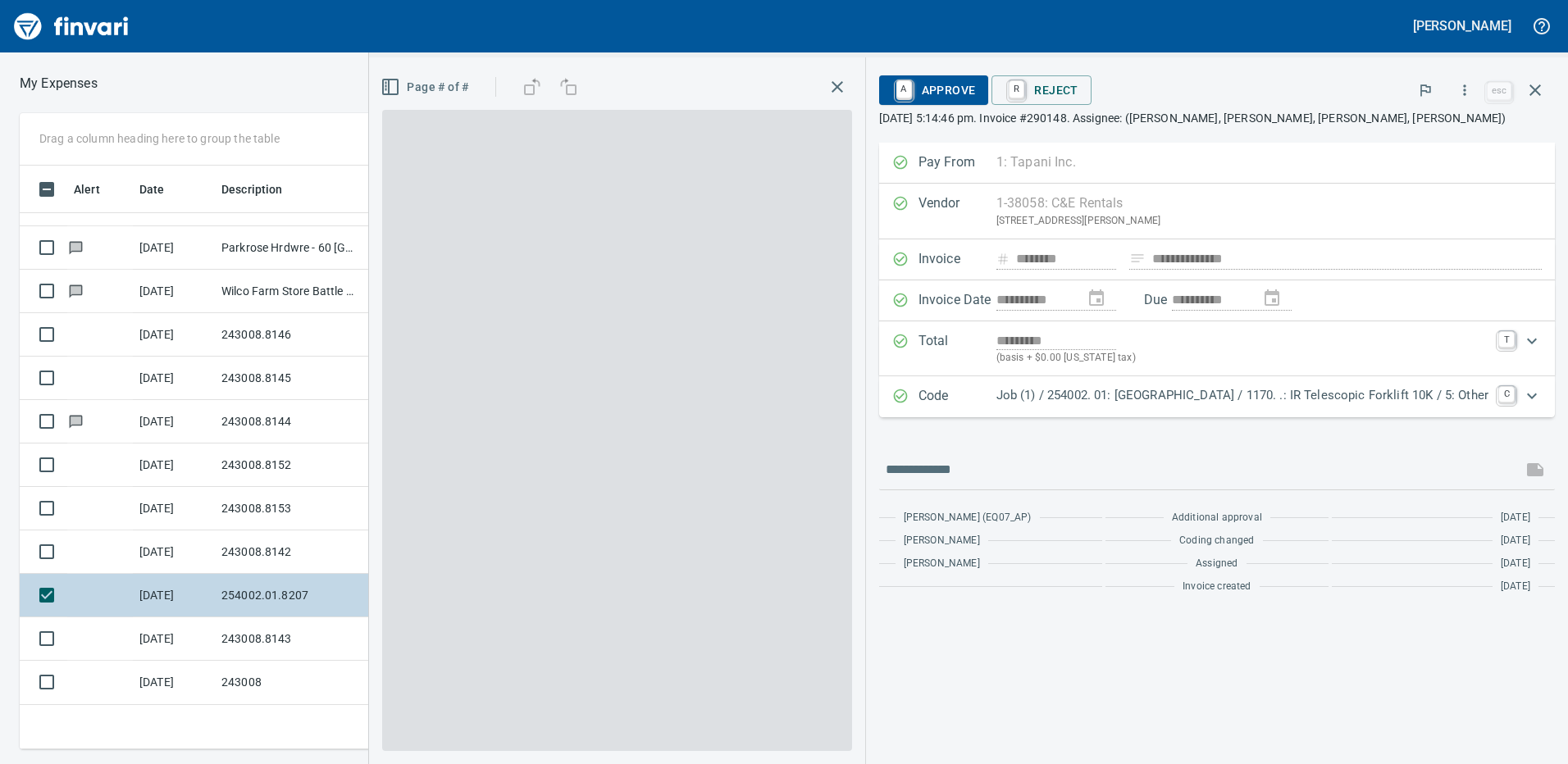
scroll to position [571, 1094]
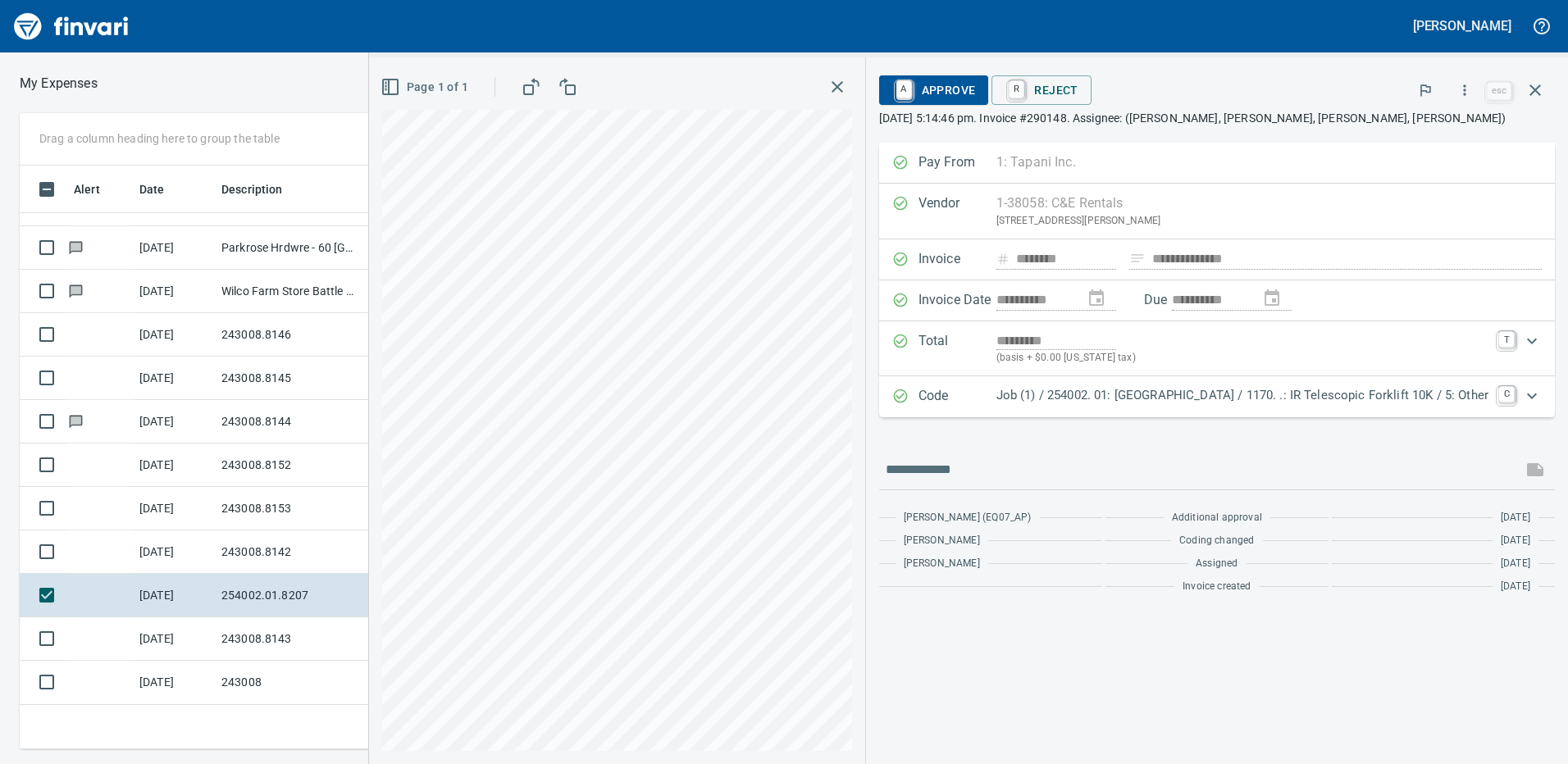
click at [897, 95] on span "A Approve" at bounding box center [934, 90] width 83 height 28
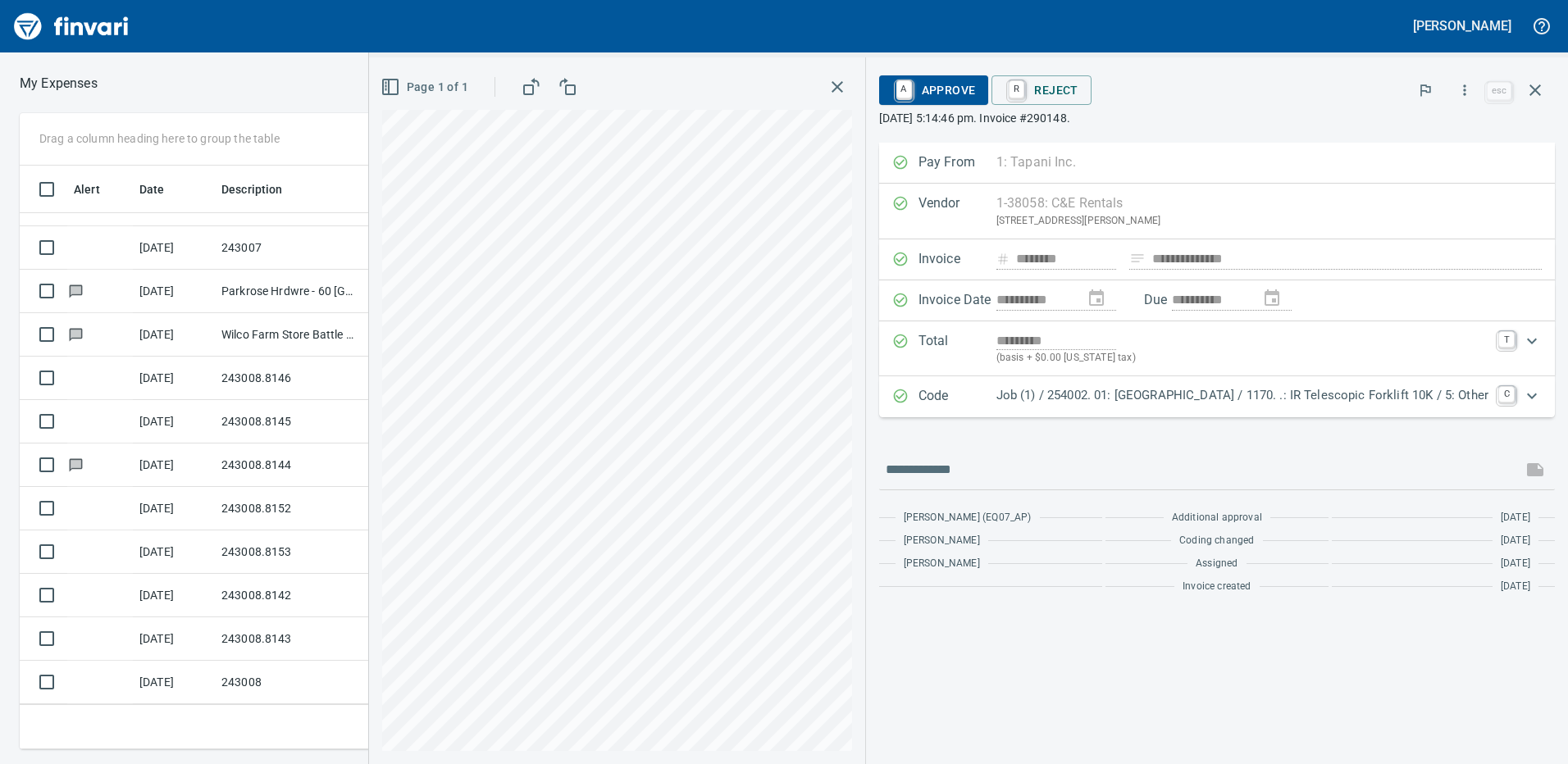
scroll to position [29, 0]
click at [892, 95] on span "U Unapprove" at bounding box center [942, 90] width 100 height 28
click at [892, 84] on span "U Unapprove" at bounding box center [942, 90] width 100 height 28
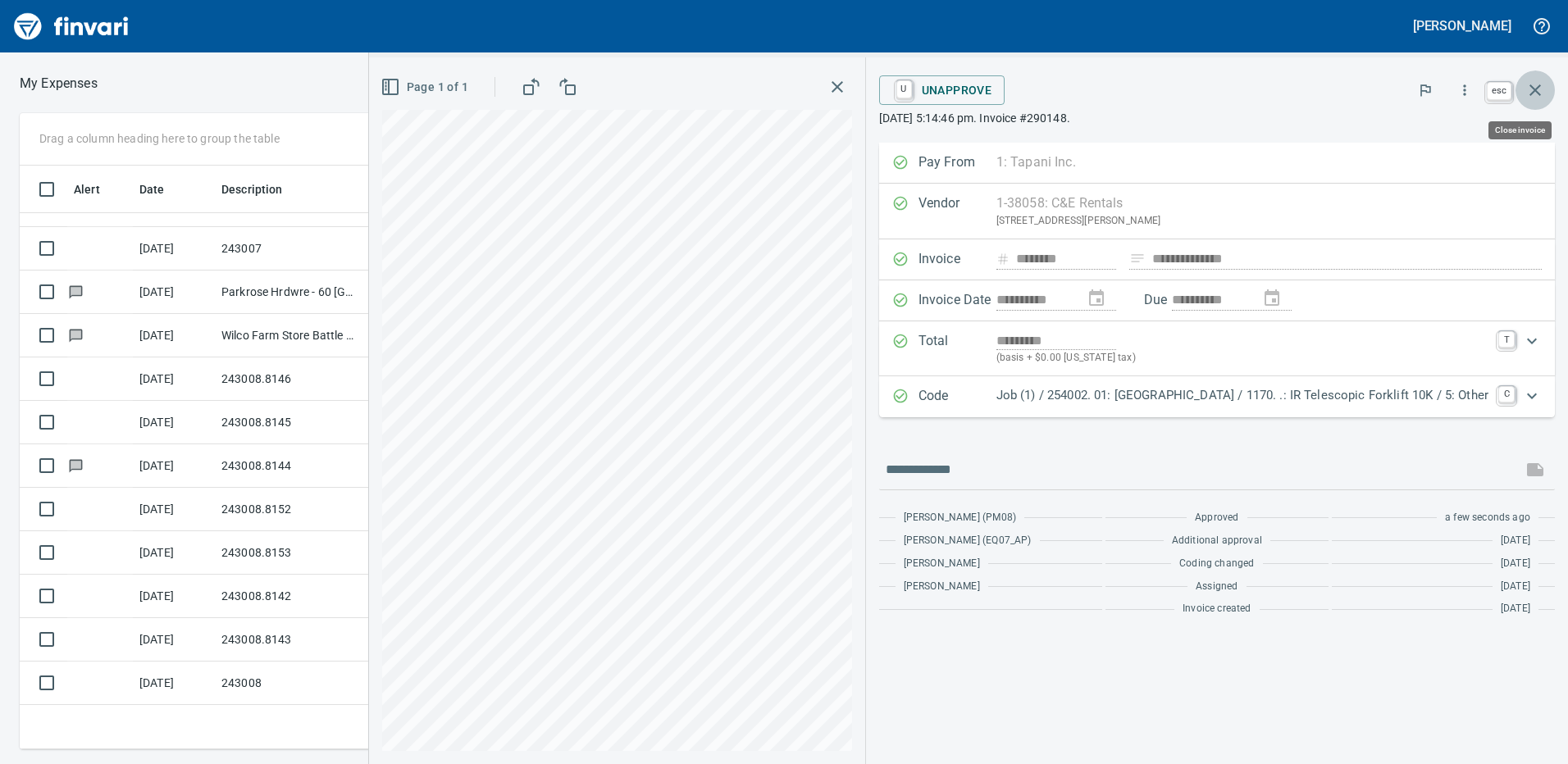
click at [1539, 92] on icon "button" at bounding box center [1535, 90] width 20 height 20
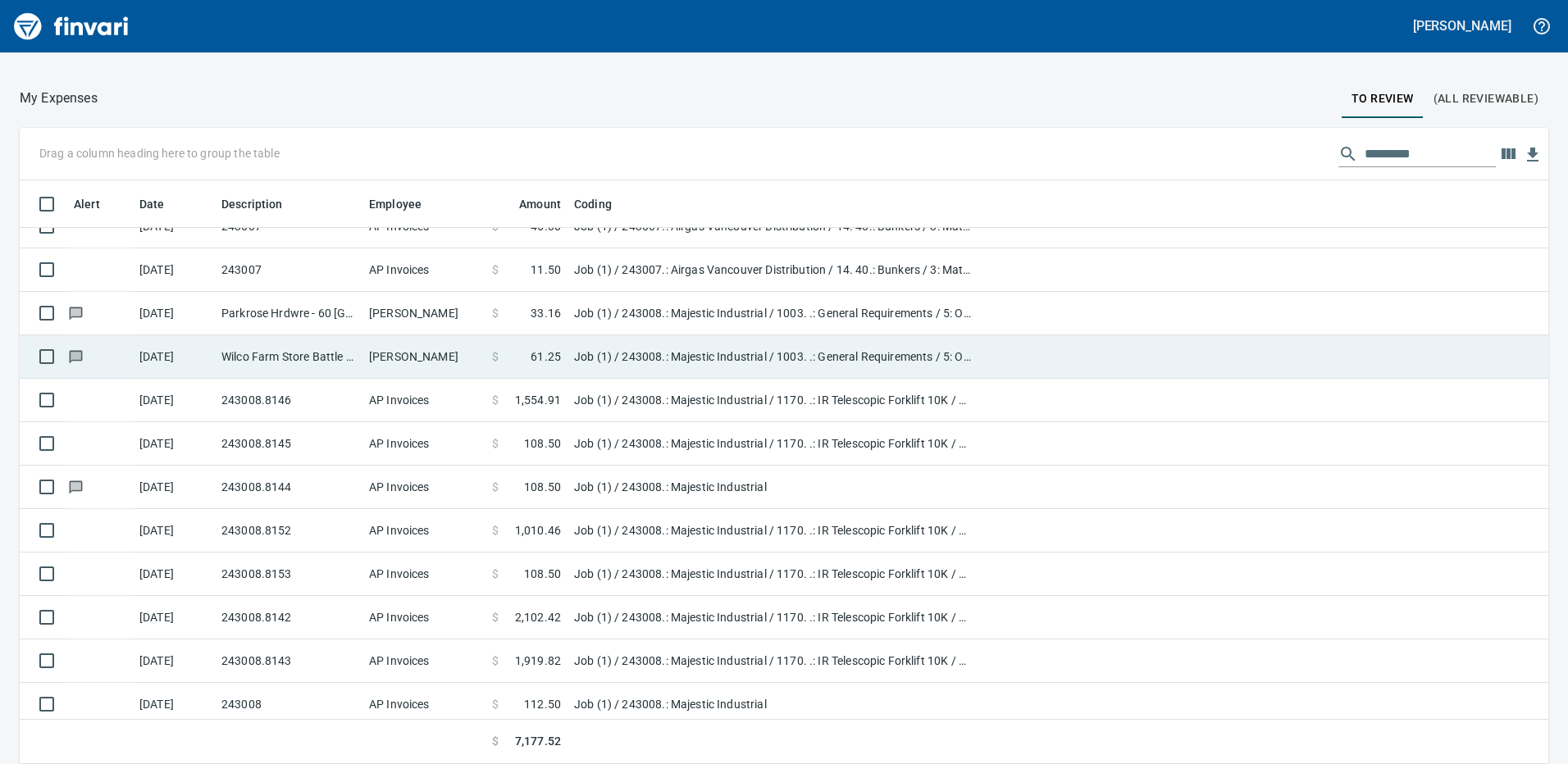
scroll to position [29, 0]
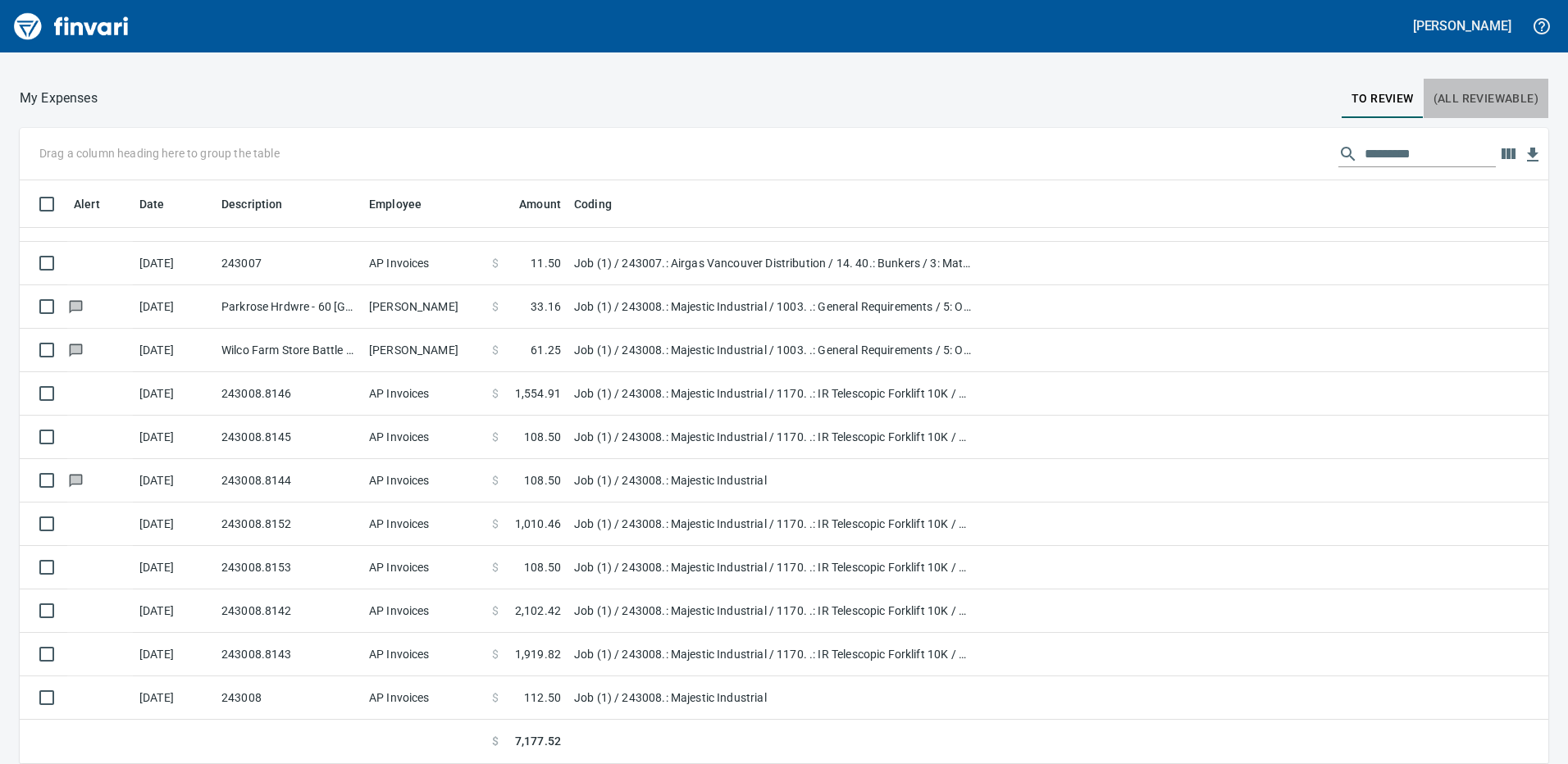
click at [1474, 95] on span "(All Reviewable)" at bounding box center [1486, 99] width 105 height 21
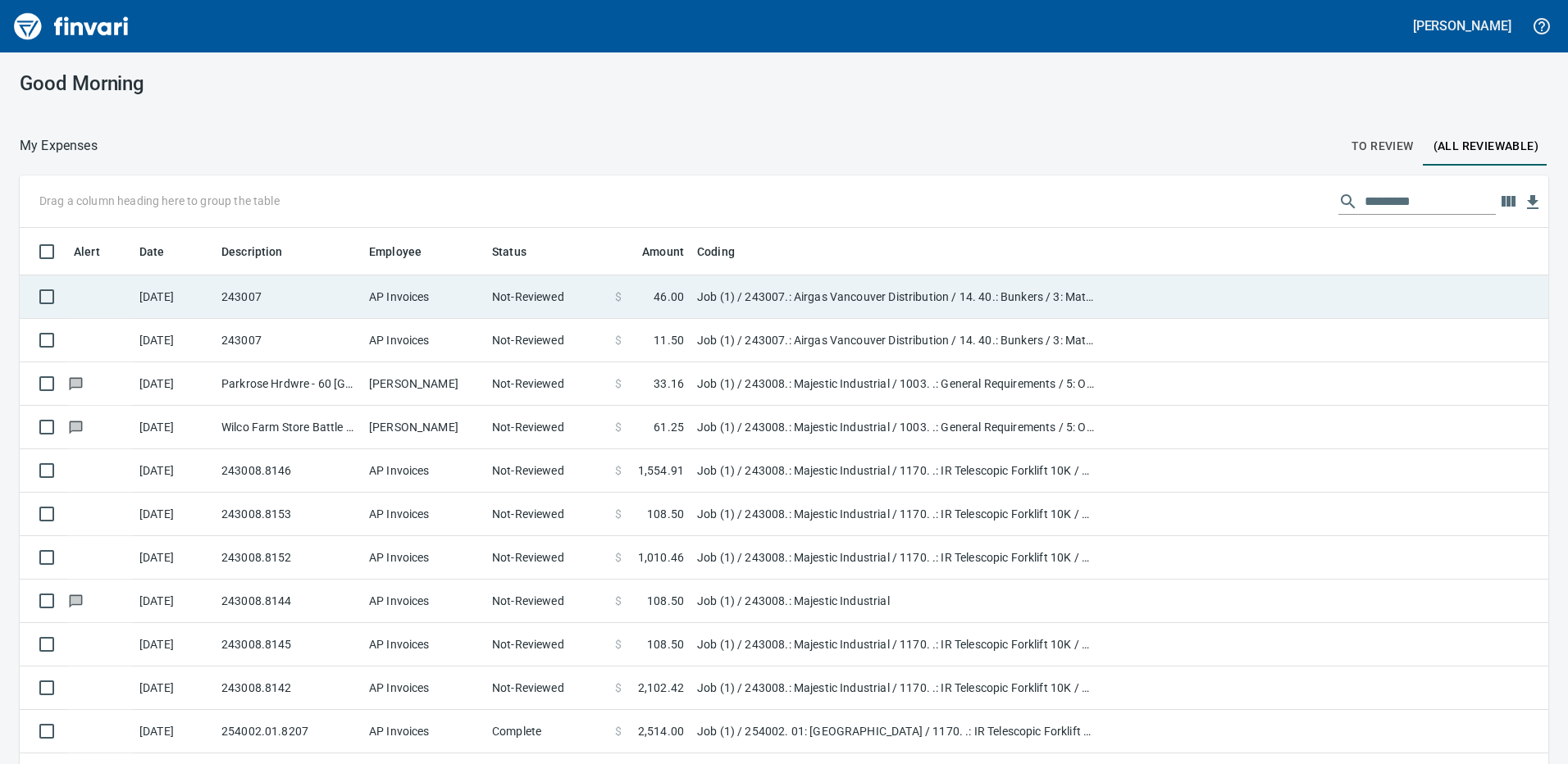
scroll to position [571, 1492]
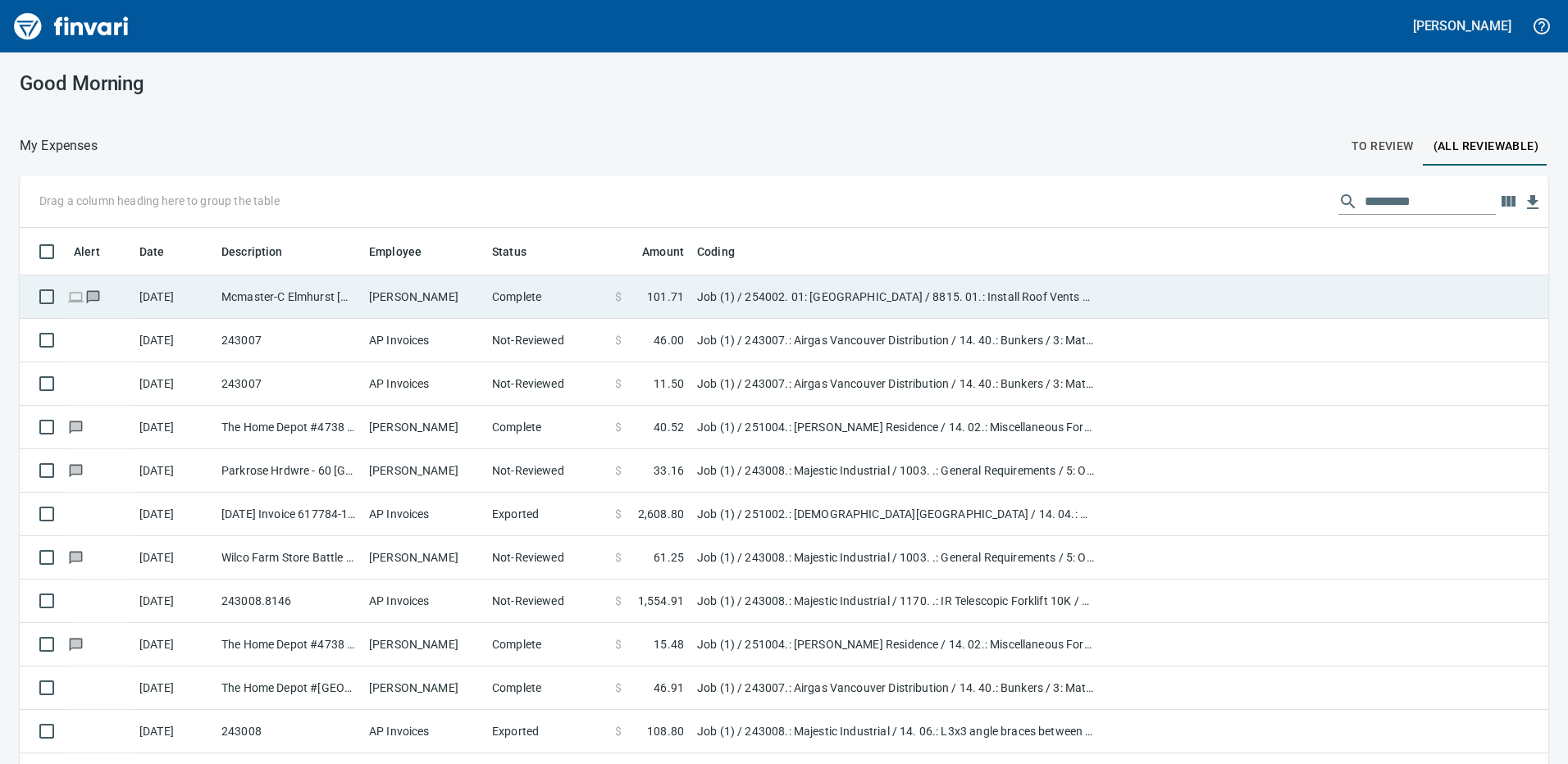
click at [860, 293] on td "Job (1) / 254002. 01: Taylors Ferry Reservoir Building / 8815. 01.: Install Roo…" at bounding box center [895, 297] width 410 height 44
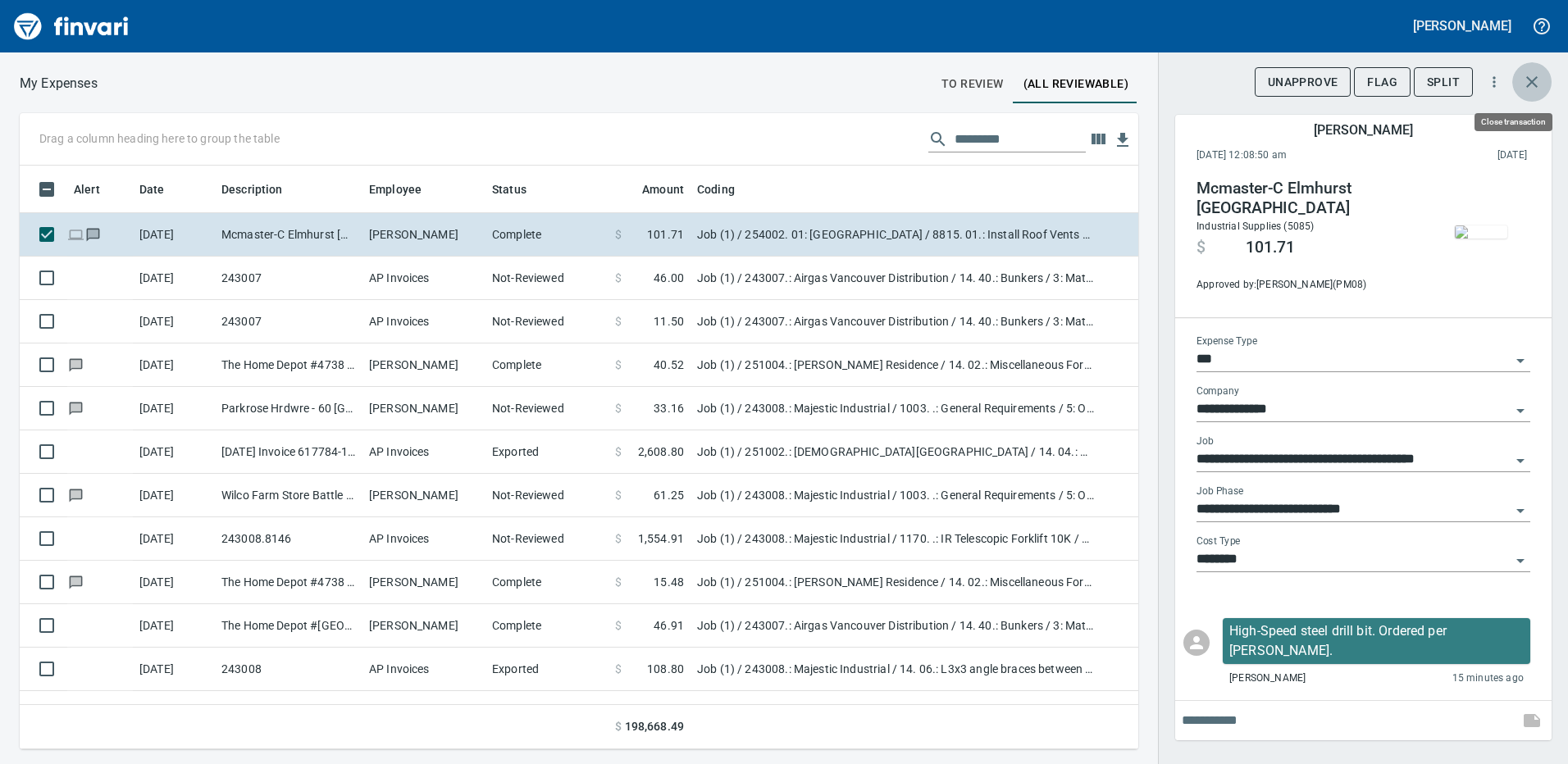
click at [1543, 84] on button "button" at bounding box center [1532, 83] width 40 height 40
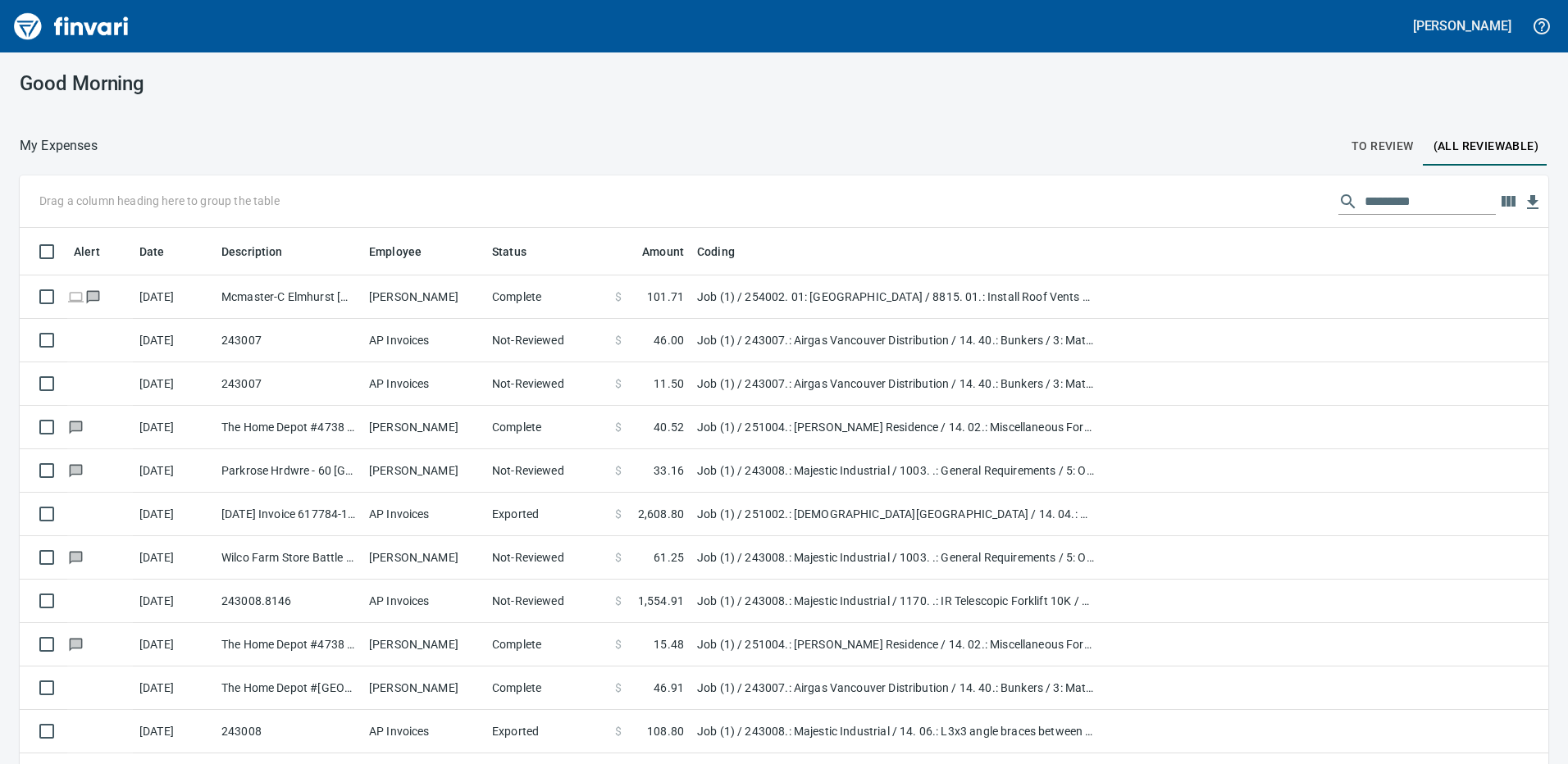
click at [1368, 139] on span "To Review" at bounding box center [1382, 146] width 63 height 21
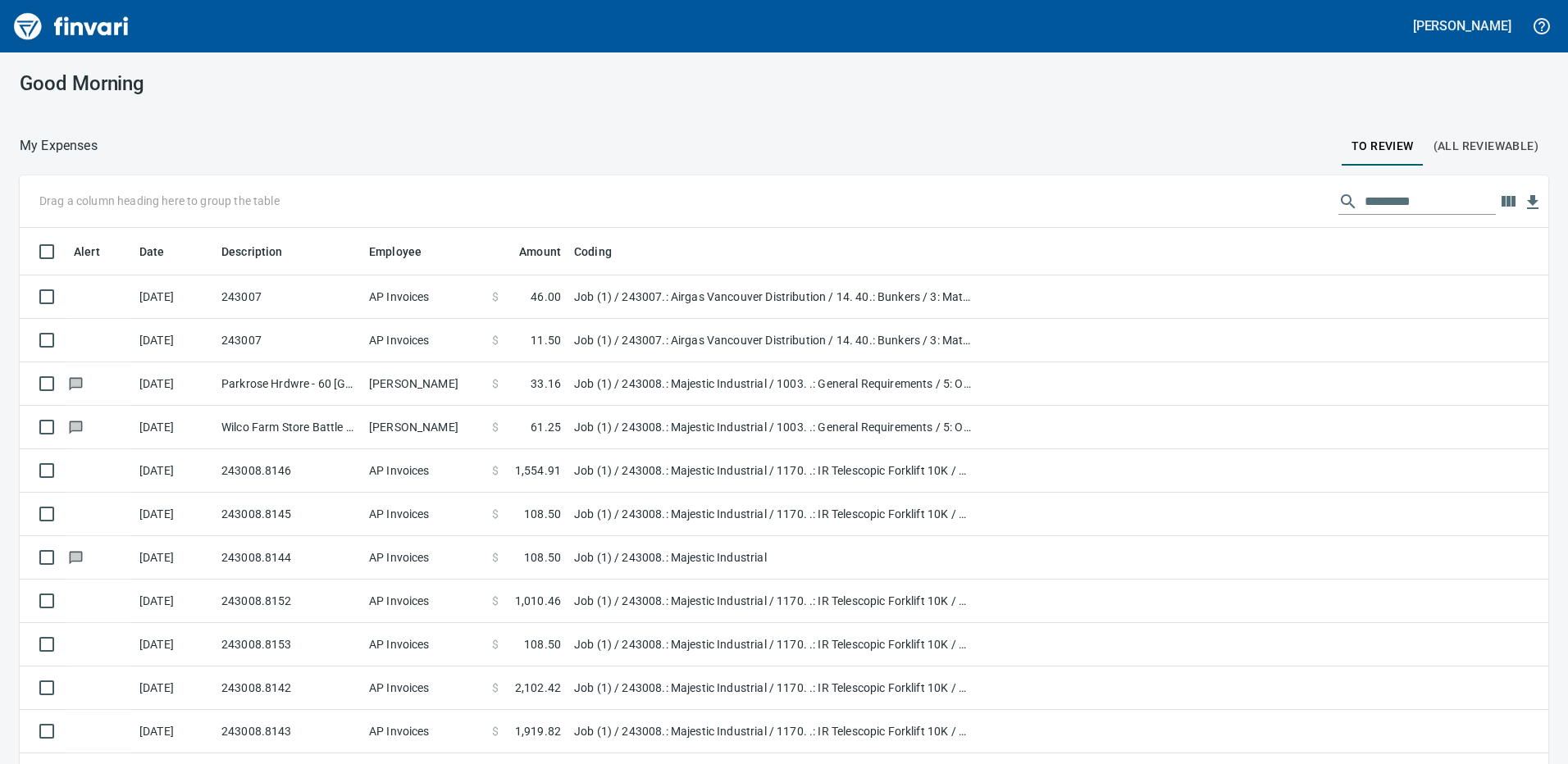
scroll to position [571, 1492]
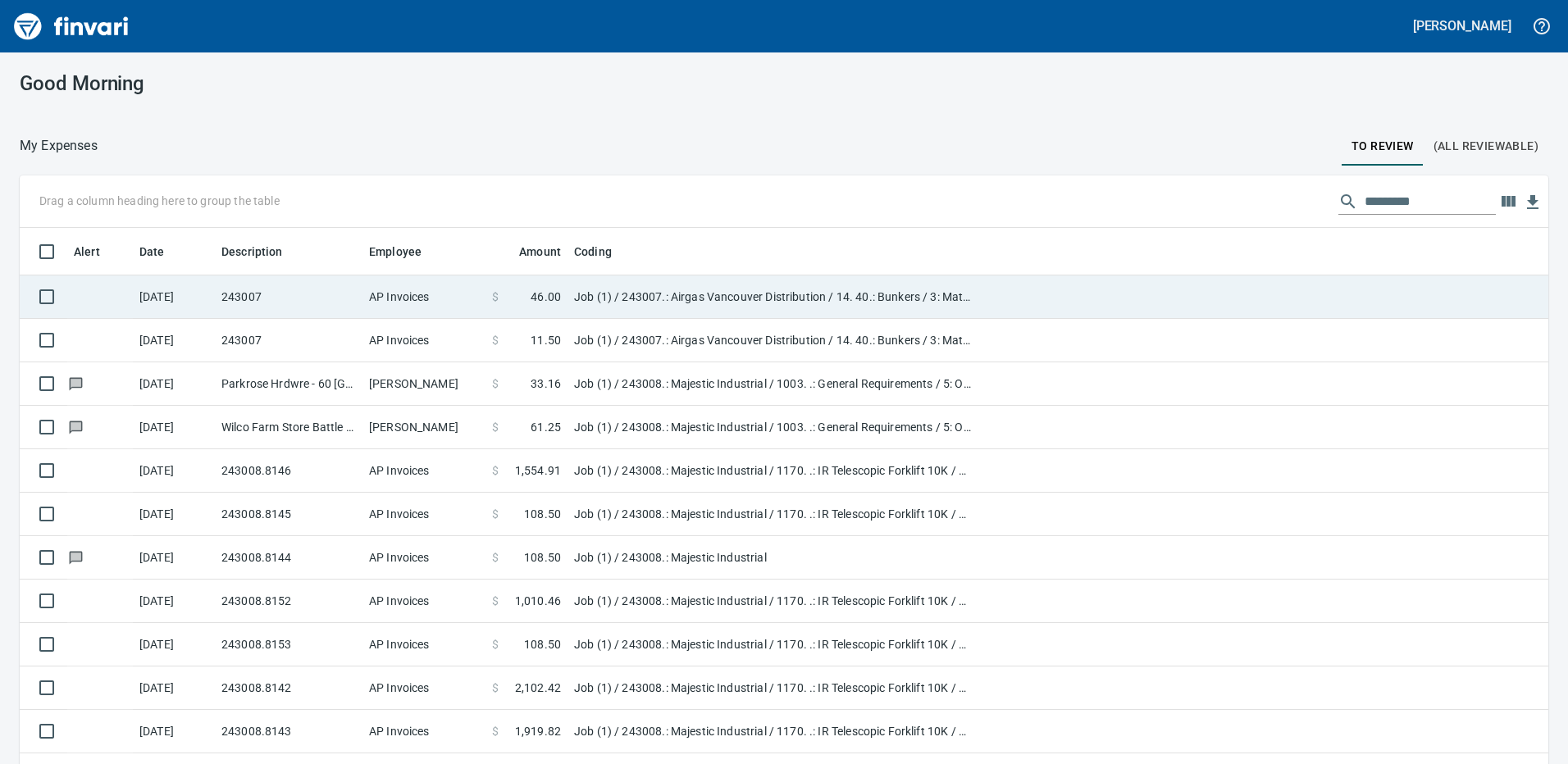
click at [280, 298] on td "243007" at bounding box center [289, 297] width 148 height 44
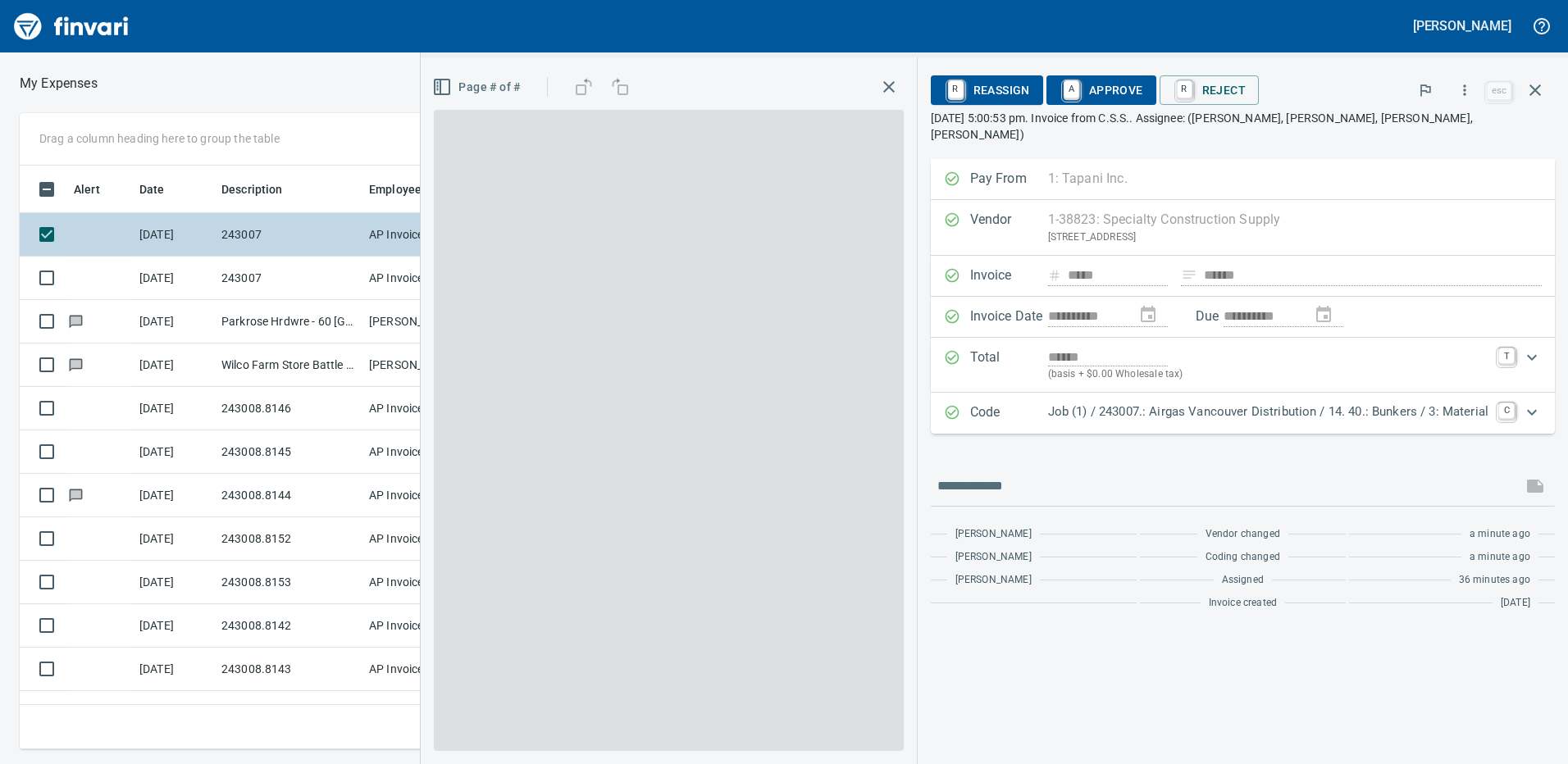
scroll to position [571, 1094]
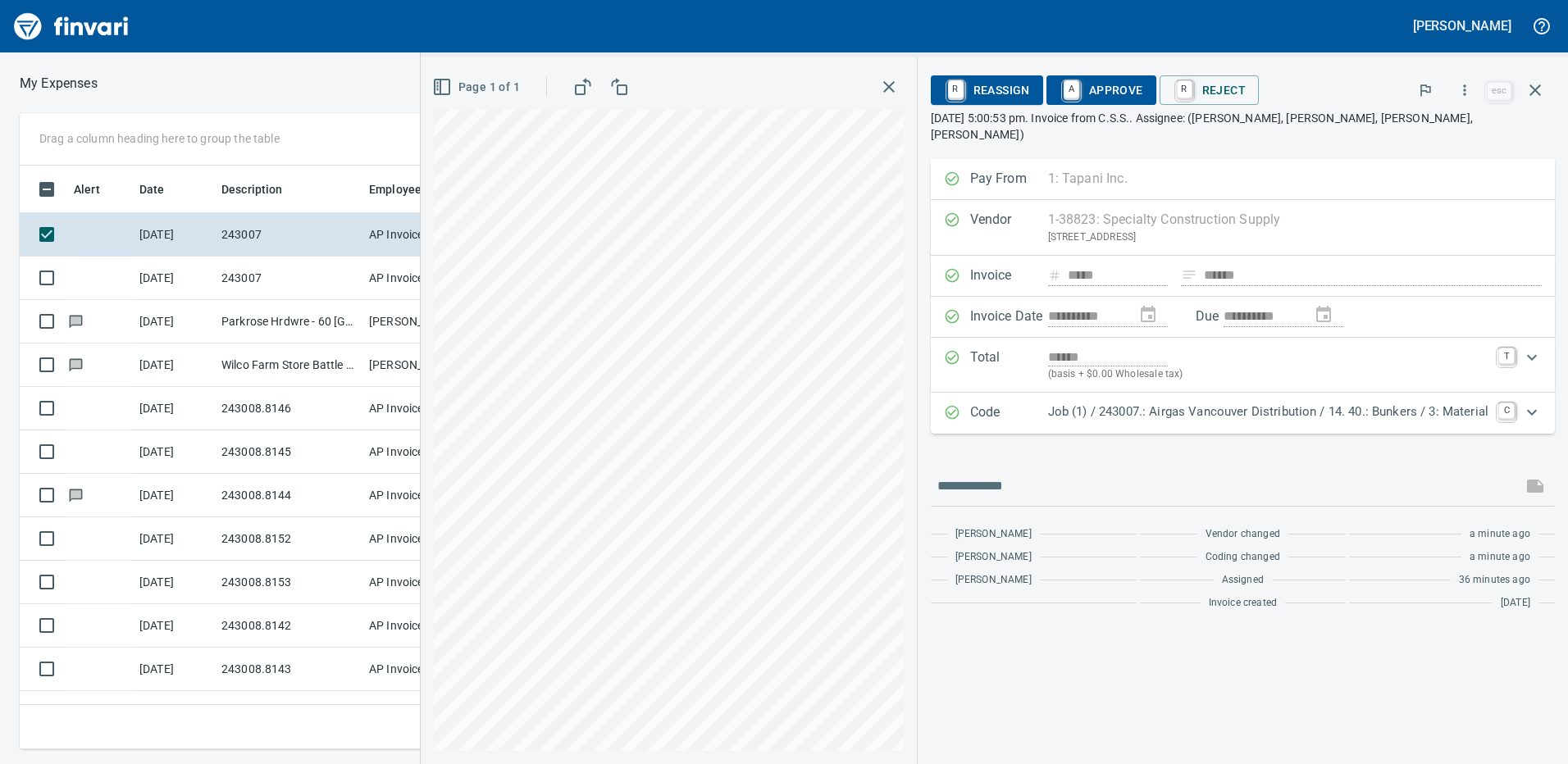
click at [1116, 83] on span "A Approve" at bounding box center [1101, 90] width 83 height 28
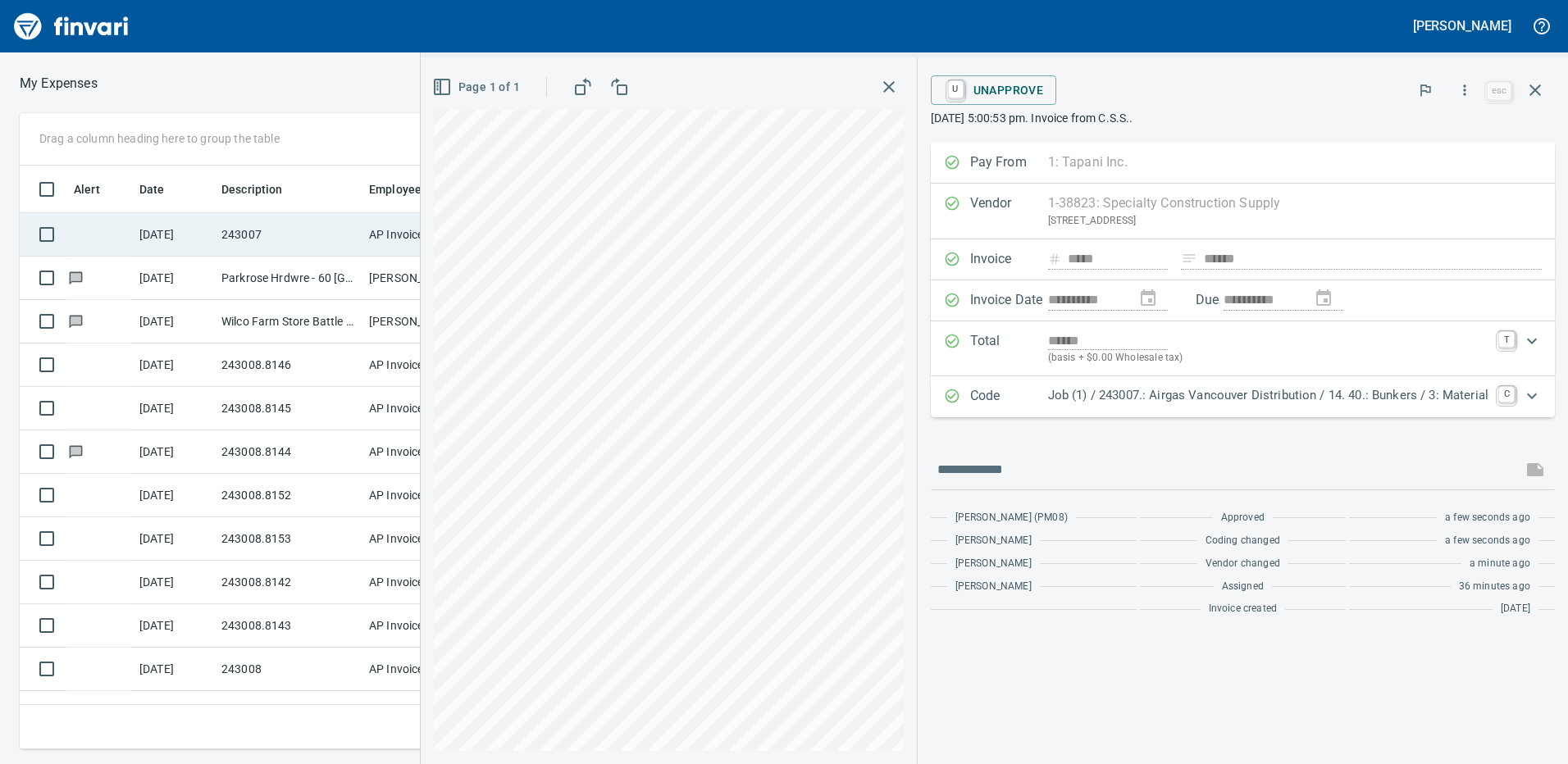
click at [248, 234] on td "243007" at bounding box center [289, 235] width 148 height 44
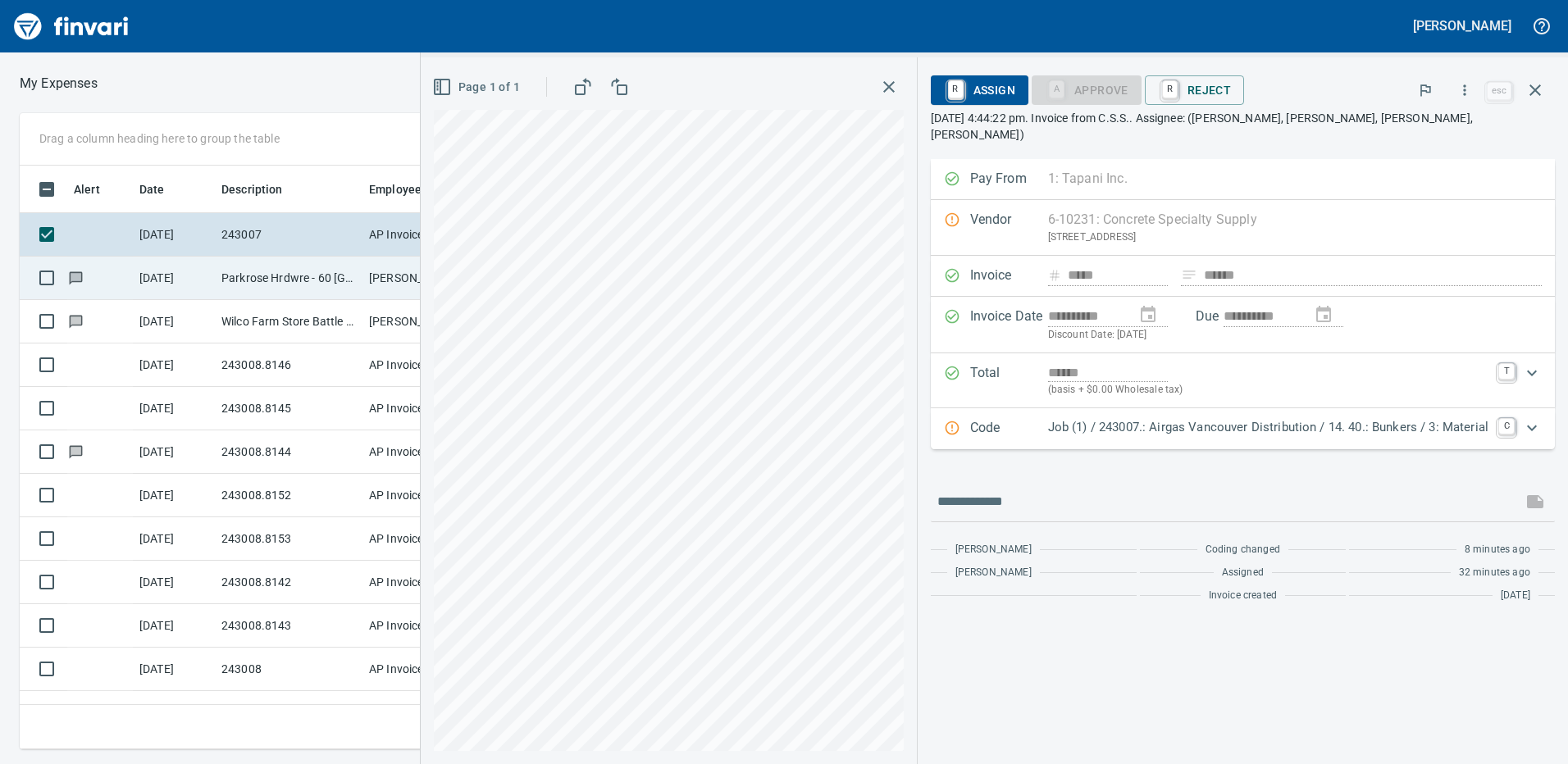
click at [242, 278] on td "Parkrose Hrdwre - 60 Vancouver WA" at bounding box center [289, 278] width 148 height 44
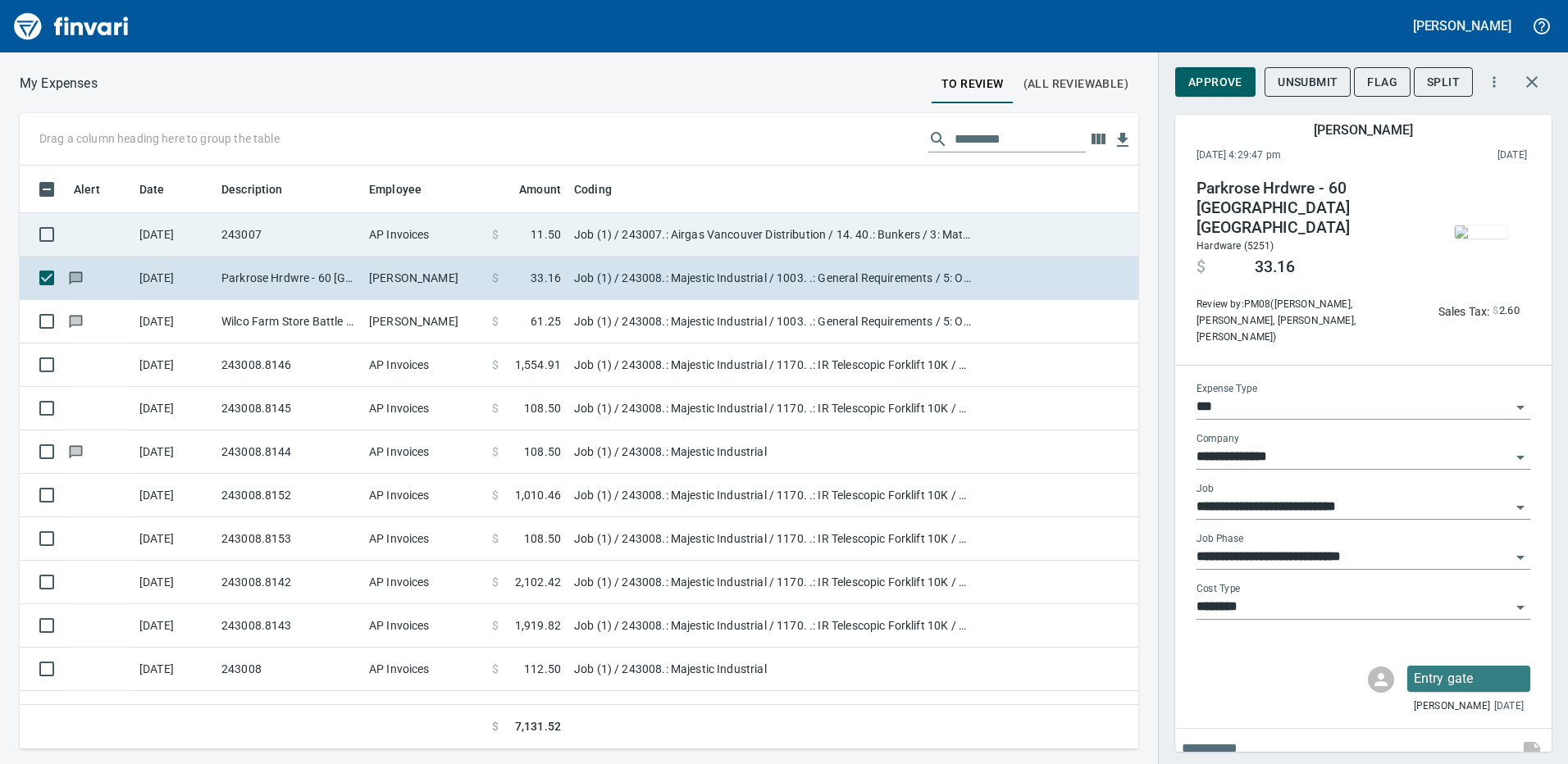
click at [260, 240] on td "243007" at bounding box center [289, 235] width 148 height 44
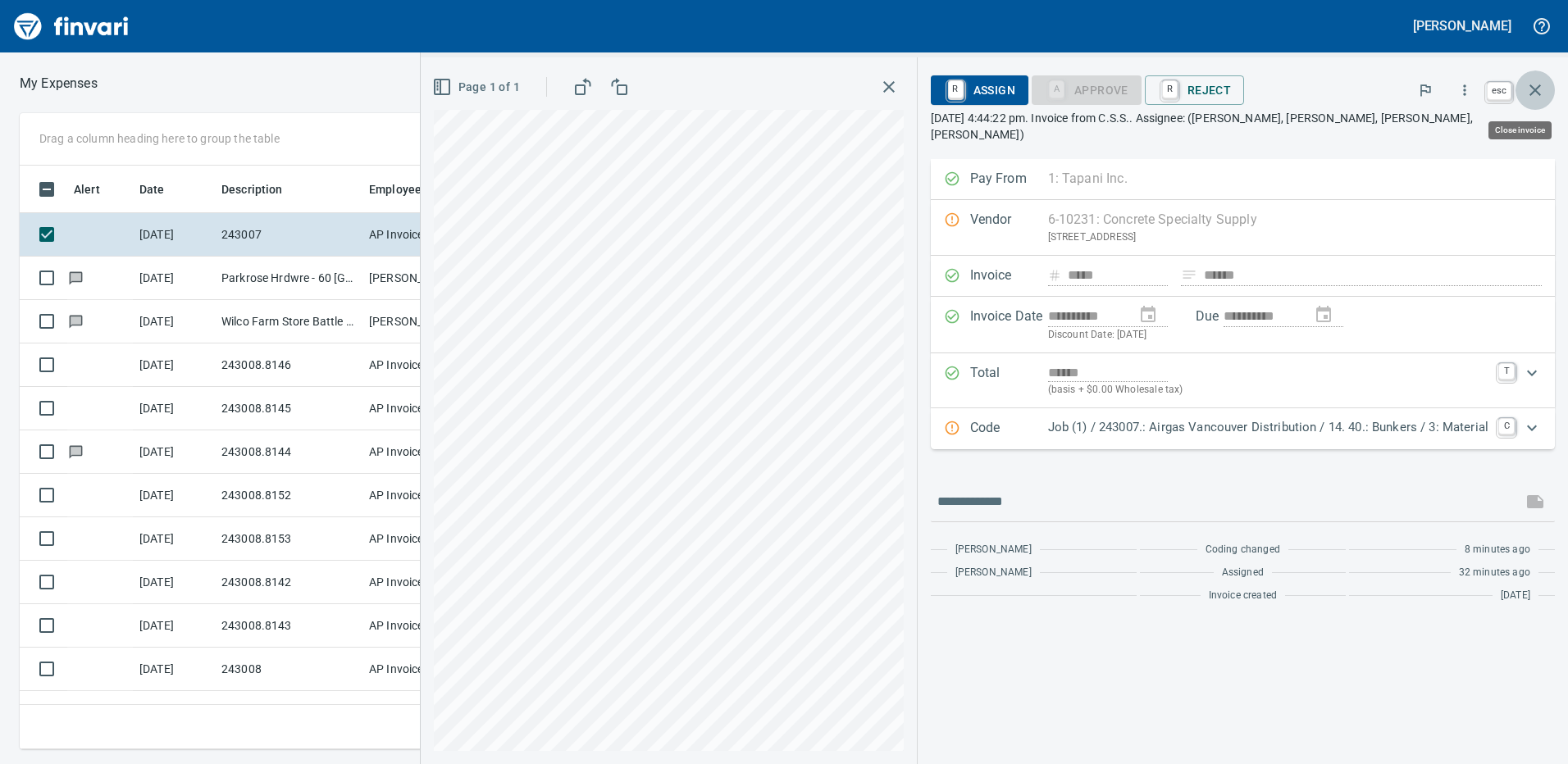
click at [1544, 86] on icon "button" at bounding box center [1535, 90] width 20 height 20
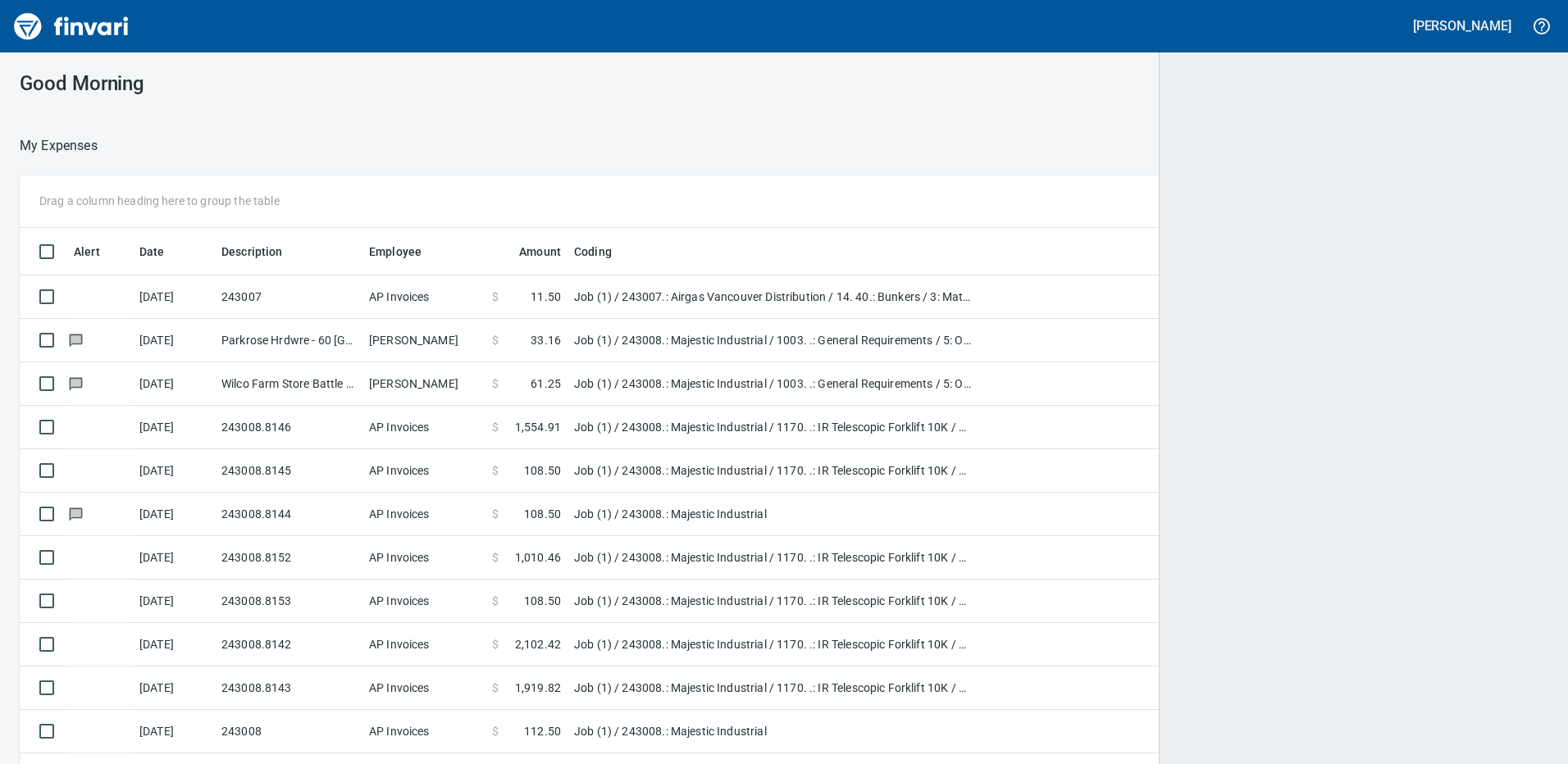
scroll to position [571, 1502]
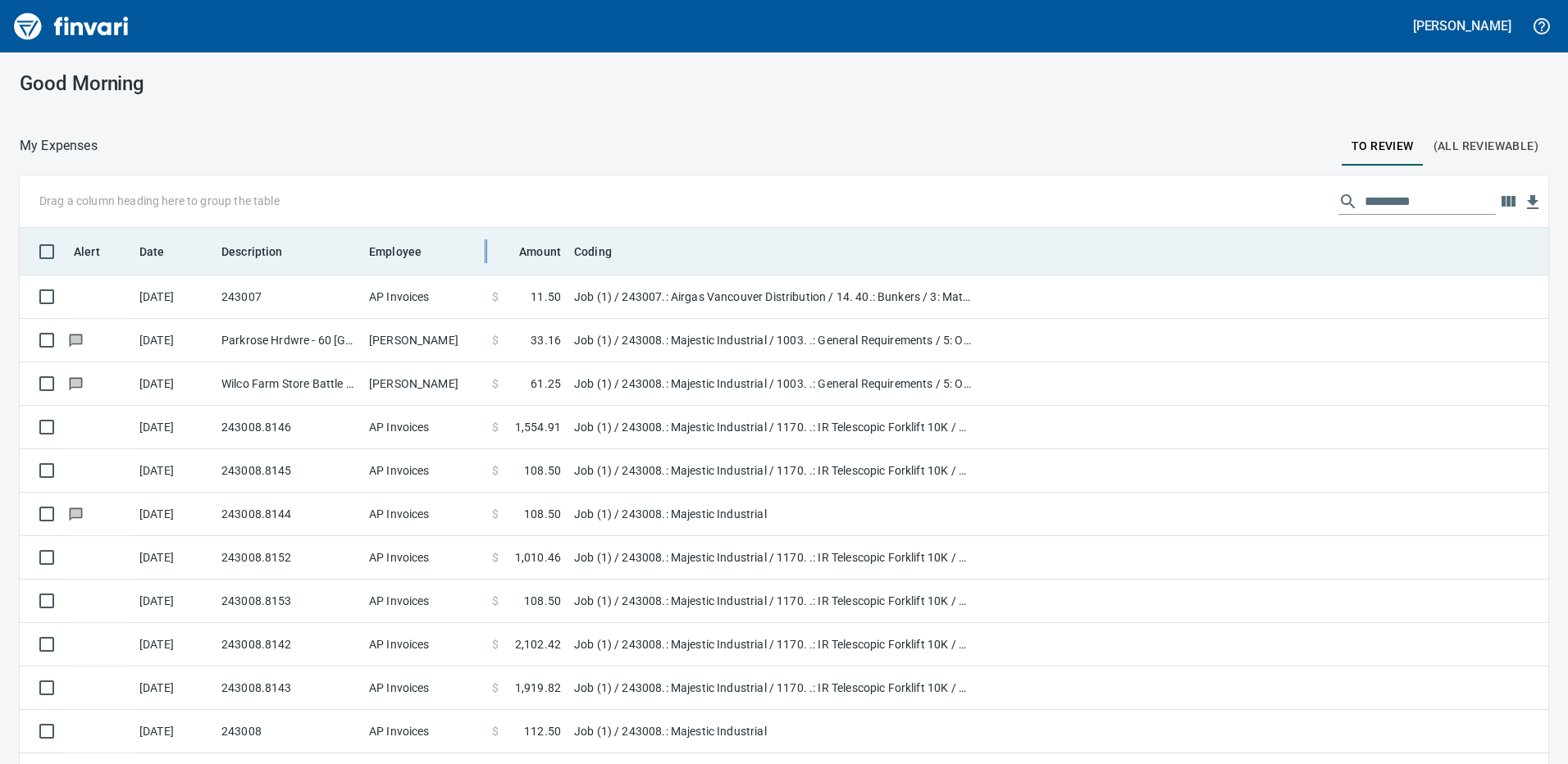
scroll to position [571, 1504]
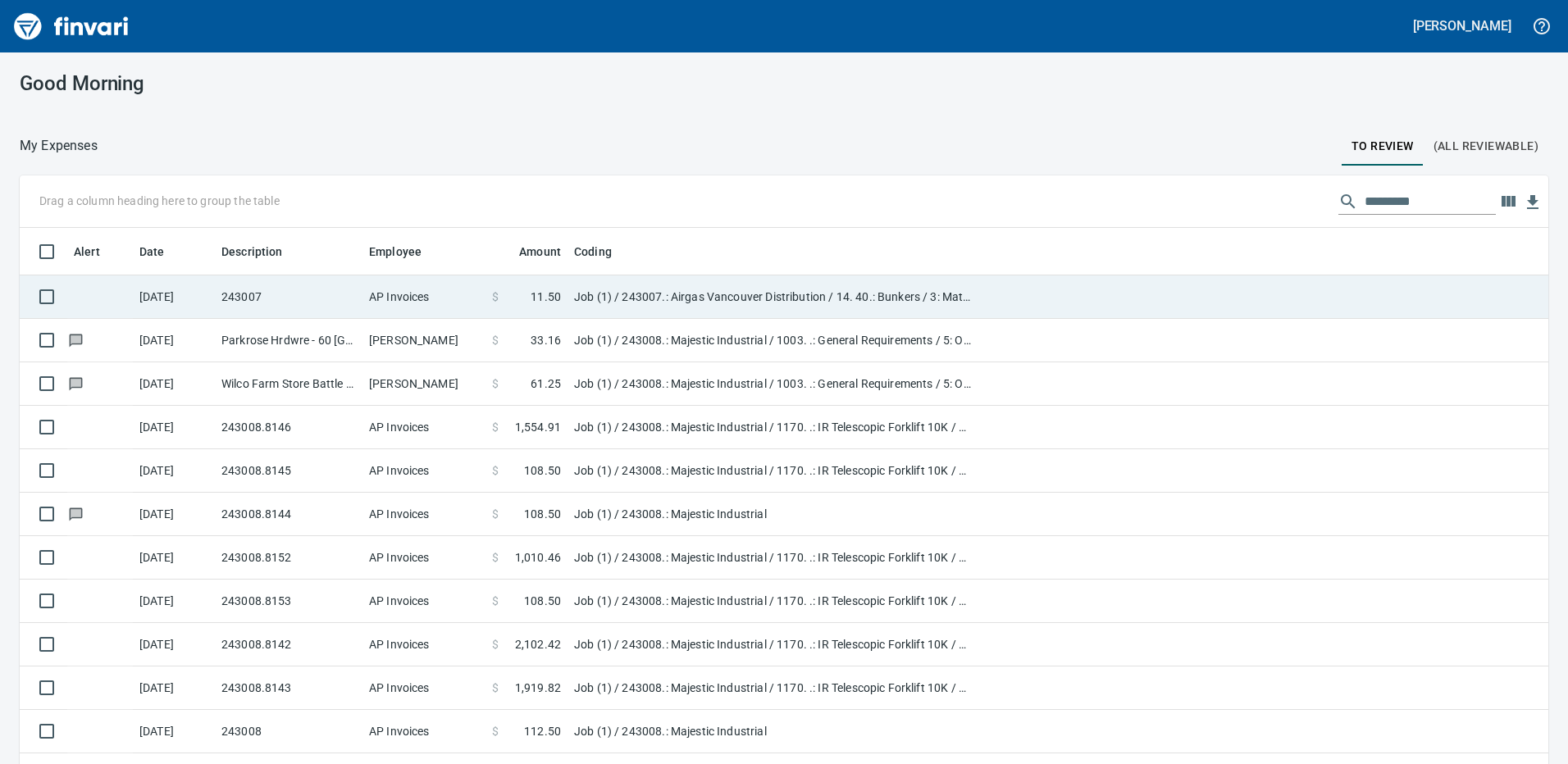
click at [612, 293] on td "Job (1) / 243007.: Airgas Vancouver Distribution / 14. 40.: Bunkers / 3: Materi…" at bounding box center [772, 297] width 410 height 44
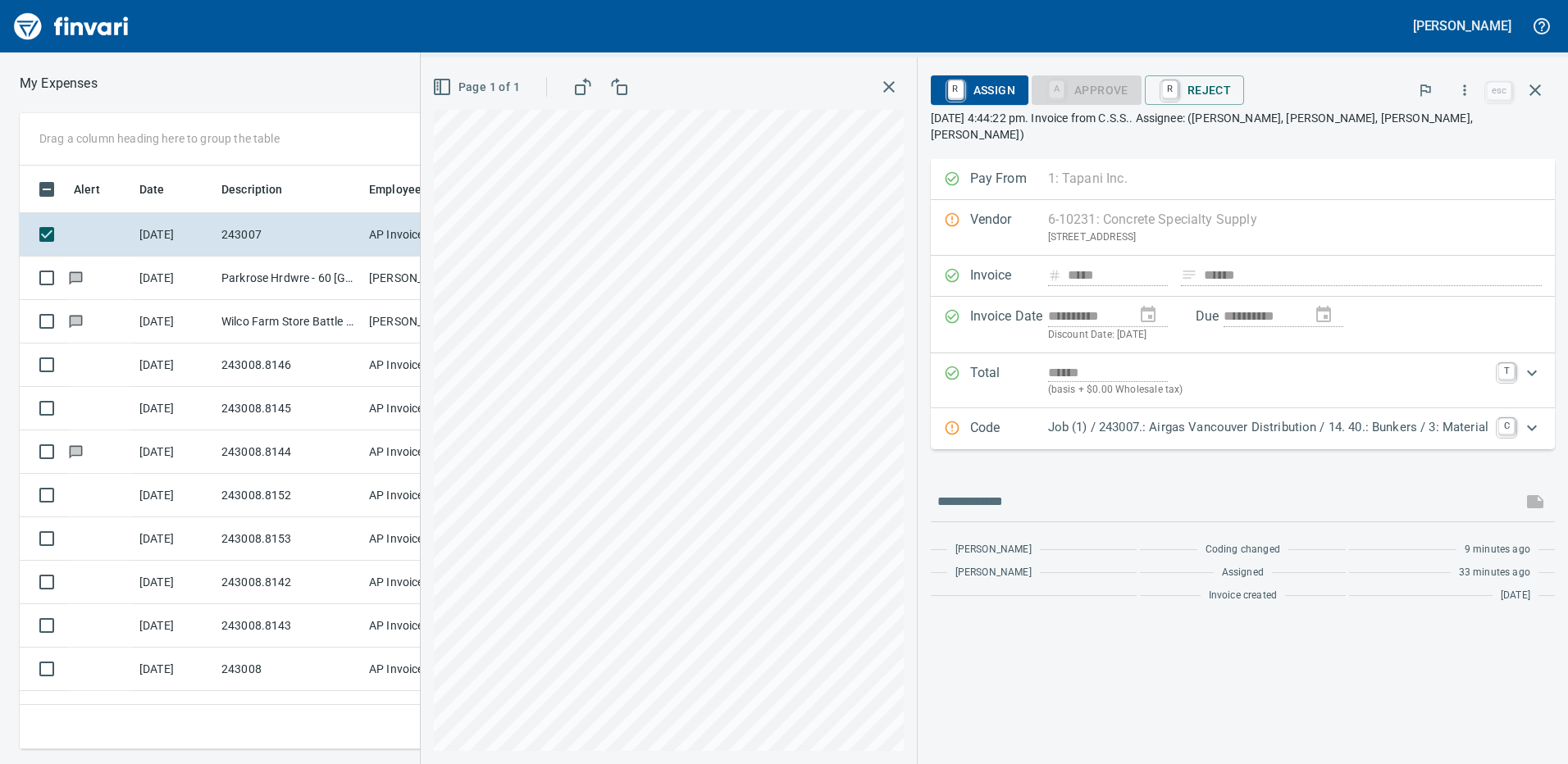
scroll to position [571, 1106]
click at [1545, 93] on icon "button" at bounding box center [1535, 90] width 20 height 20
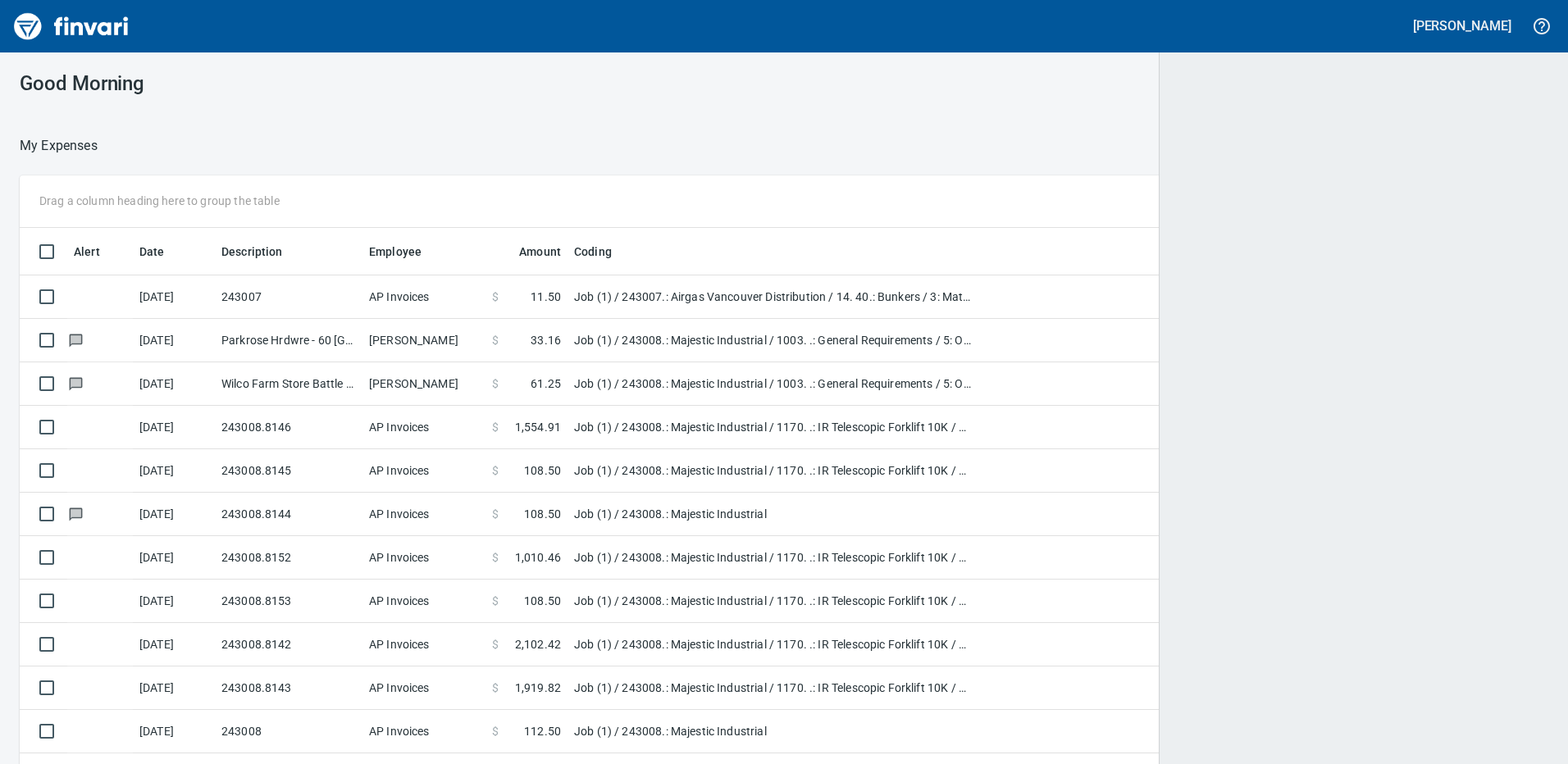
scroll to position [571, 1501]
